Goal: Information Seeking & Learning: Check status

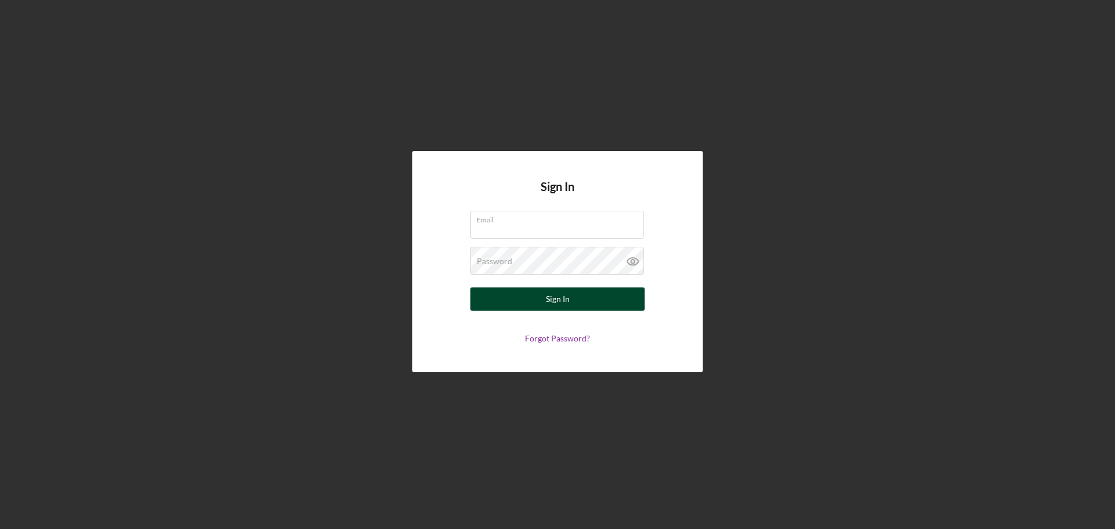
type input "[EMAIL_ADDRESS][DOMAIN_NAME]"
click at [554, 301] on div "Sign In" at bounding box center [558, 298] width 24 height 23
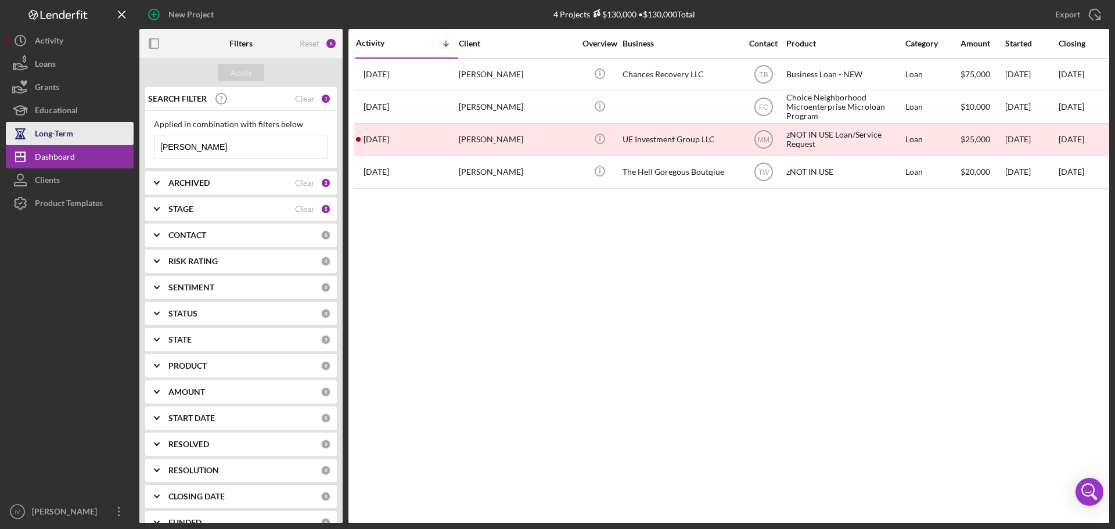
drag, startPoint x: 199, startPoint y: 155, endPoint x: 73, endPoint y: 132, distance: 128.0
click at [73, 132] on div "New Project 4 Projects $130,000 • $130,000 Total [PERSON_NAME] Export Icon/Expo…" at bounding box center [557, 261] width 1103 height 523
click at [180, 145] on input at bounding box center [240, 146] width 173 height 23
click at [186, 152] on input at bounding box center [240, 146] width 173 height 23
type input "[PERSON_NAME]"
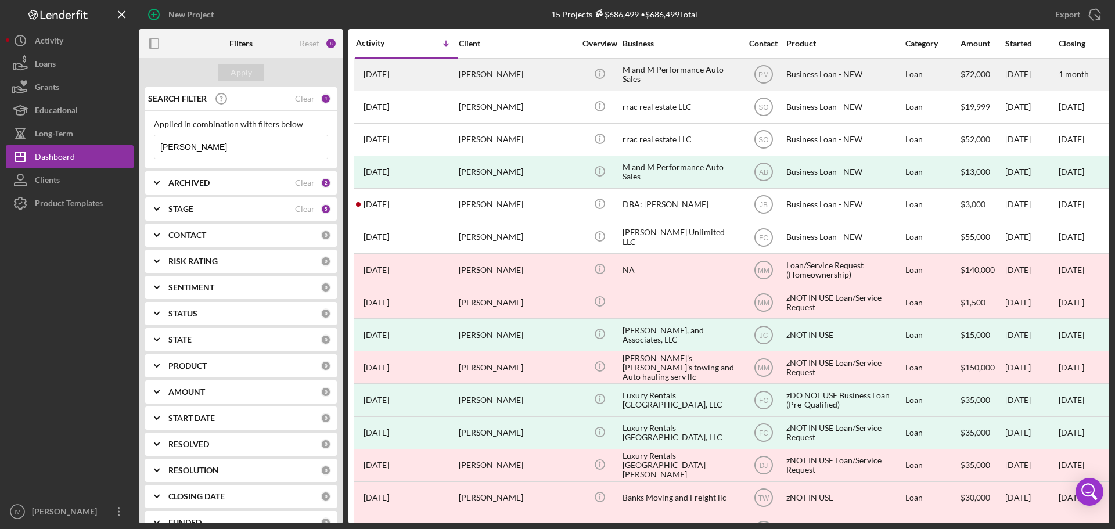
click at [534, 74] on div "[PERSON_NAME]" at bounding box center [517, 74] width 116 height 31
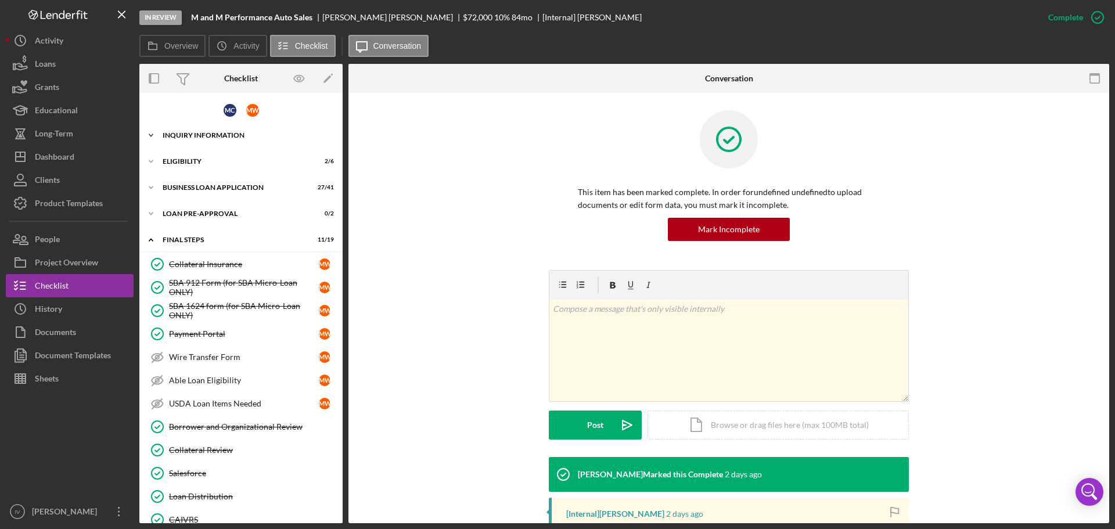
click at [209, 135] on div "INQUIRY INFORMATION" at bounding box center [246, 135] width 166 height 7
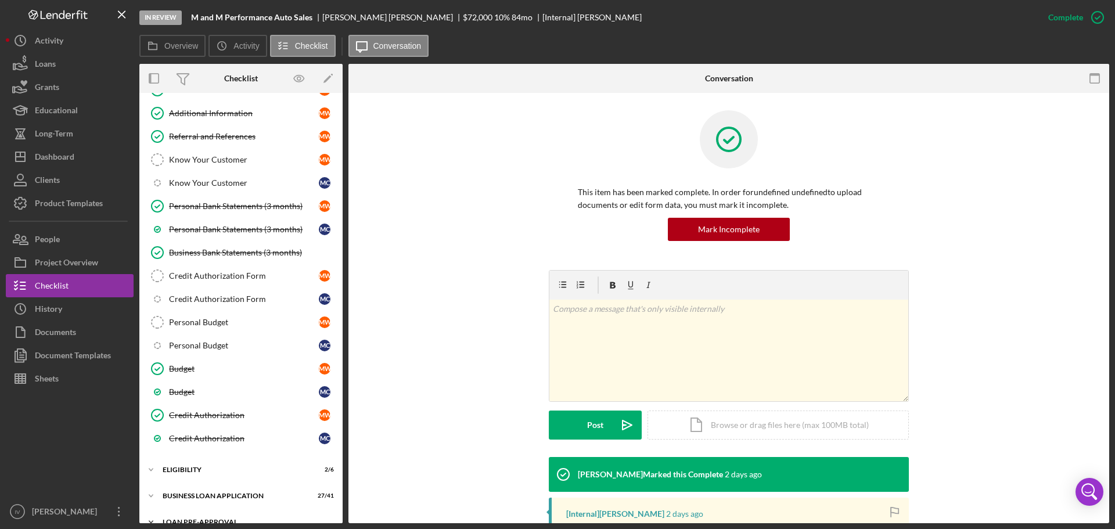
scroll to position [348, 0]
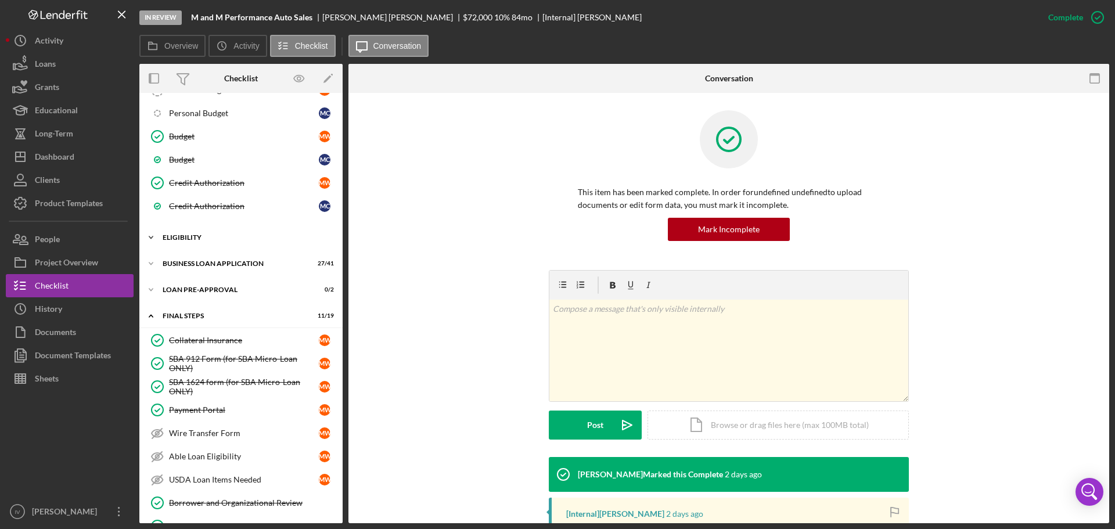
click at [240, 232] on div "Icon/Expander ELIGIBILITY 2 / 6" at bounding box center [240, 237] width 203 height 23
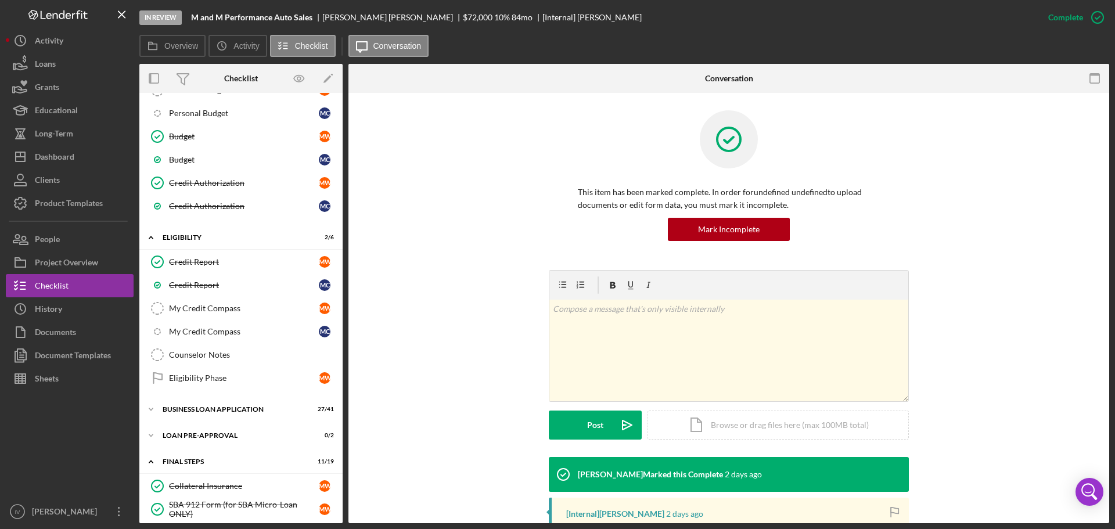
scroll to position [581, 0]
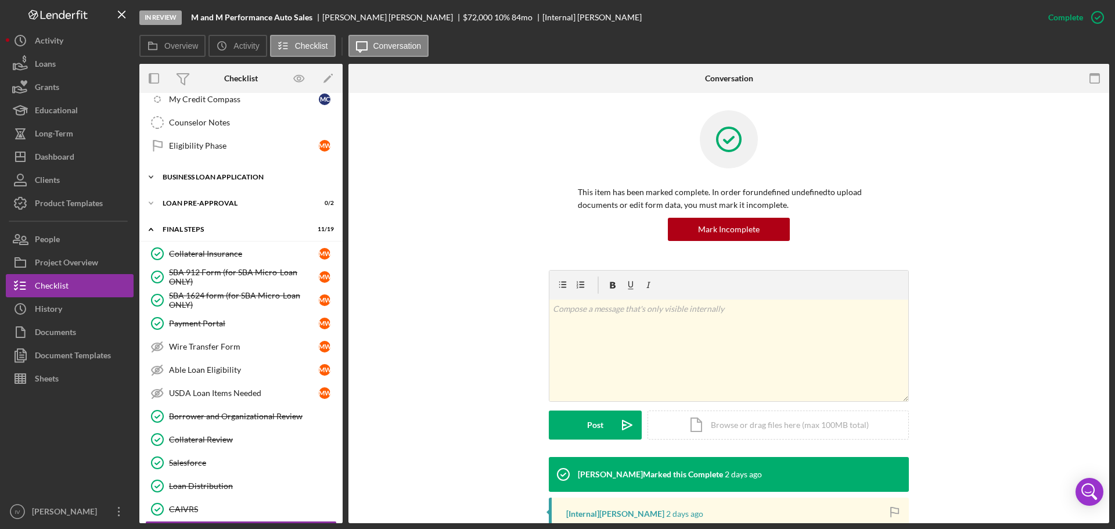
click at [211, 177] on div "BUSINESS LOAN APPLICATION" at bounding box center [246, 177] width 166 height 7
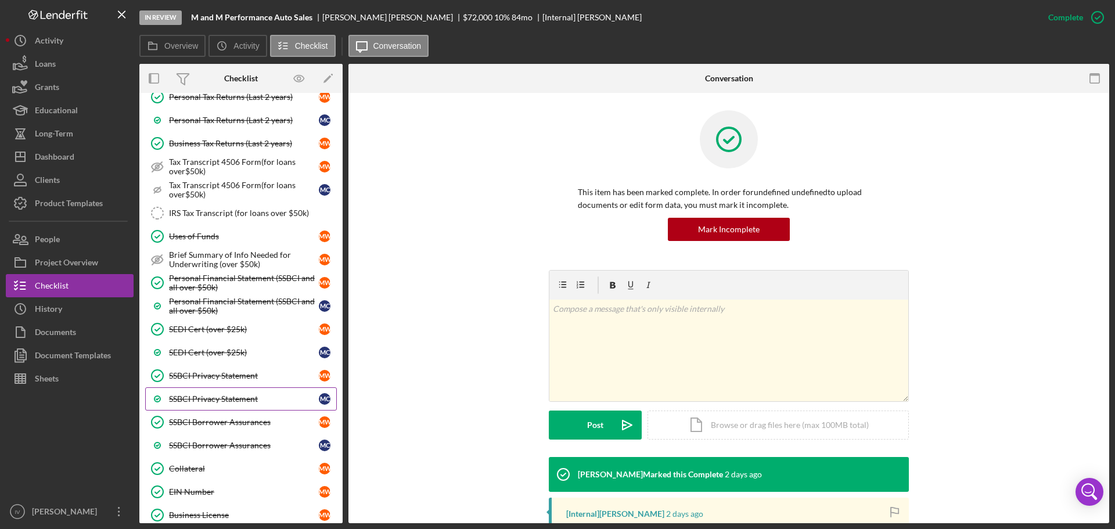
scroll to position [987, 0]
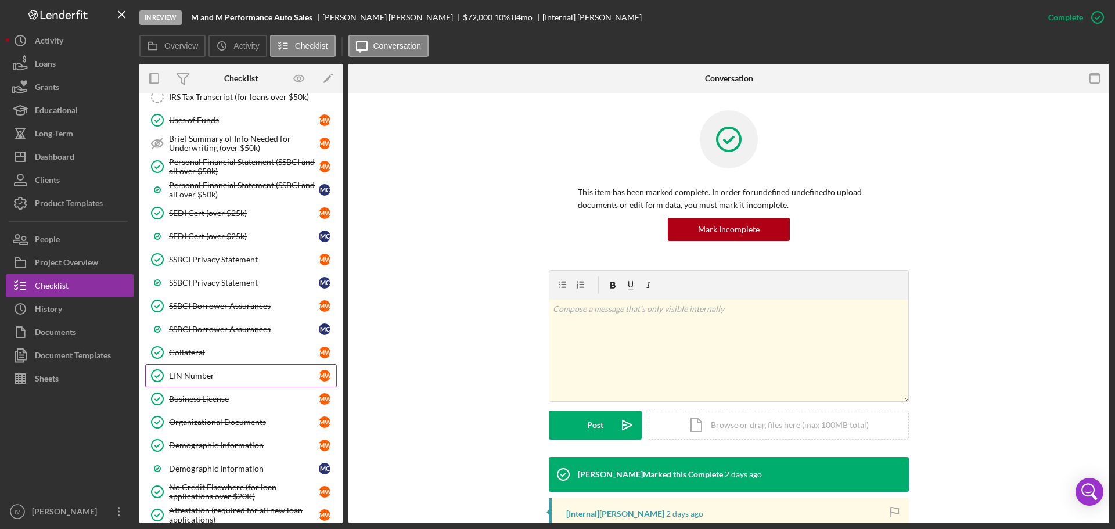
click at [199, 374] on div "EIN Number" at bounding box center [244, 375] width 150 height 9
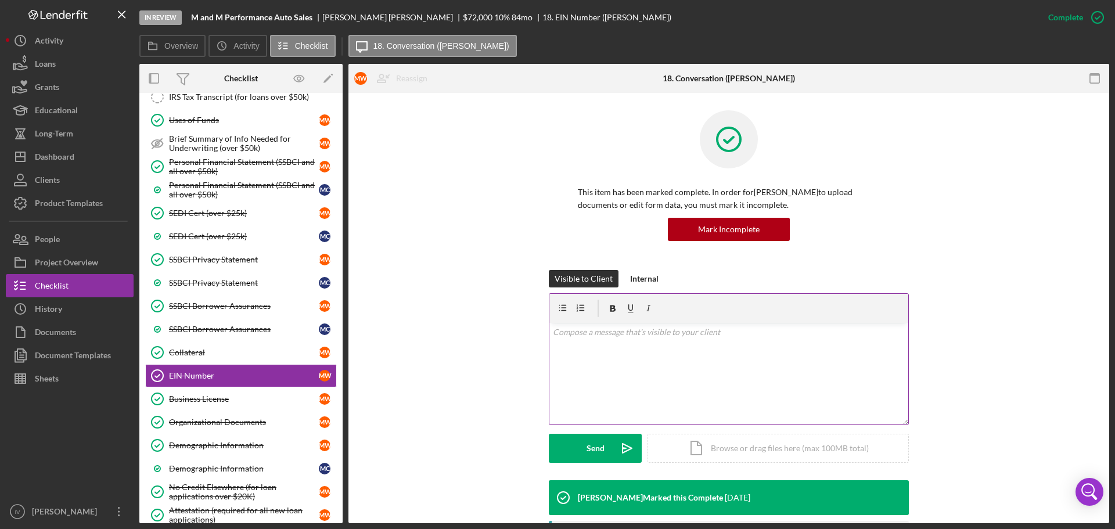
scroll to position [245, 0]
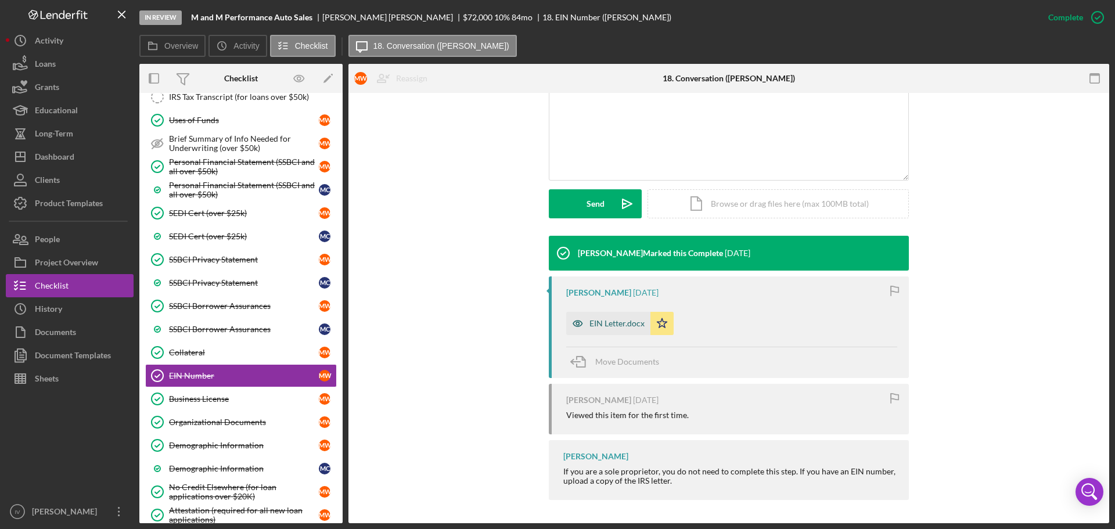
click at [616, 325] on div "EIN Letter.docx" at bounding box center [616, 323] width 55 height 9
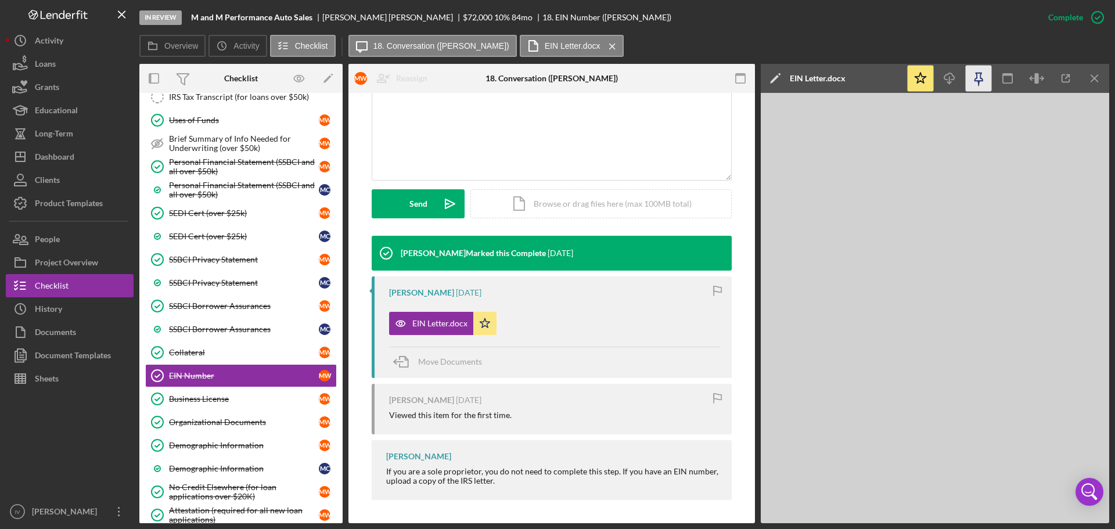
click at [972, 79] on icon "button" at bounding box center [979, 79] width 26 height 26
click at [942, 80] on icon "Icon/Download" at bounding box center [950, 79] width 26 height 26
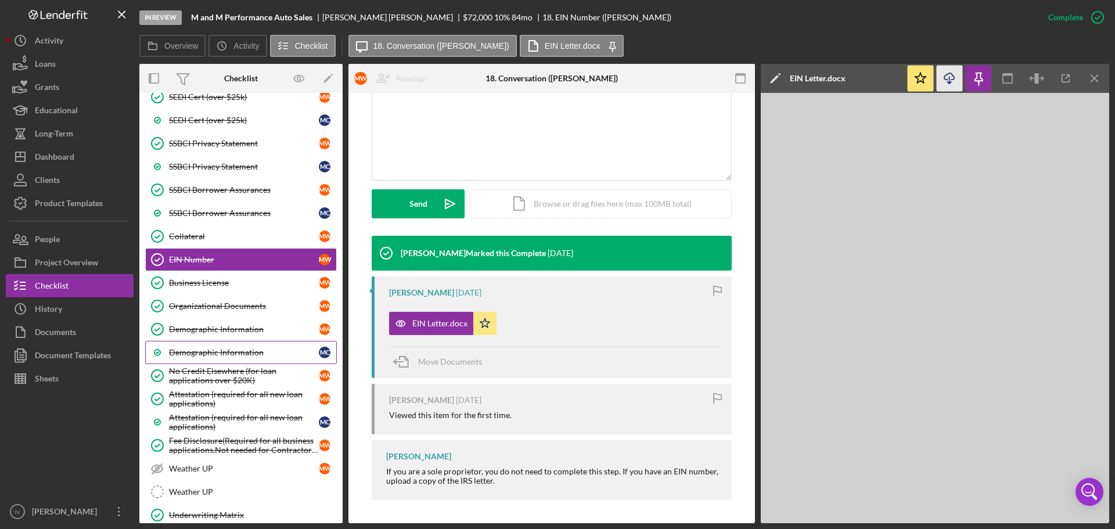
scroll to position [1162, 0]
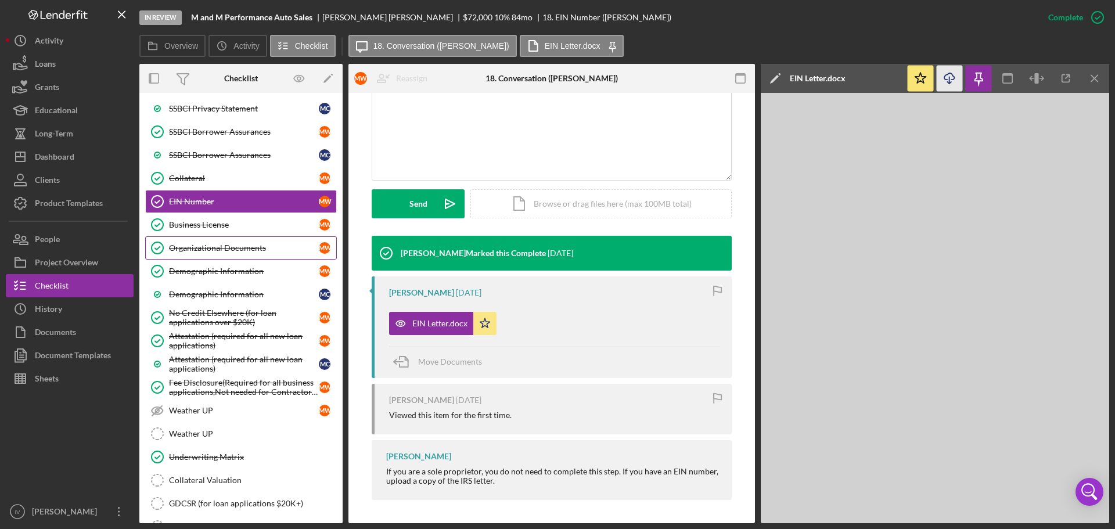
click at [206, 246] on div "Organizational Documents" at bounding box center [244, 247] width 150 height 9
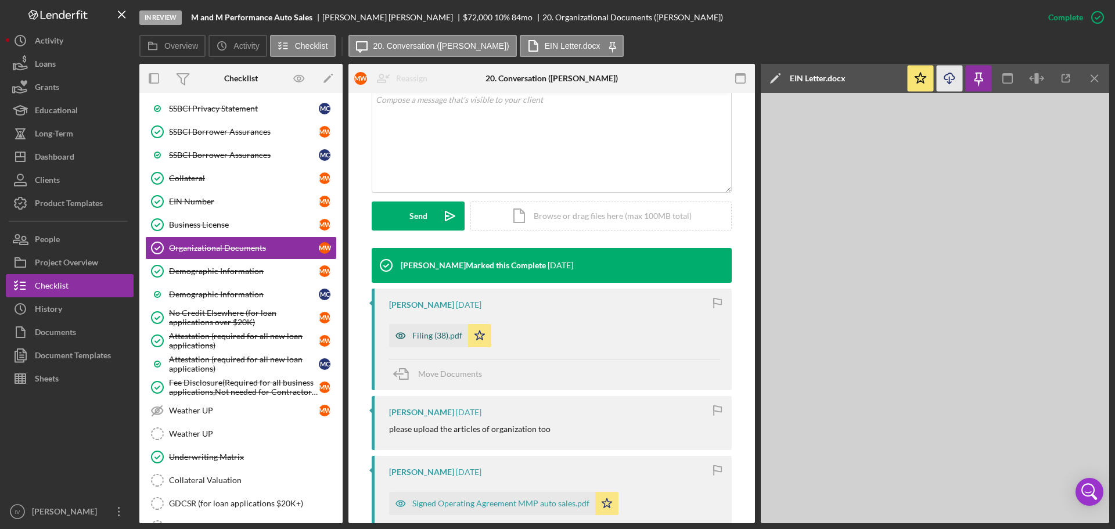
click at [425, 339] on div "Filing (38).pdf" at bounding box center [437, 335] width 50 height 9
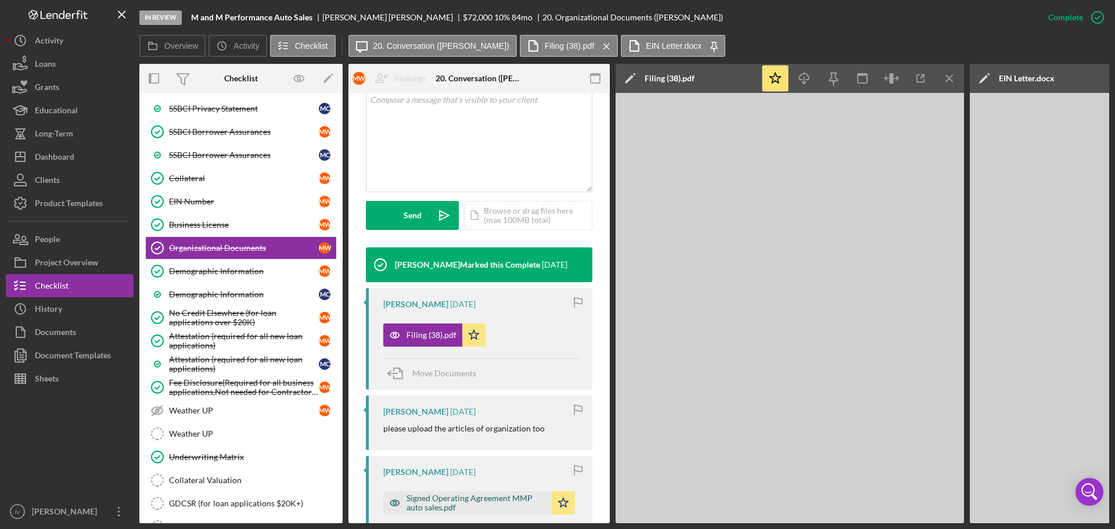
scroll to position [420, 0]
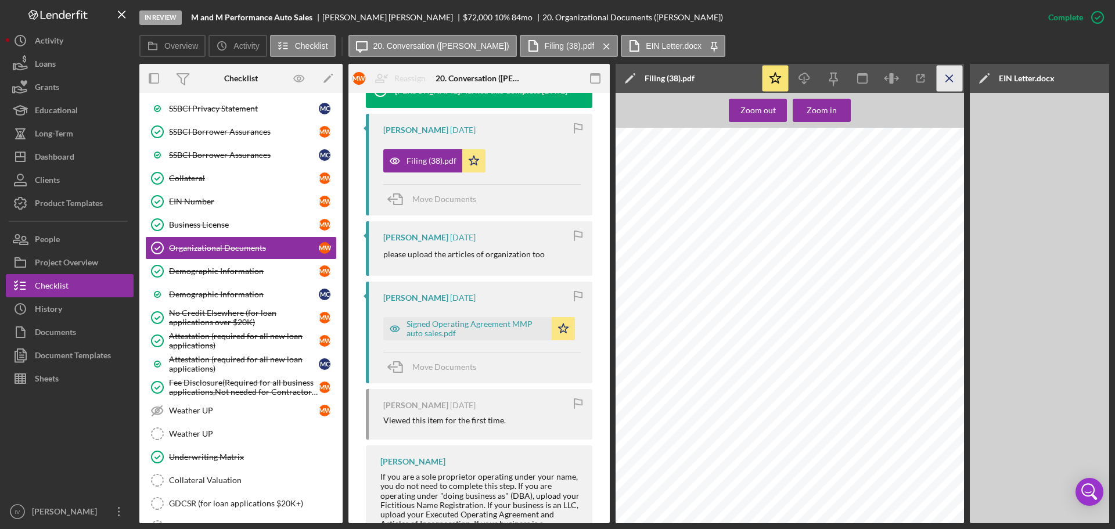
click at [945, 73] on icon "Icon/Menu Close" at bounding box center [950, 79] width 26 height 26
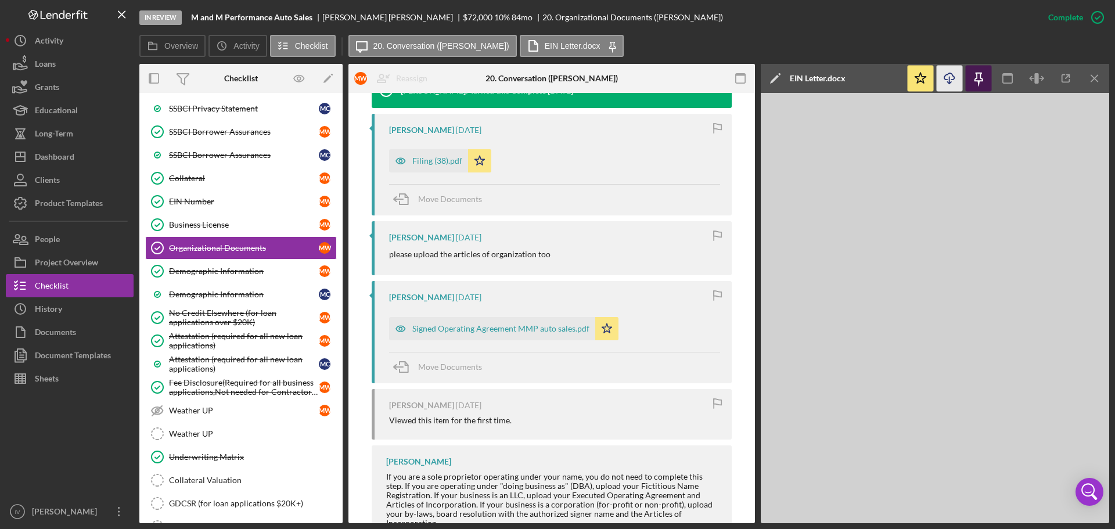
click at [984, 75] on icon "button" at bounding box center [979, 79] width 26 height 26
click at [1088, 76] on icon "Icon/Menu Close" at bounding box center [1095, 79] width 26 height 26
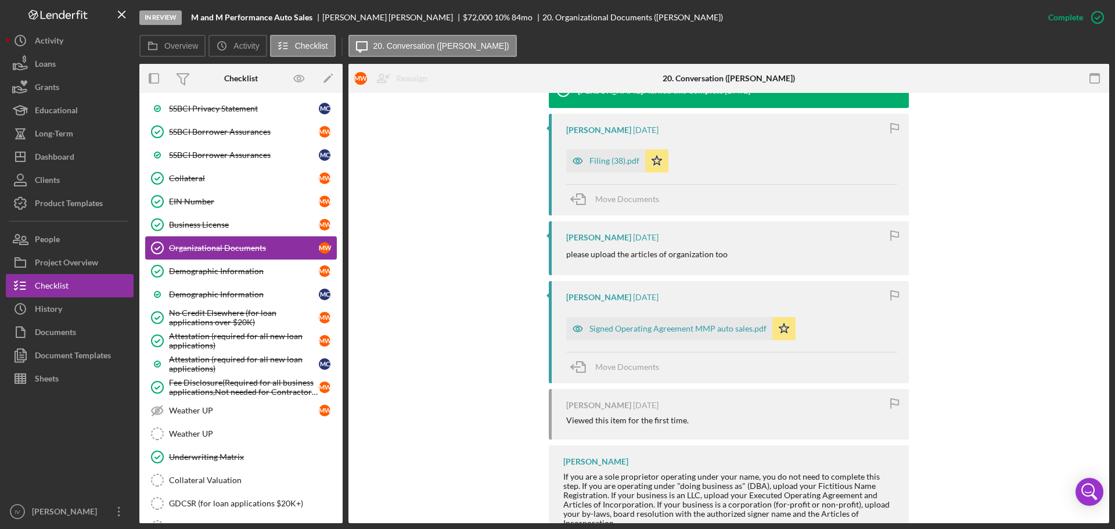
click at [197, 245] on div "Organizational Documents" at bounding box center [244, 247] width 150 height 9
click at [659, 326] on div "Signed Operating Agreement MMP auto sales.pdf" at bounding box center [677, 328] width 177 height 9
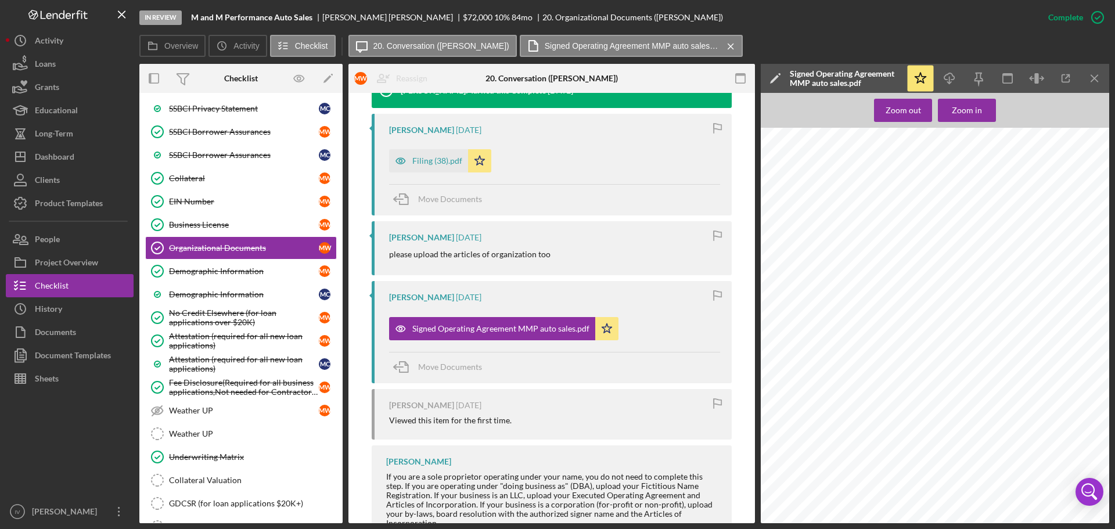
scroll to position [365, 0]
drag, startPoint x: 901, startPoint y: 325, endPoint x: 814, endPoint y: 310, distance: 88.5
click at [814, 310] on div "4. A judicial decree is entered that dissolves the Company; or 5. Any other eve…" at bounding box center [938, 453] width 355 height 460
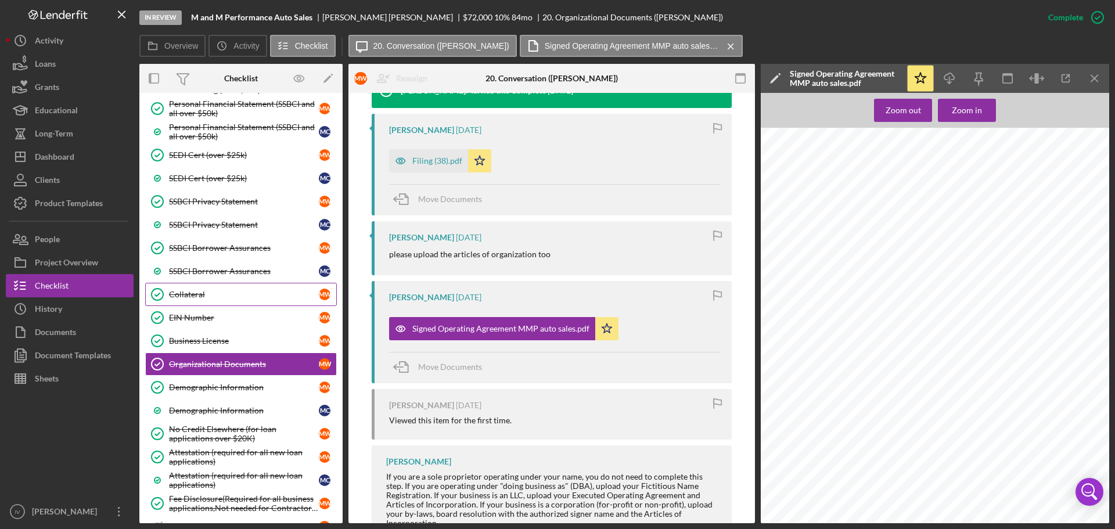
click at [200, 289] on link "Collateral Collateral M W" at bounding box center [241, 294] width 192 height 23
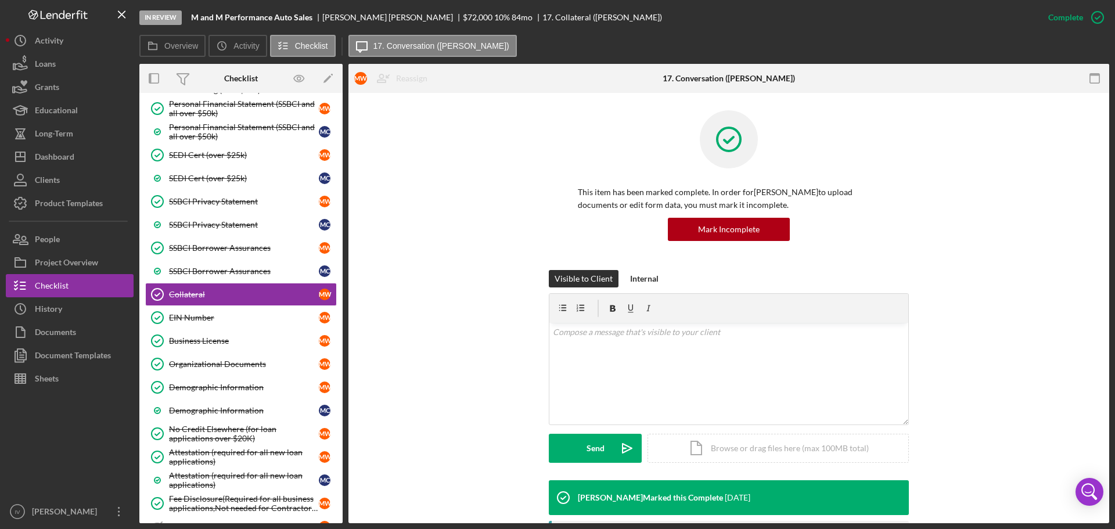
scroll to position [232, 0]
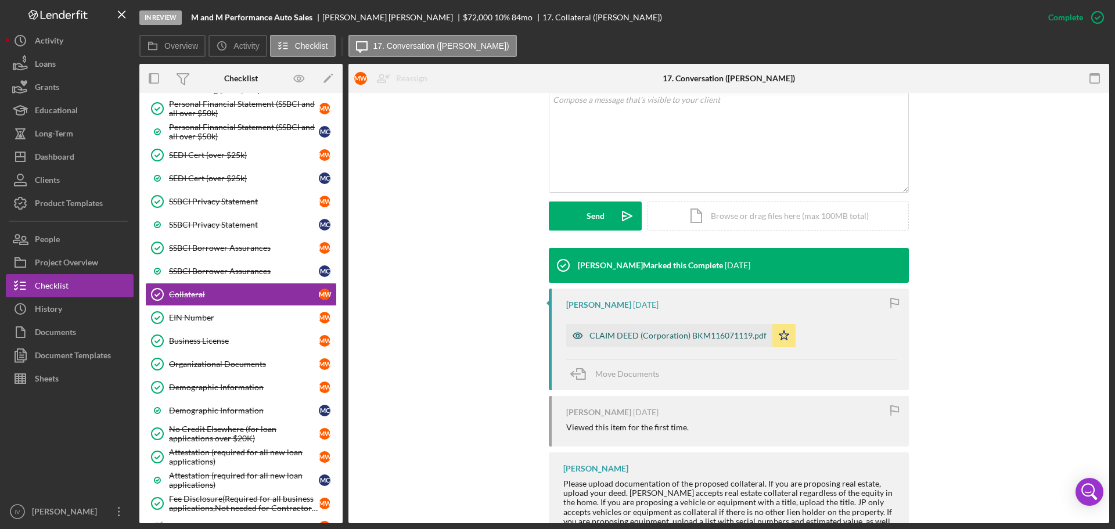
click at [626, 333] on div "CLAIM DEED (Corporation) BKM116071119.pdf" at bounding box center [677, 335] width 177 height 9
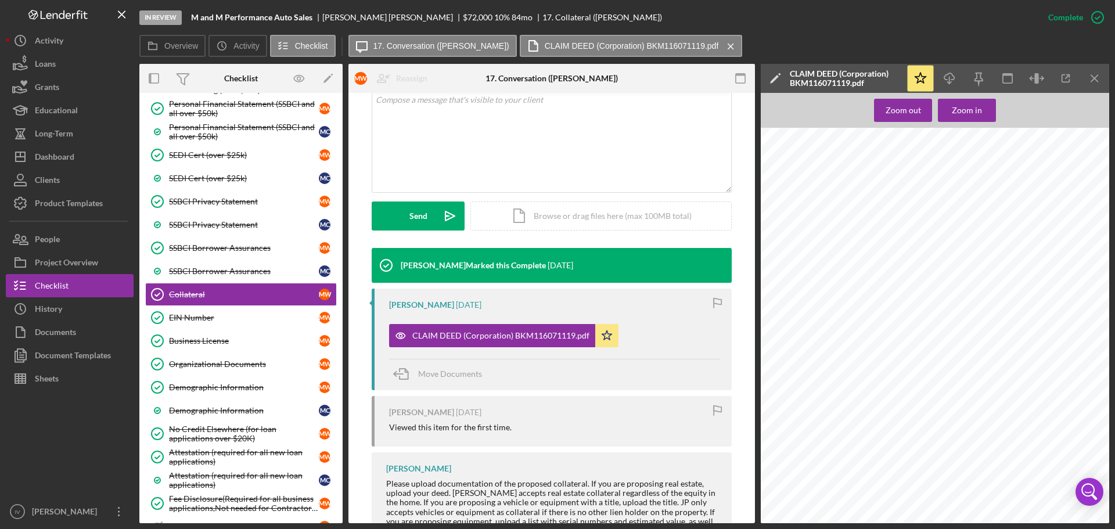
scroll to position [282, 0]
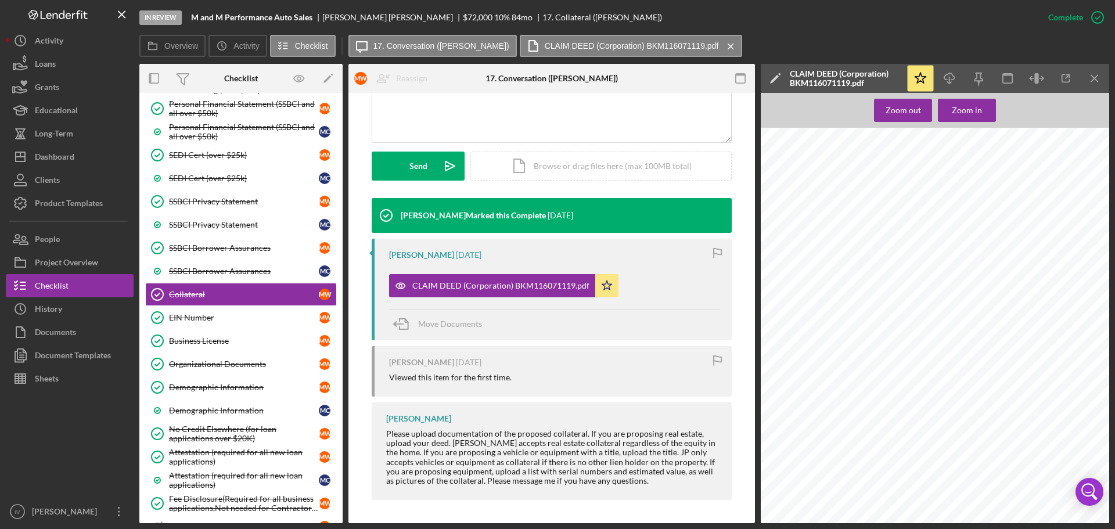
drag, startPoint x: 664, startPoint y: 15, endPoint x: 657, endPoint y: 16, distance: 7.1
click at [664, 15] on div "In Review M and M Performance Auto Sales [PERSON_NAME] $72,000 $72,000 10 % 84 …" at bounding box center [587, 17] width 897 height 35
click at [56, 153] on div "Dashboard" at bounding box center [54, 158] width 39 height 26
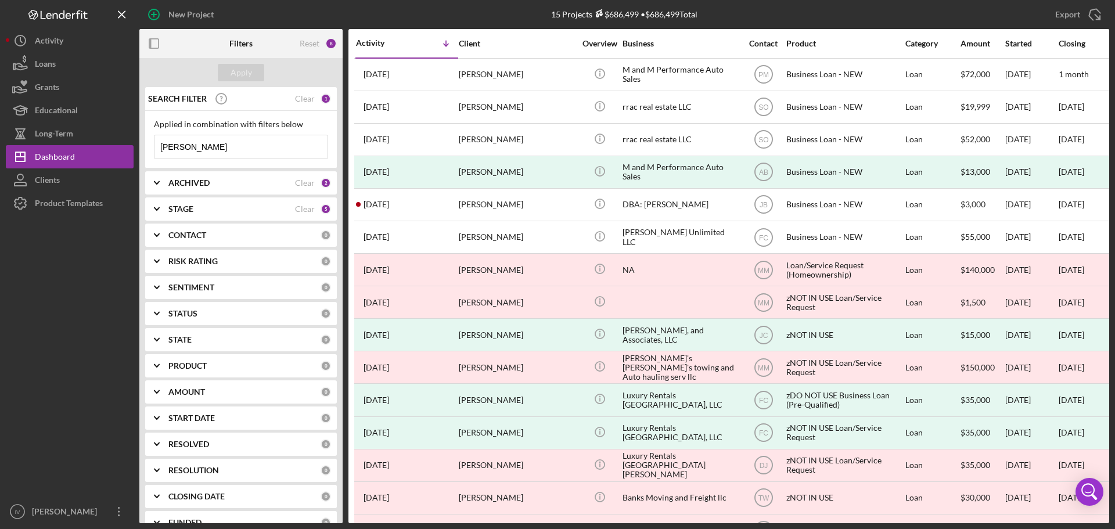
drag, startPoint x: 207, startPoint y: 150, endPoint x: 135, endPoint y: 147, distance: 72.1
click at [135, 147] on div "New Project 15 Projects $686,499 • $686,499 Total [PERSON_NAME] Export Icon/Exp…" at bounding box center [557, 261] width 1103 height 523
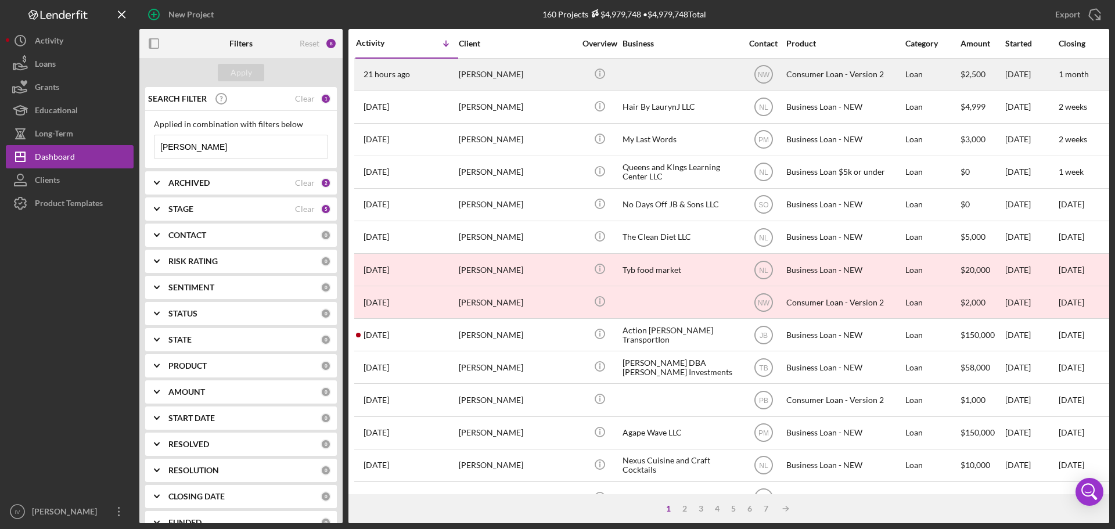
type input "[PERSON_NAME]"
click at [503, 71] on div "[PERSON_NAME]" at bounding box center [517, 74] width 116 height 31
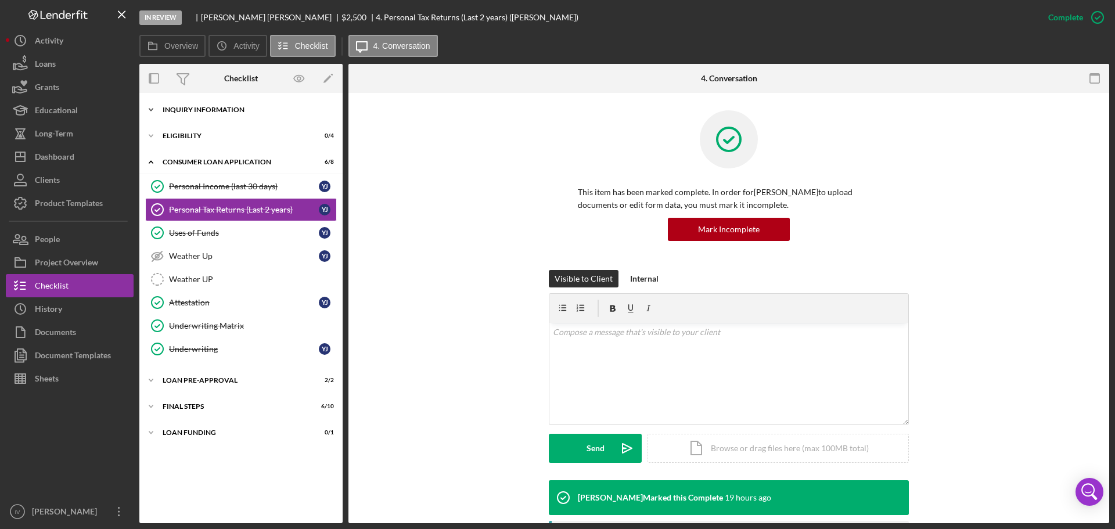
click at [233, 110] on div "Inquiry Information" at bounding box center [246, 109] width 166 height 7
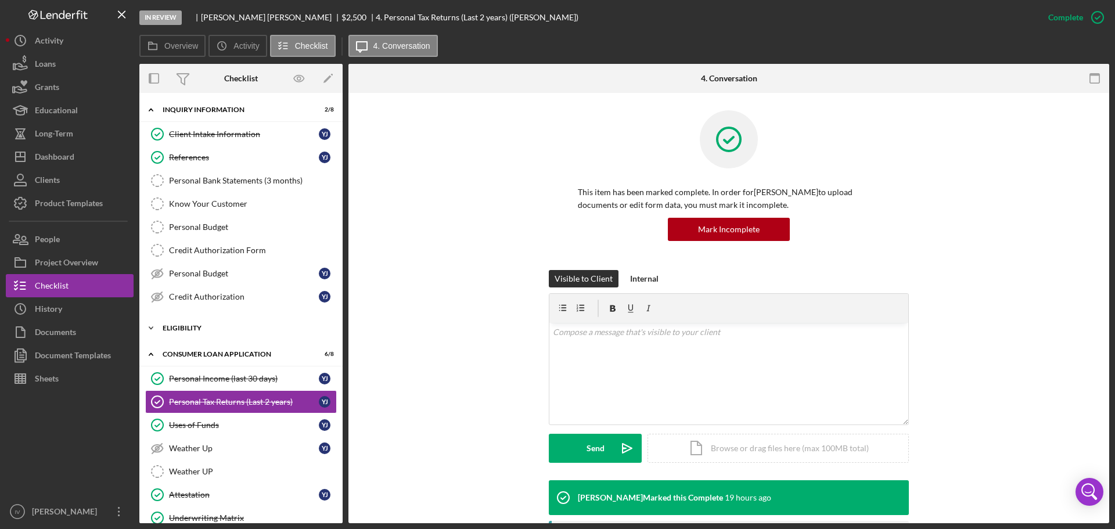
click at [197, 325] on div "Eligibility" at bounding box center [246, 328] width 166 height 7
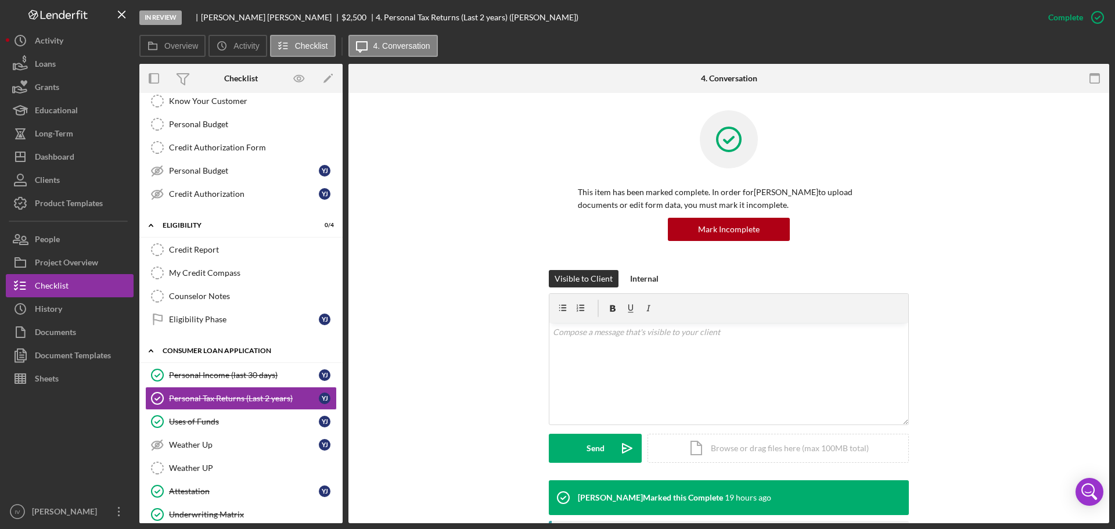
scroll to position [219, 0]
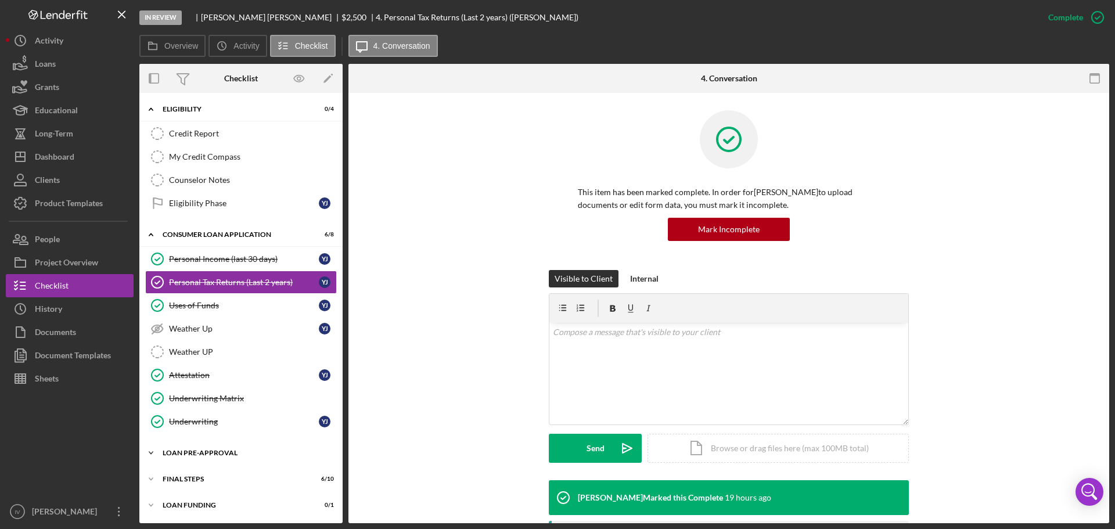
click at [214, 457] on div "Icon/Expander Loan Pre-Approval 2 / 2" at bounding box center [240, 452] width 203 height 23
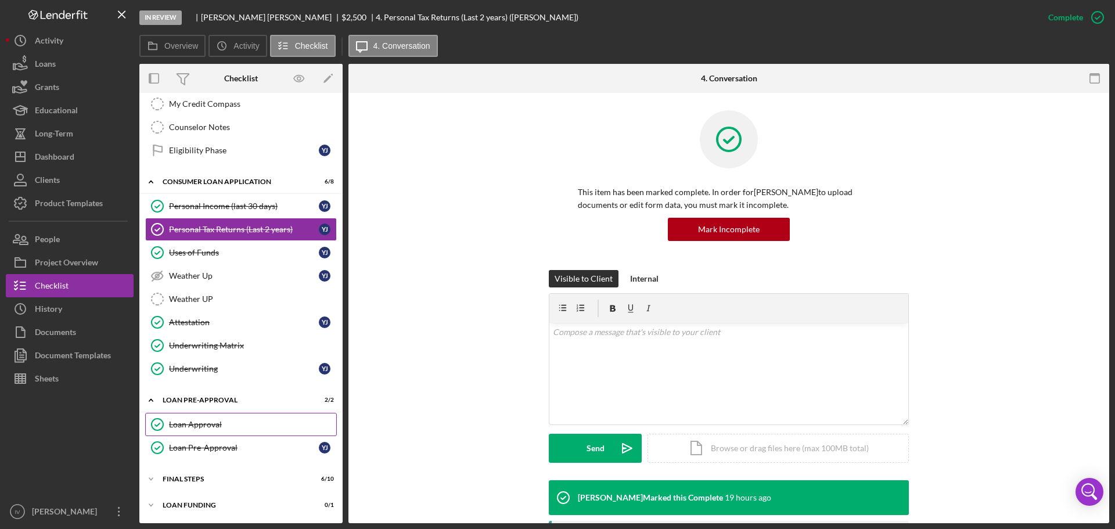
click at [205, 427] on div "Loan Approval" at bounding box center [252, 424] width 167 height 9
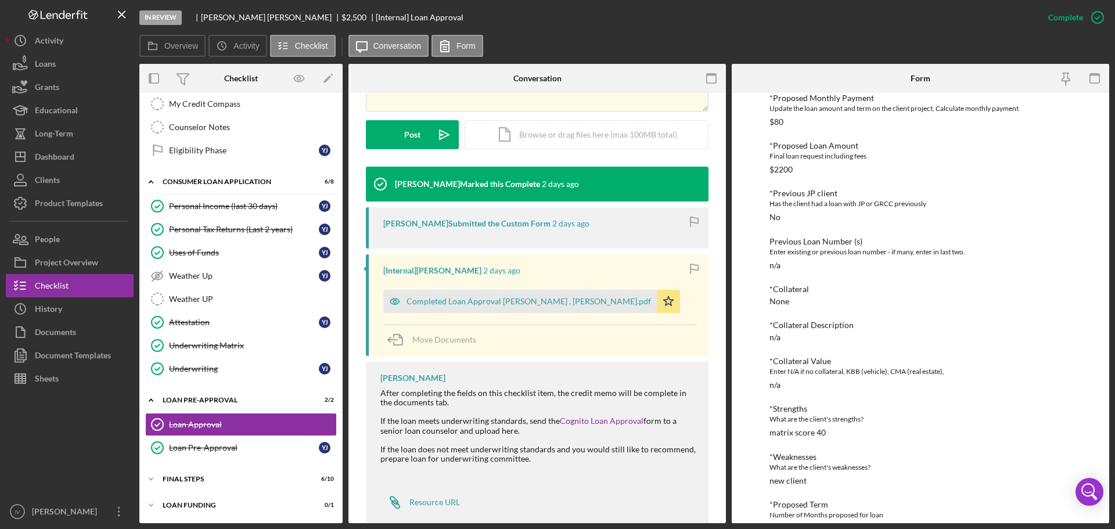
scroll to position [85, 0]
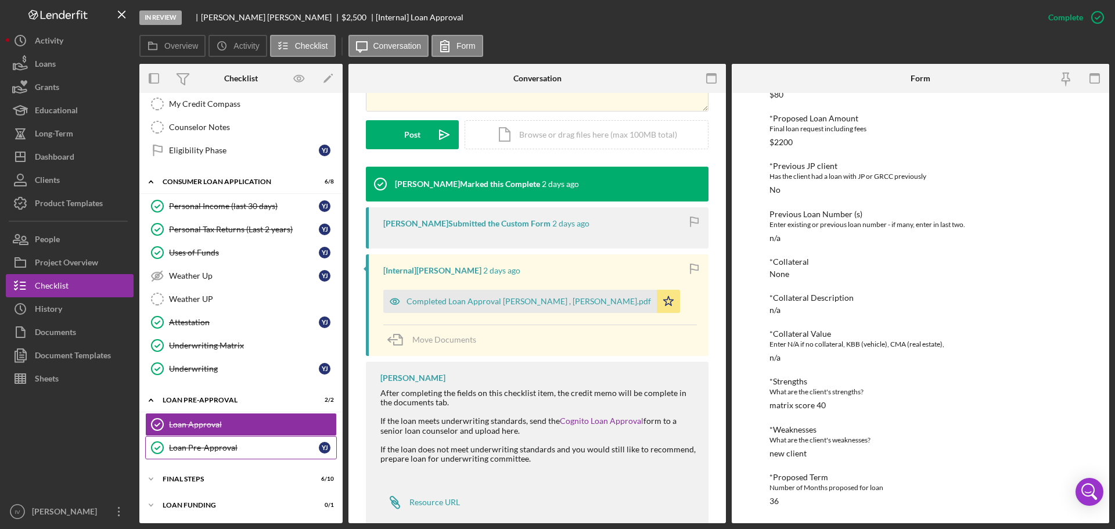
click at [201, 450] on div "Loan Pre-Approval" at bounding box center [244, 447] width 150 height 9
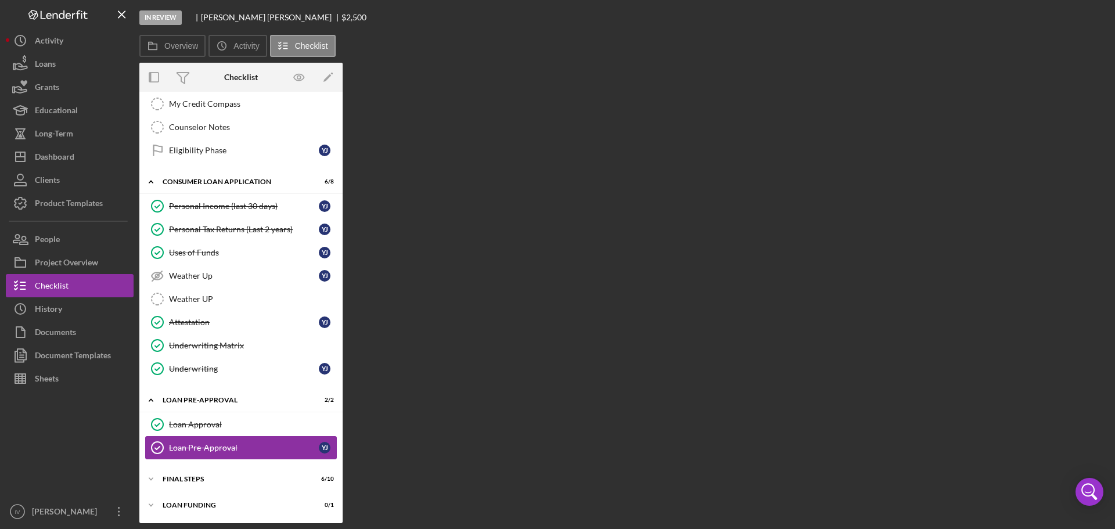
scroll to position [272, 0]
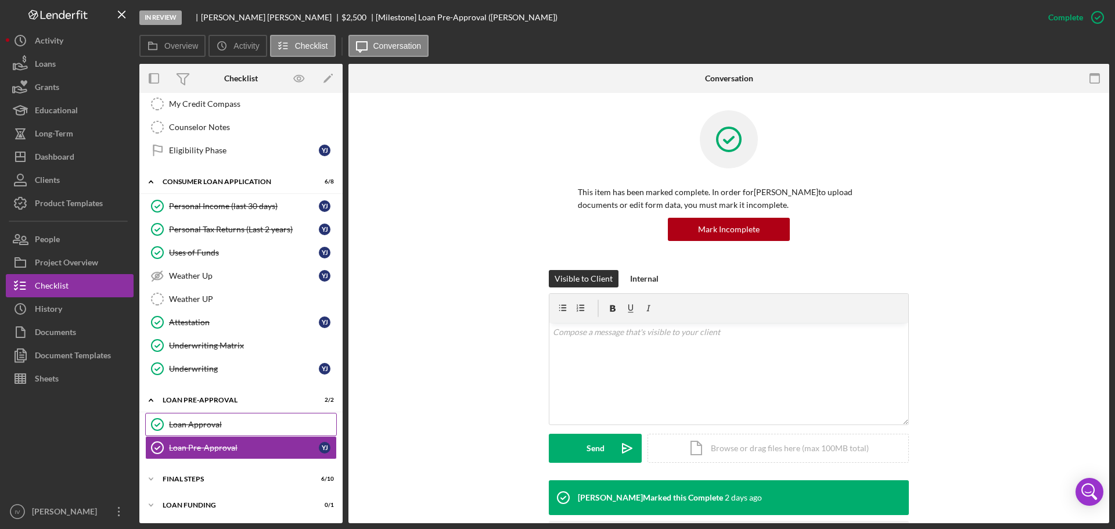
drag, startPoint x: 186, startPoint y: 419, endPoint x: 194, endPoint y: 419, distance: 7.6
click at [187, 419] on link "Loan Approval Loan Approval" at bounding box center [241, 424] width 192 height 23
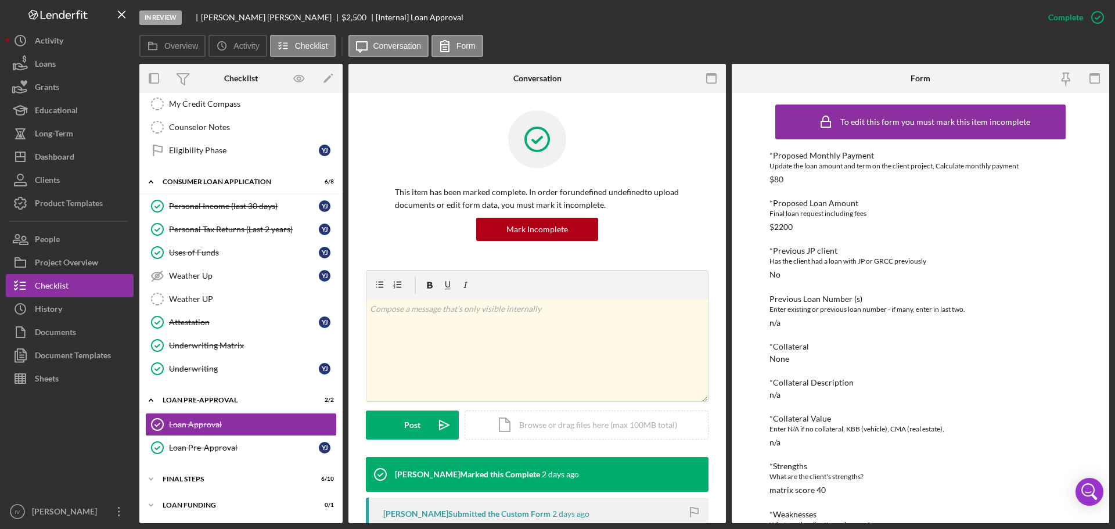
scroll to position [85, 0]
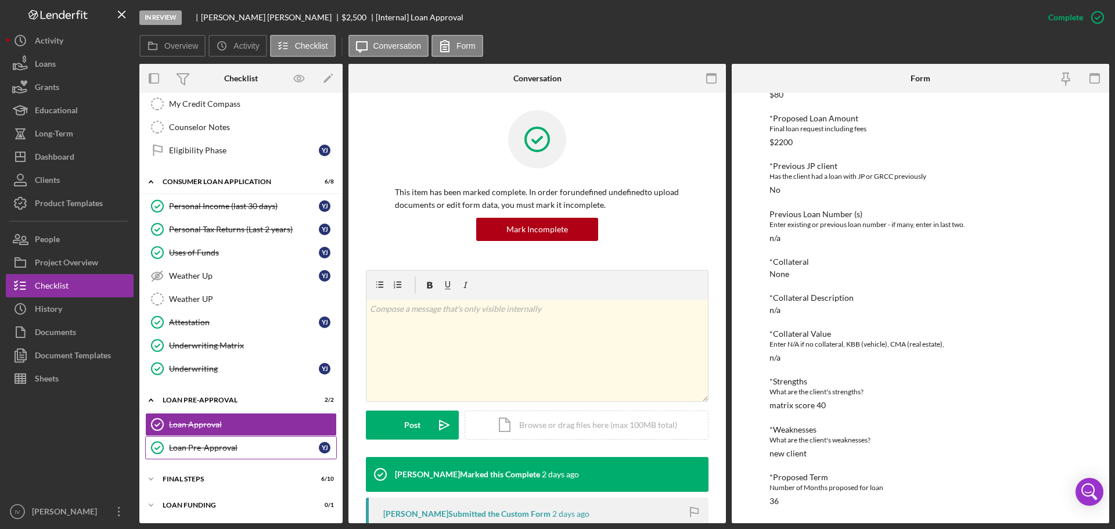
click at [193, 447] on div "Loan Pre-Approval" at bounding box center [244, 447] width 150 height 9
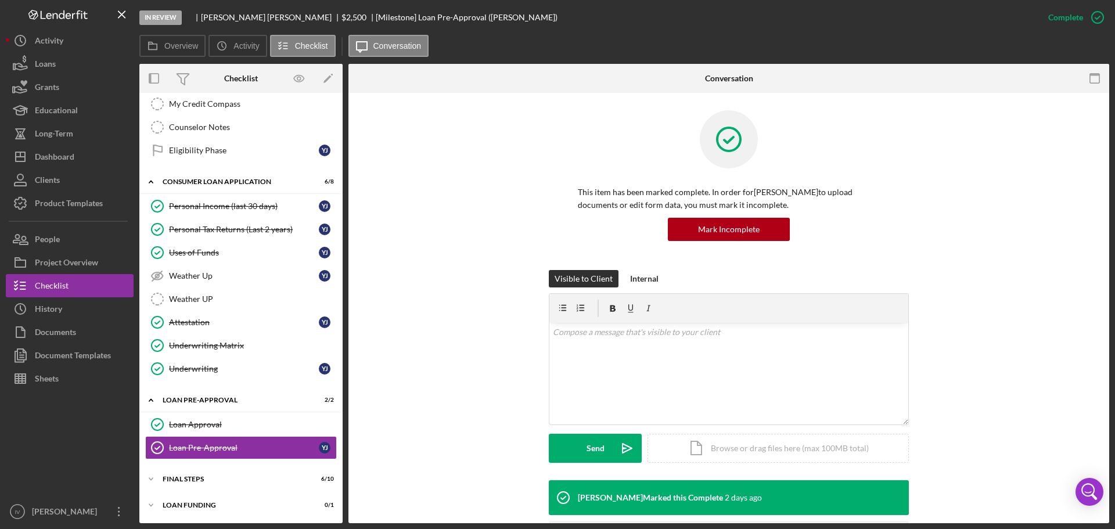
scroll to position [110, 0]
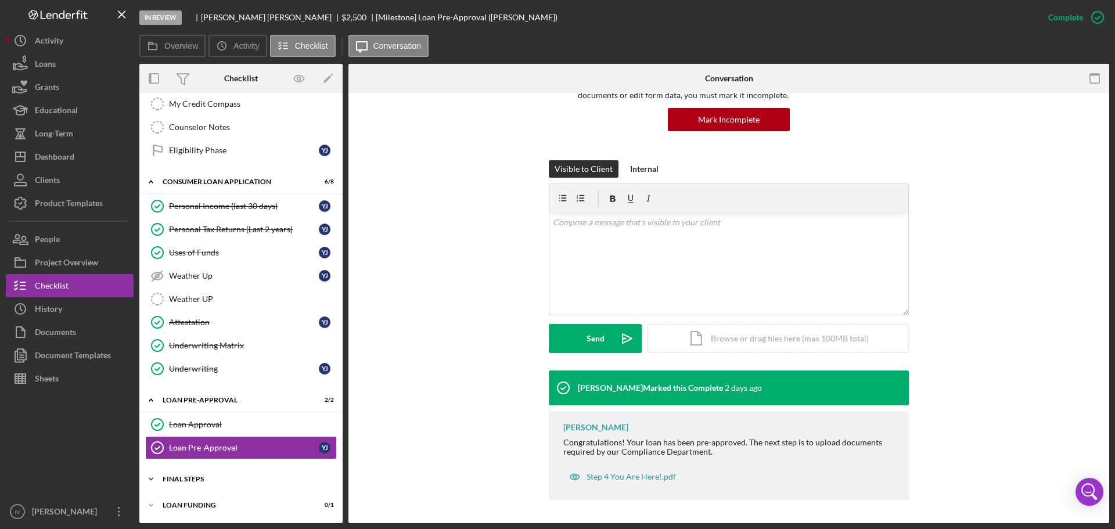
click at [177, 479] on div "FINAL STEPS" at bounding box center [246, 479] width 166 height 7
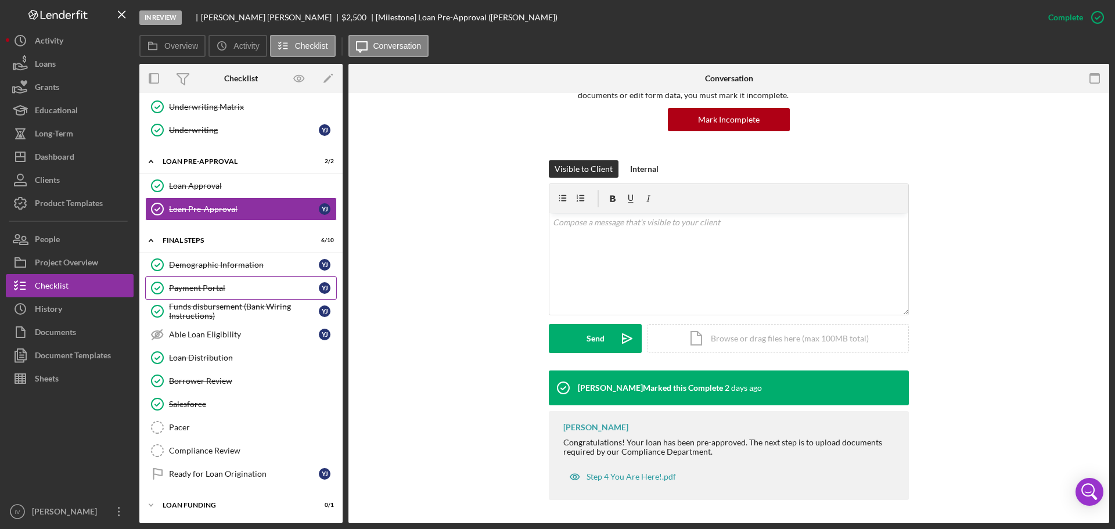
click at [223, 288] on div "Payment Portal" at bounding box center [244, 287] width 150 height 9
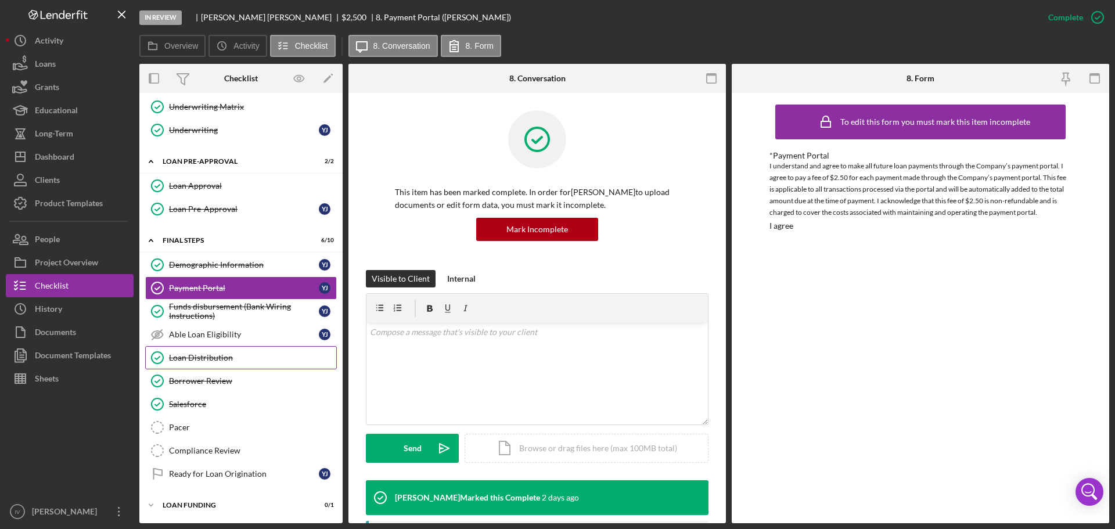
click at [195, 353] on div "Loan Distribution" at bounding box center [252, 357] width 167 height 9
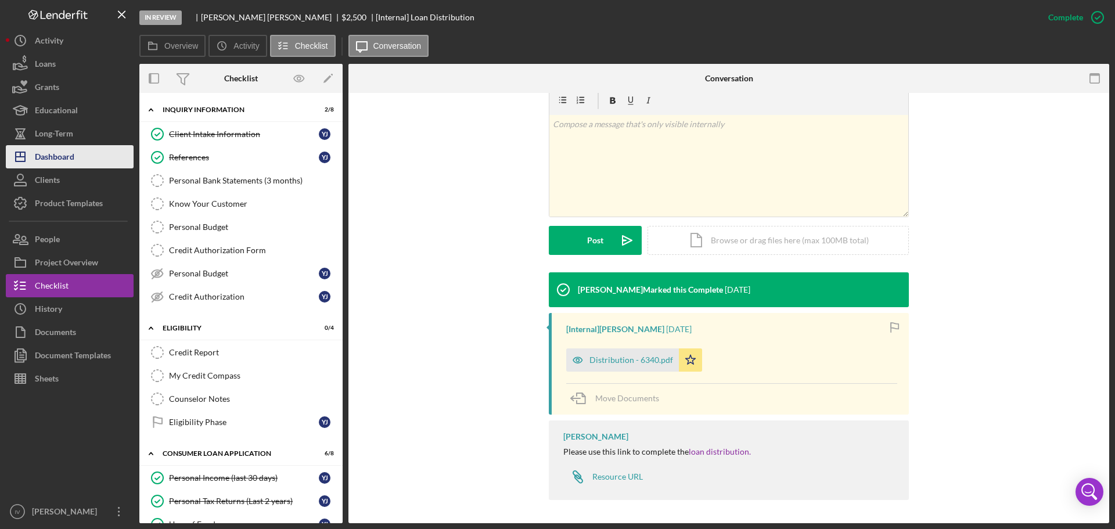
click at [58, 161] on div "Dashboard" at bounding box center [54, 158] width 39 height 26
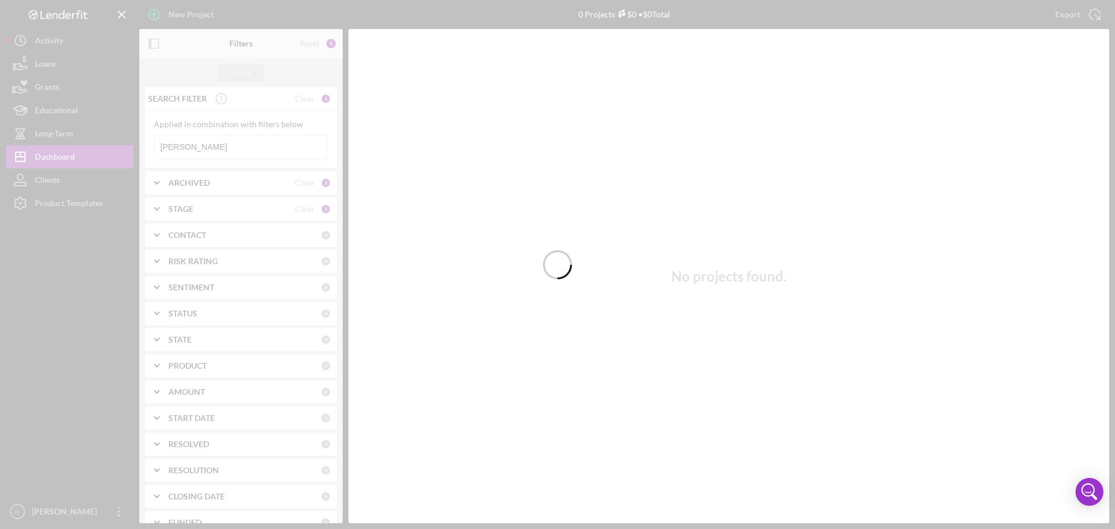
click at [193, 142] on div at bounding box center [557, 264] width 1115 height 529
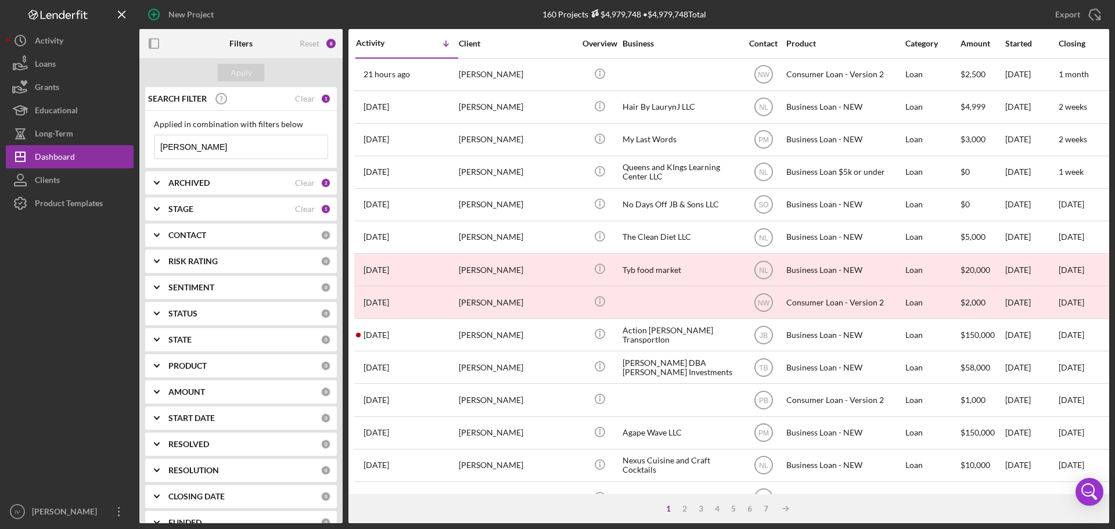
click at [206, 146] on input "[PERSON_NAME]" at bounding box center [240, 146] width 173 height 23
drag, startPoint x: 199, startPoint y: 146, endPoint x: 112, endPoint y: 146, distance: 86.5
click at [112, 146] on div "New Project 160 Projects $4,979,748 • $4,979,748 Total [PERSON_NAME] Export Ico…" at bounding box center [557, 261] width 1103 height 523
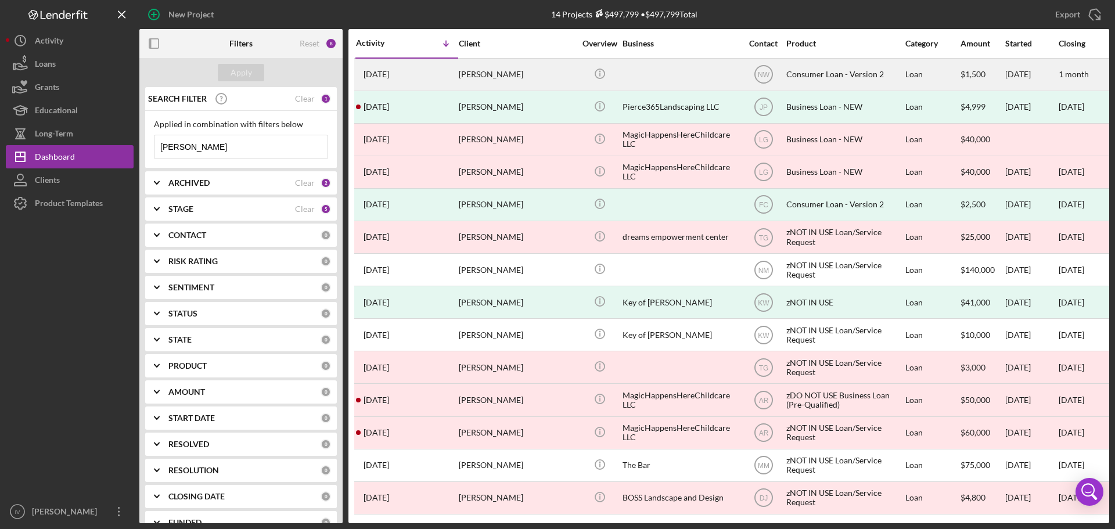
type input "[PERSON_NAME]"
click at [479, 80] on div "[PERSON_NAME]" at bounding box center [517, 74] width 116 height 31
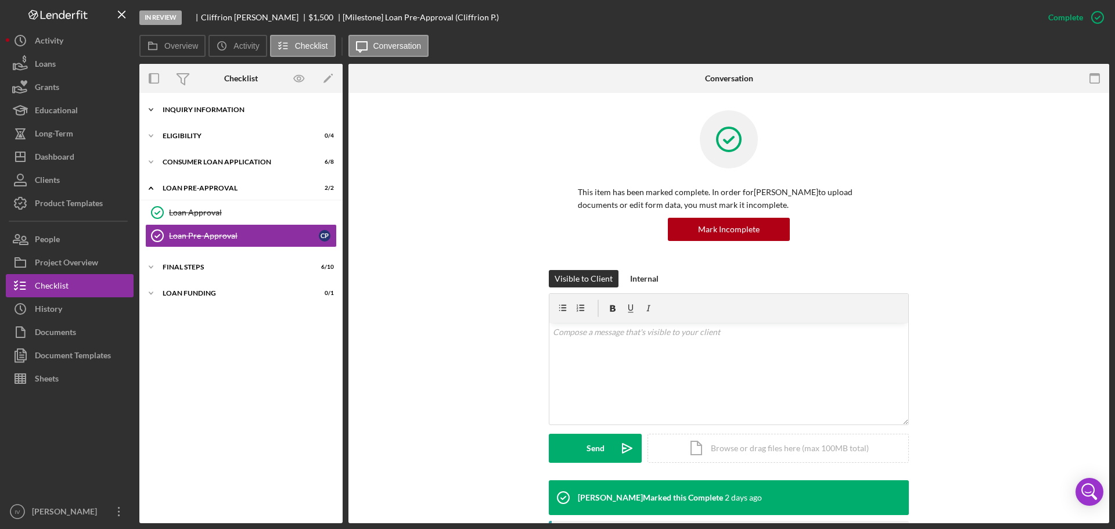
click at [170, 106] on div "Inquiry Information" at bounding box center [246, 109] width 166 height 7
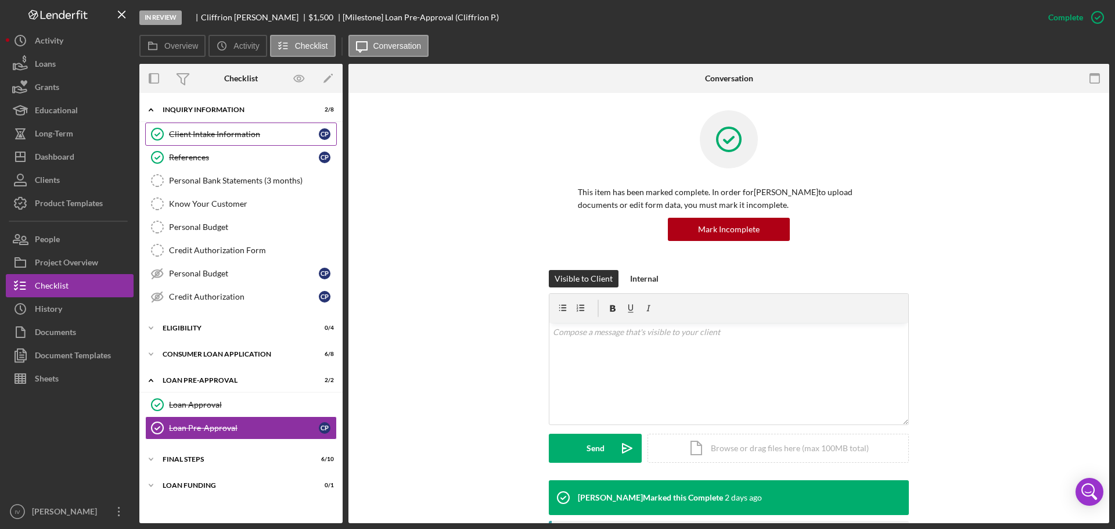
click at [220, 136] on div "Client Intake Information" at bounding box center [244, 134] width 150 height 9
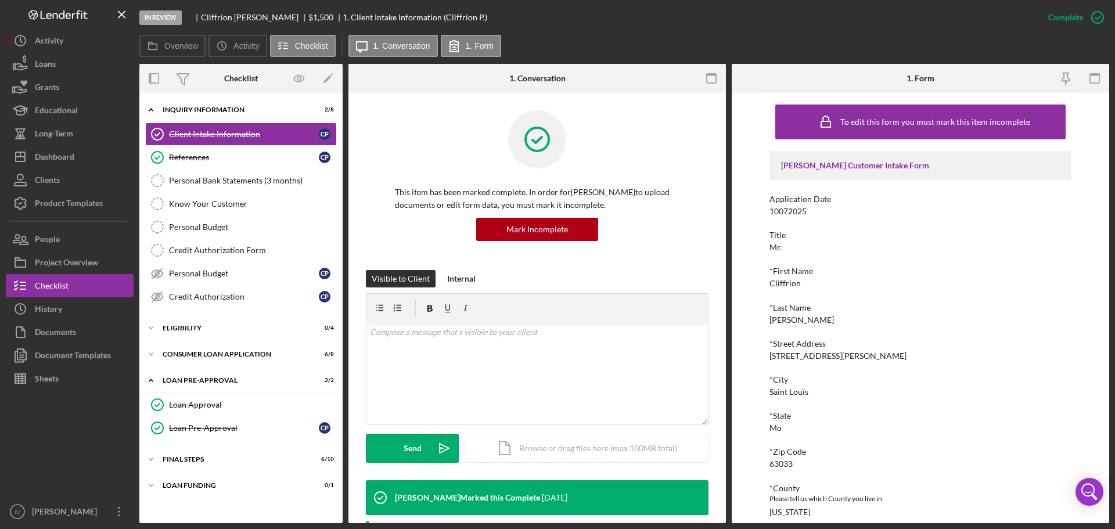
click at [984, 253] on div "[PERSON_NAME] Customer Intake Form Application Date 10072025 Title Mr. *First N…" at bounding box center [921, 501] width 302 height 700
click at [54, 156] on div "Dashboard" at bounding box center [54, 158] width 39 height 26
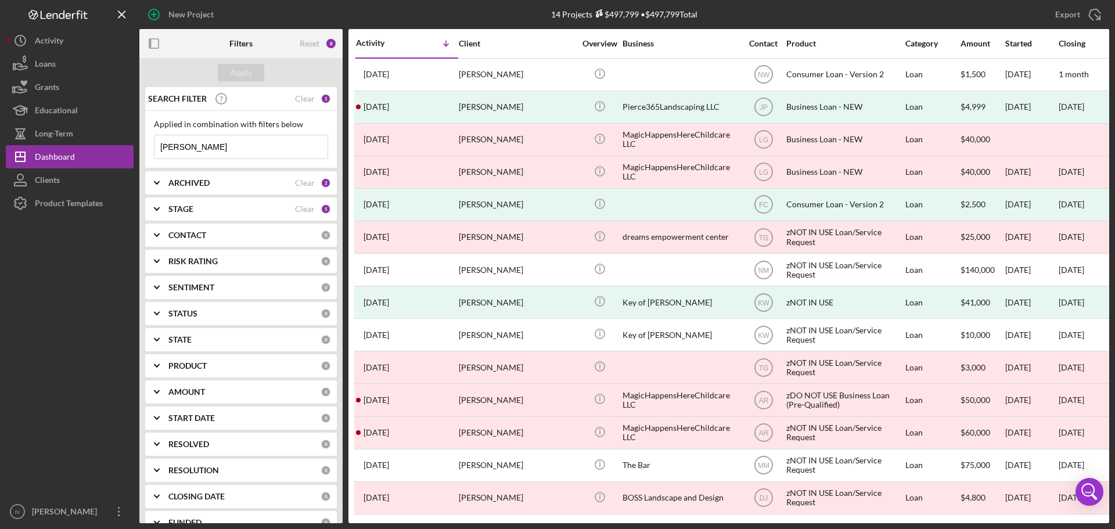
click at [209, 153] on input "[PERSON_NAME]" at bounding box center [240, 146] width 173 height 23
drag, startPoint x: 207, startPoint y: 152, endPoint x: 109, endPoint y: 152, distance: 98.2
click at [109, 152] on div "New Project 14 Projects $497,799 • $497,799 Total [PERSON_NAME] Export Icon/Exp…" at bounding box center [557, 261] width 1103 height 523
type input "[PERSON_NAME]"
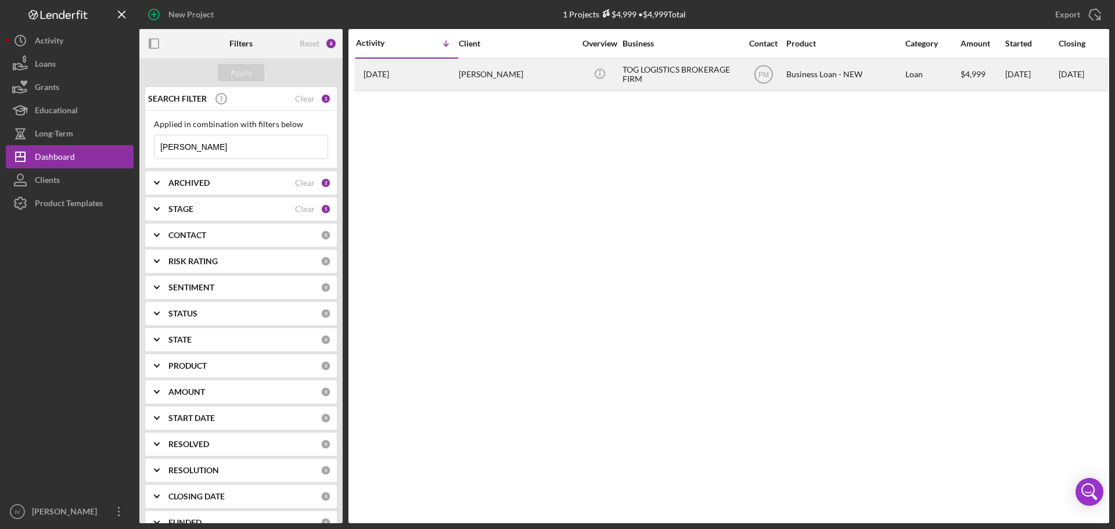
click at [551, 75] on div "[PERSON_NAME]" at bounding box center [517, 74] width 116 height 31
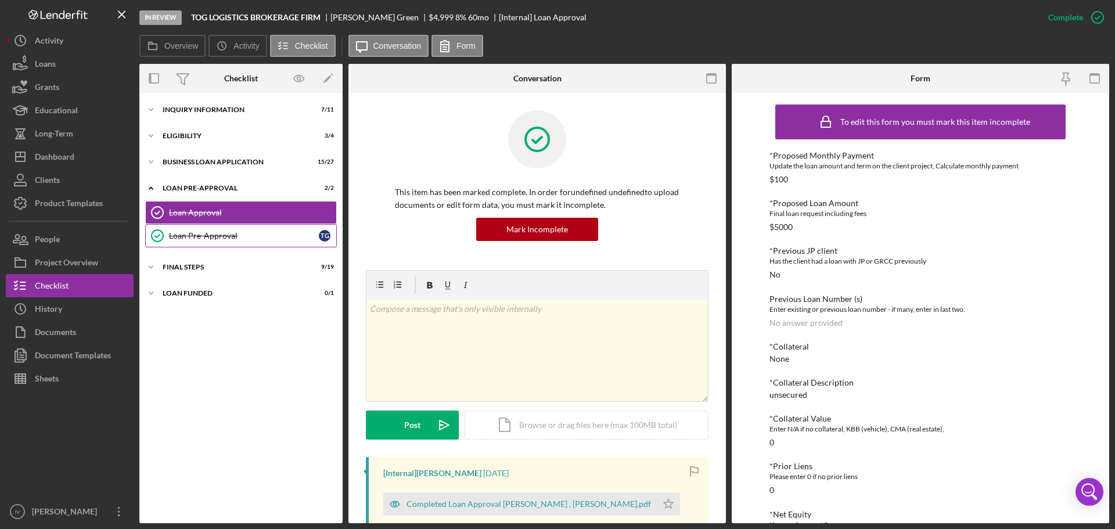
click at [199, 236] on div "Loan Pre-Approval" at bounding box center [244, 235] width 150 height 9
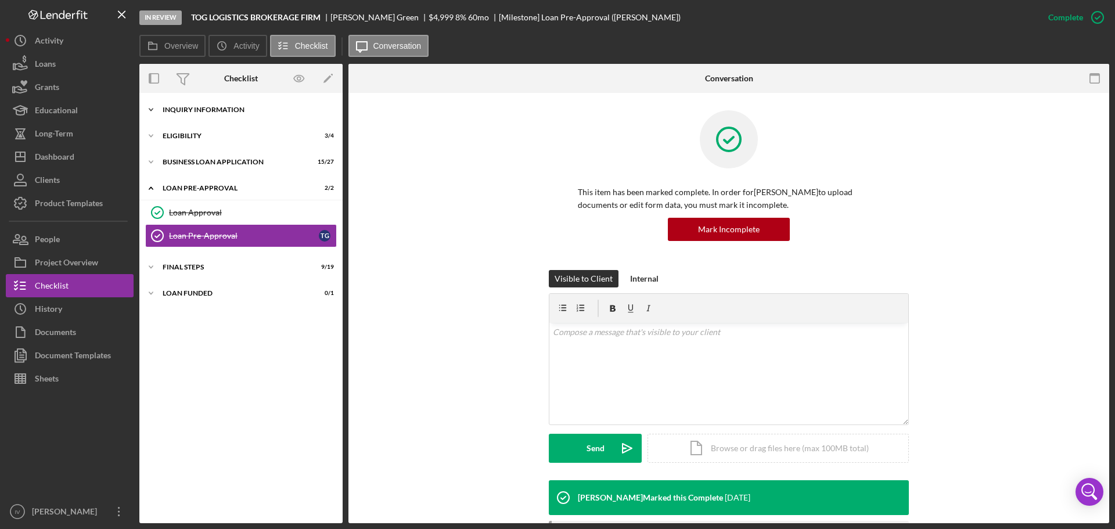
click at [197, 109] on div "INQUIRY INFORMATION" at bounding box center [246, 109] width 166 height 7
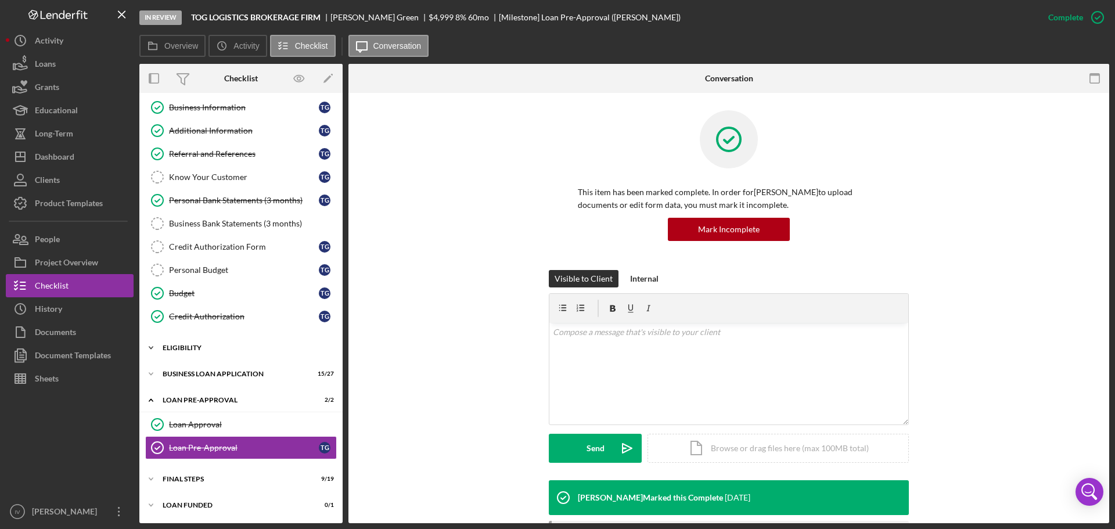
click at [193, 344] on div "ELIGIBILITY" at bounding box center [246, 347] width 166 height 7
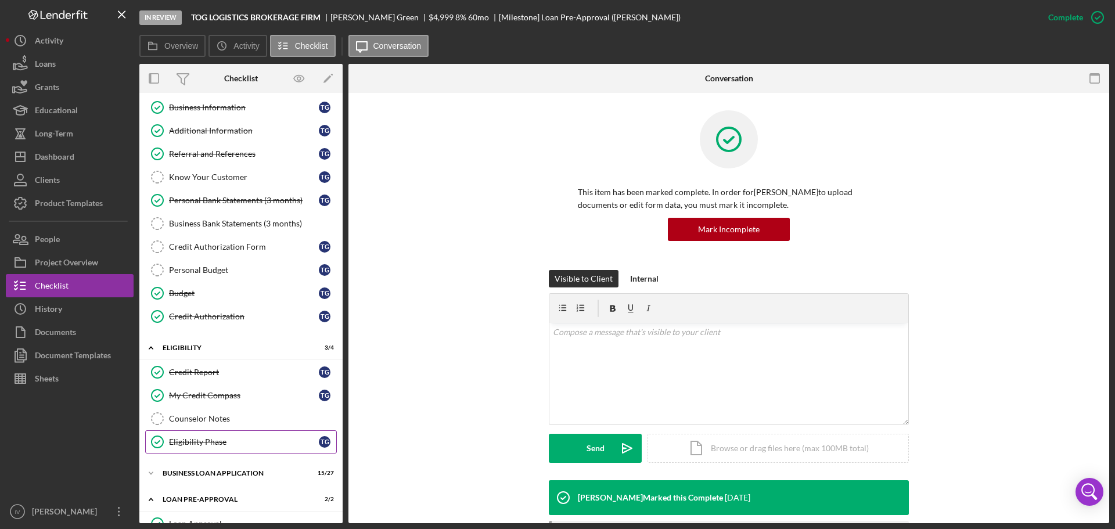
scroll to position [149, 0]
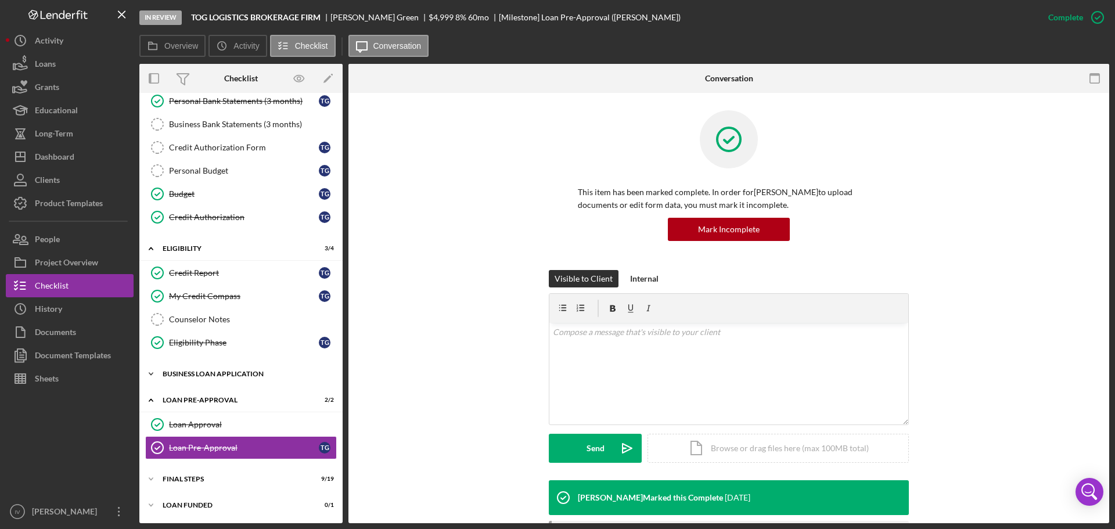
click at [198, 375] on div "BUSINESS LOAN APPLICATION" at bounding box center [246, 374] width 166 height 7
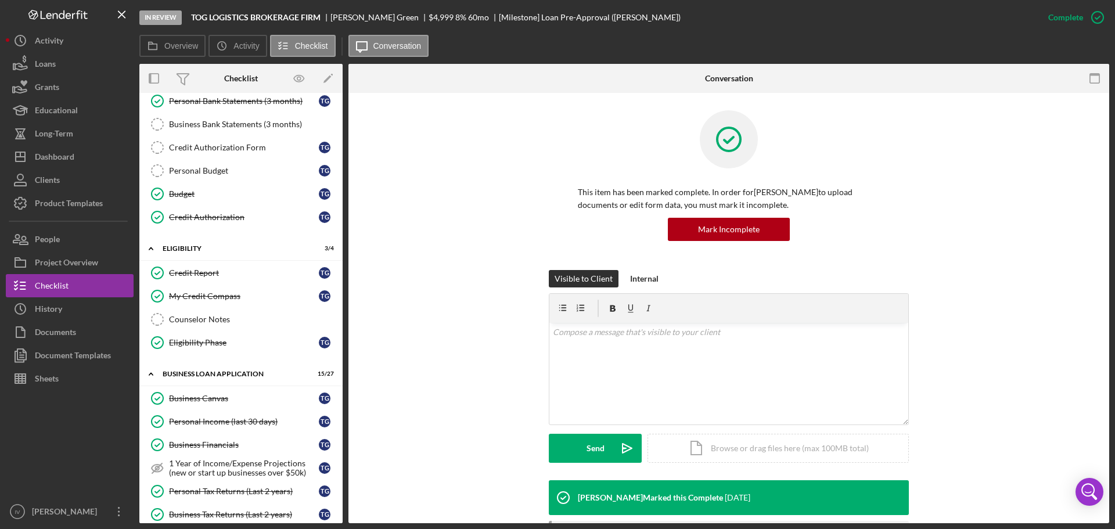
scroll to position [556, 0]
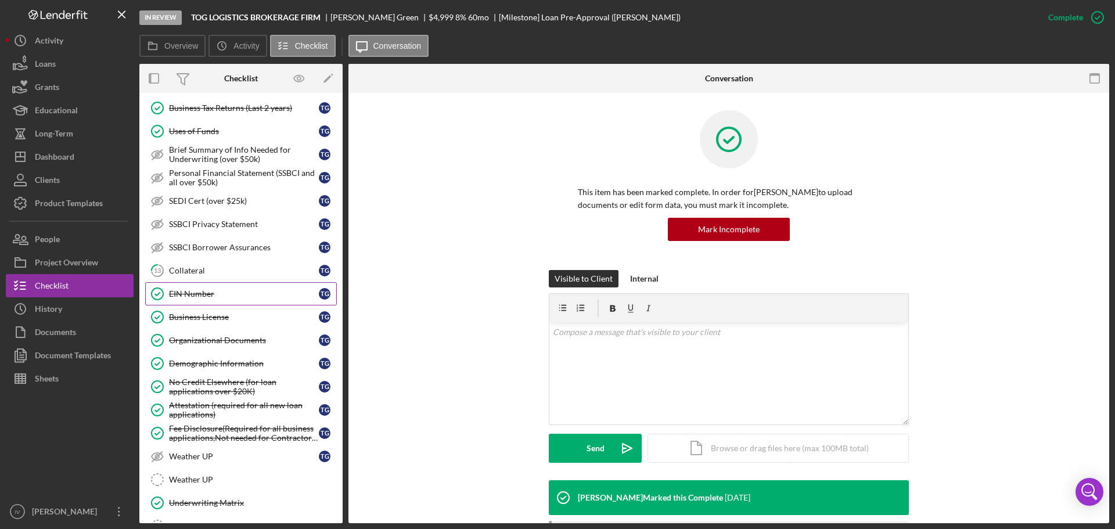
click at [192, 293] on div "EIN Number" at bounding box center [244, 293] width 150 height 9
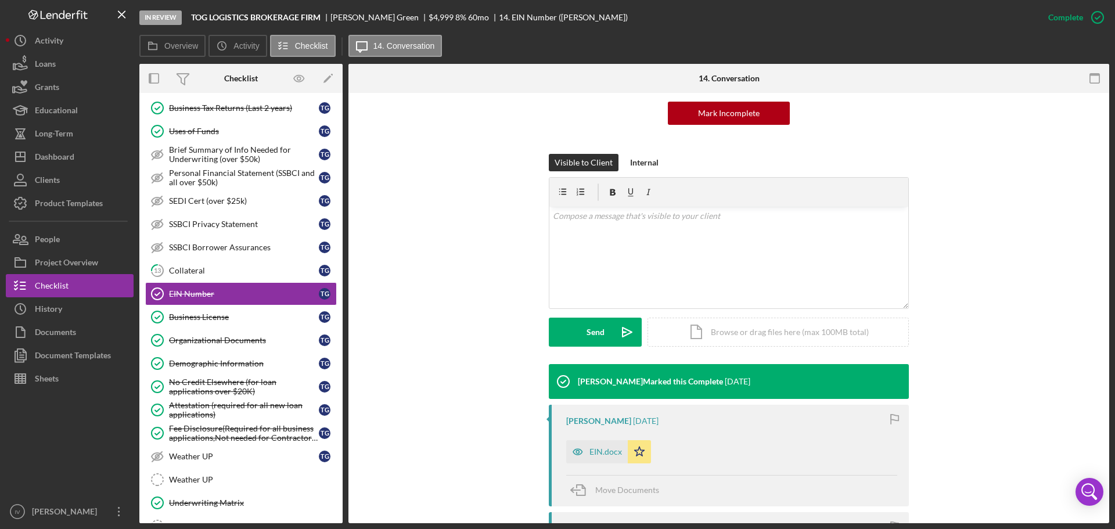
scroll to position [232, 0]
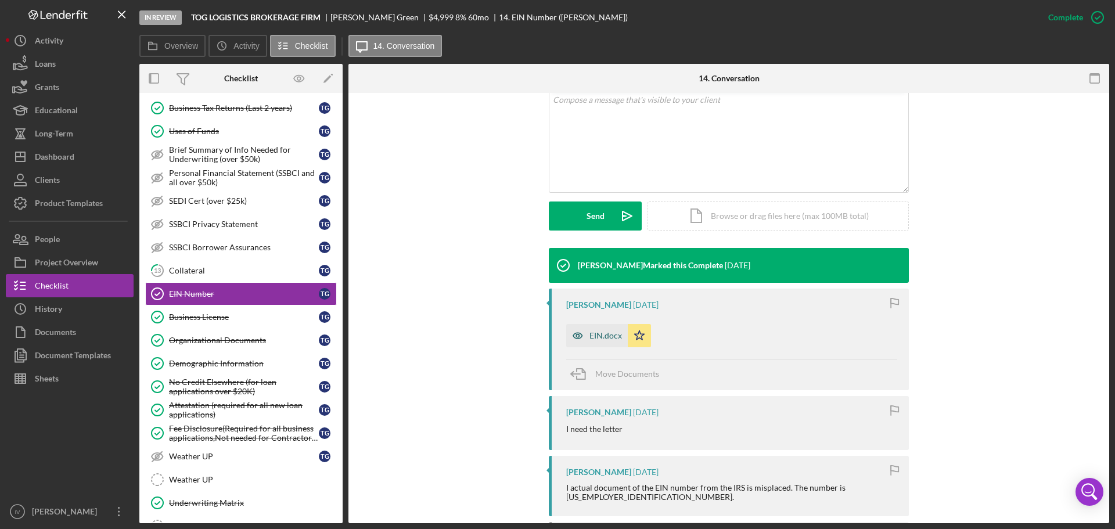
click at [610, 336] on div "EIN.docx" at bounding box center [605, 335] width 33 height 9
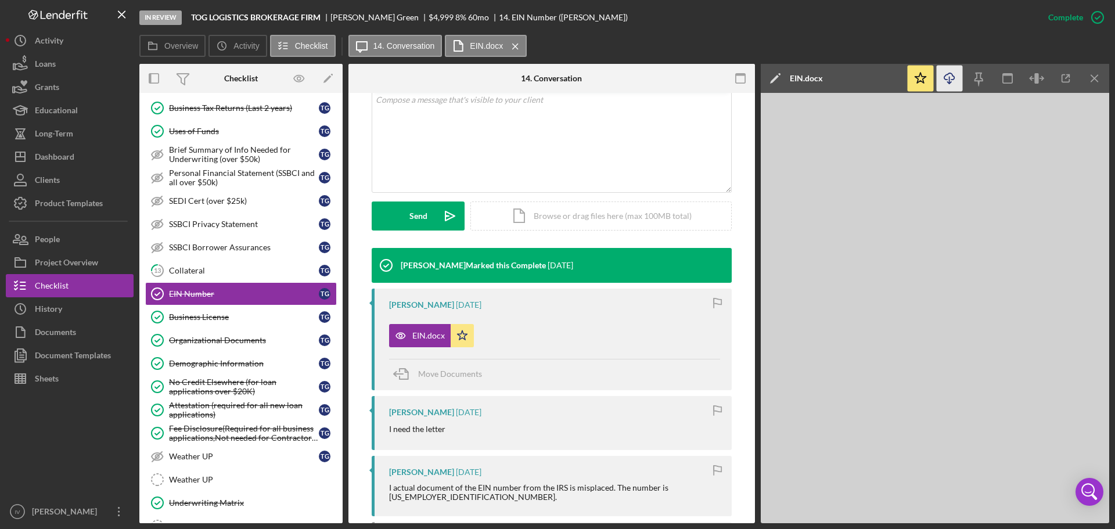
click at [951, 79] on icon "Icon/Download" at bounding box center [950, 79] width 26 height 26
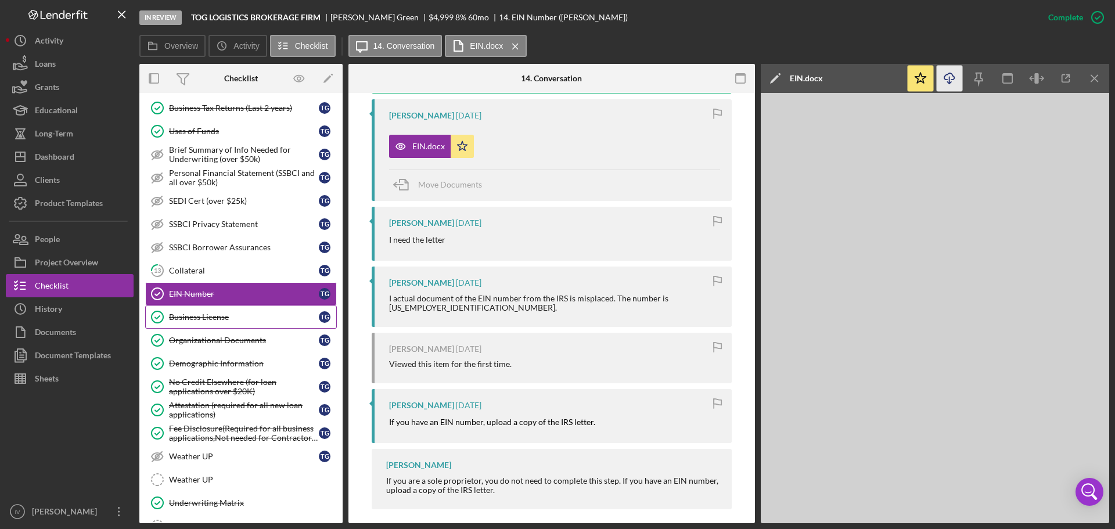
scroll to position [364, 0]
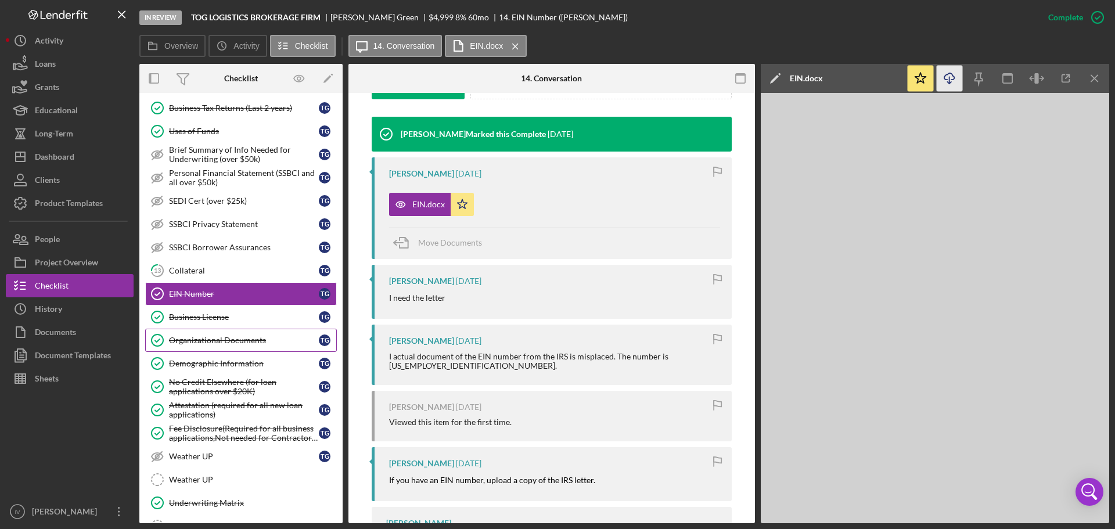
click at [197, 344] on div "Organizational Documents" at bounding box center [244, 340] width 150 height 9
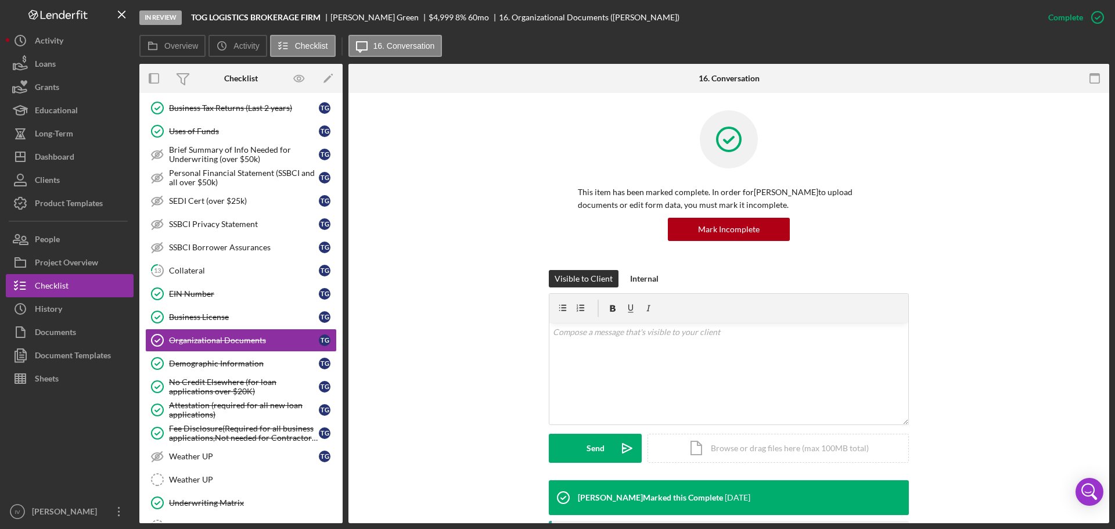
scroll to position [232, 0]
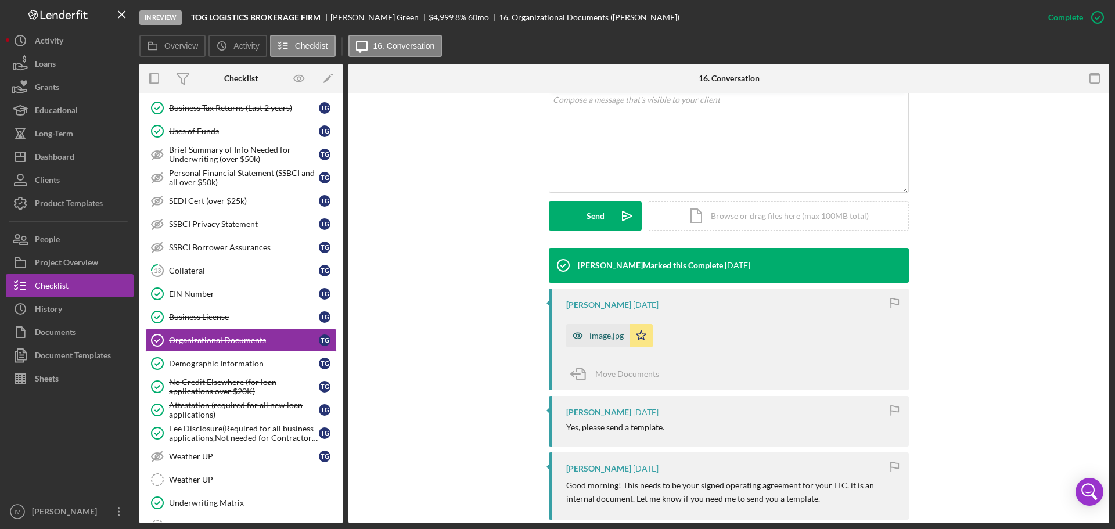
click at [608, 337] on div "image.jpg" at bounding box center [606, 335] width 34 height 9
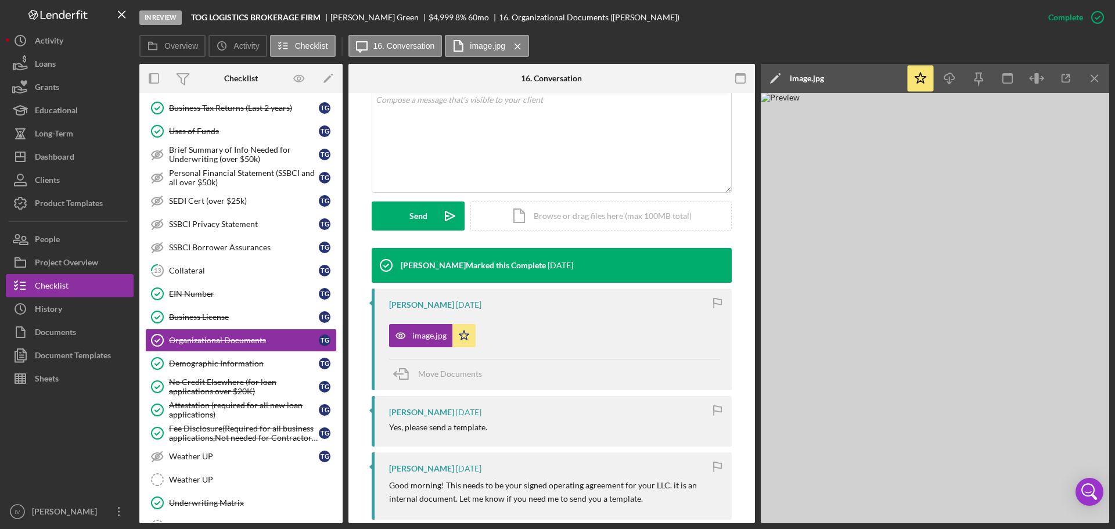
scroll to position [523, 0]
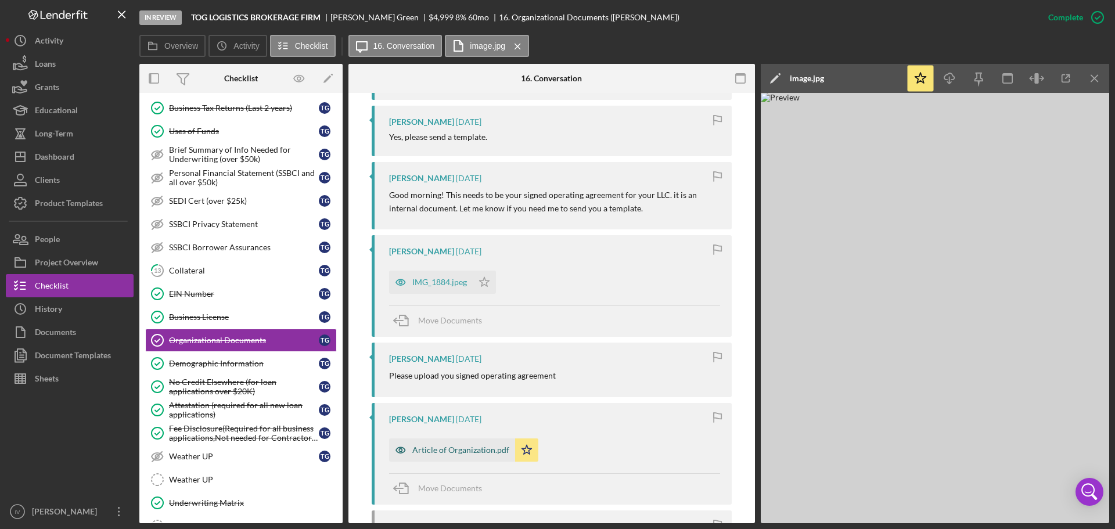
click at [447, 451] on div "Article of Organization.pdf" at bounding box center [460, 449] width 97 height 9
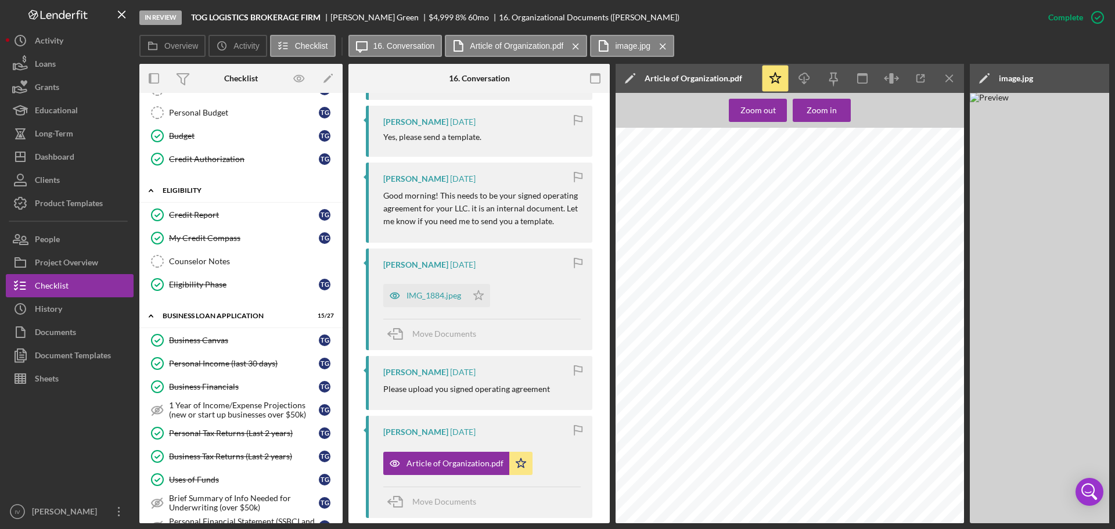
scroll to position [0, 0]
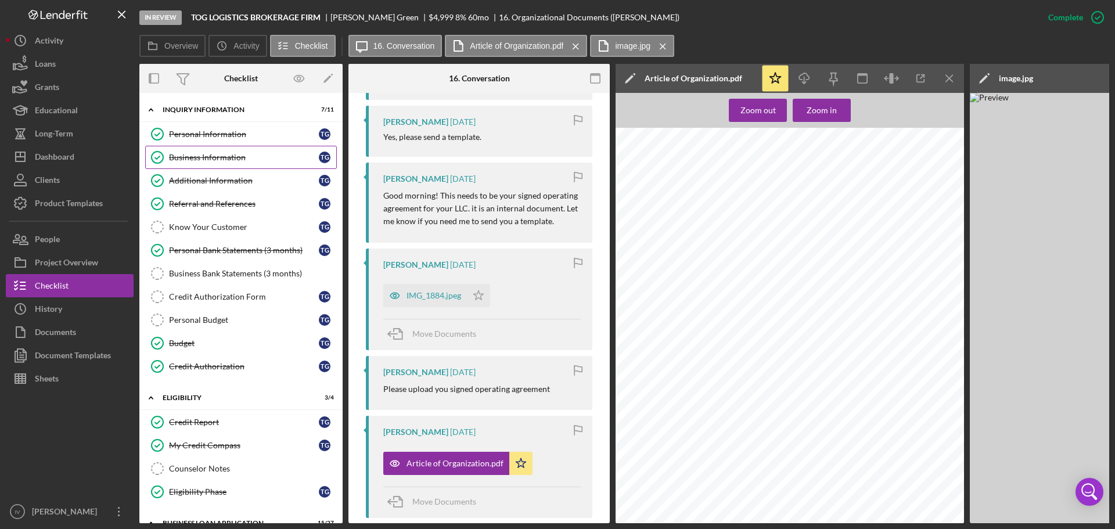
click at [243, 159] on div "Business Information" at bounding box center [244, 157] width 150 height 9
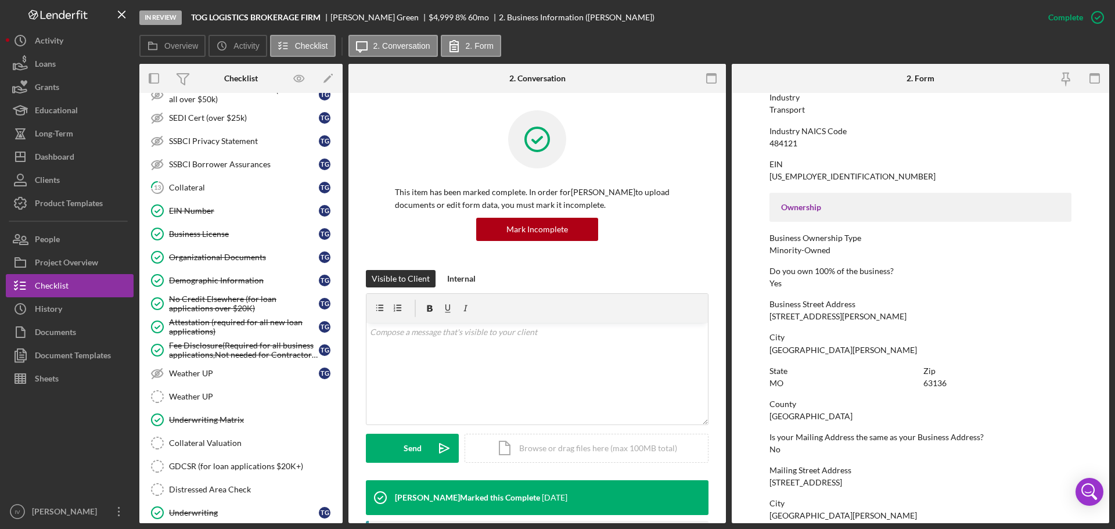
scroll to position [783, 0]
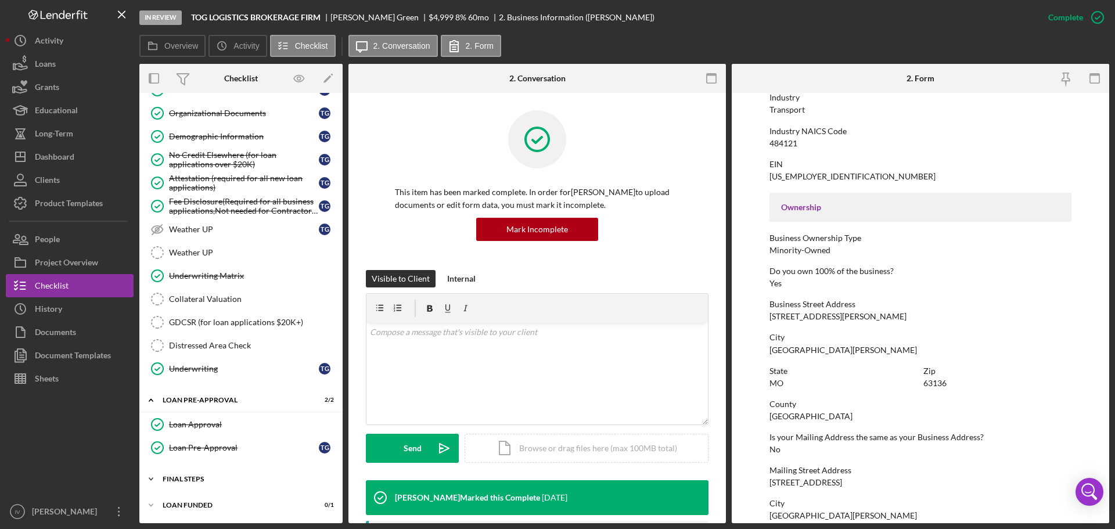
click at [202, 478] on div "FINAL STEPS" at bounding box center [246, 479] width 166 height 7
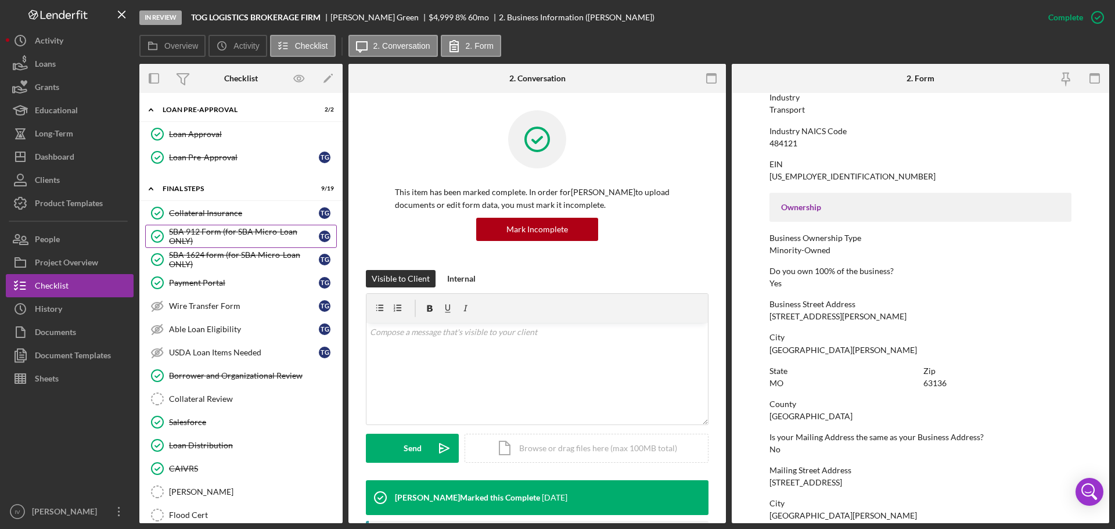
click at [217, 238] on div "SBA 912 Form (for SBA Micro-Loan ONLY)" at bounding box center [244, 236] width 150 height 19
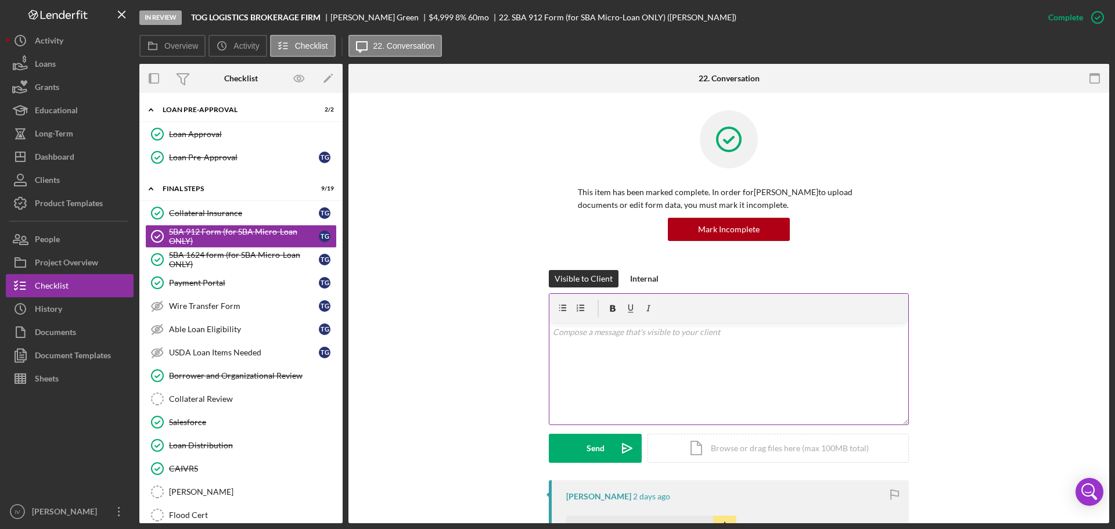
scroll to position [348, 0]
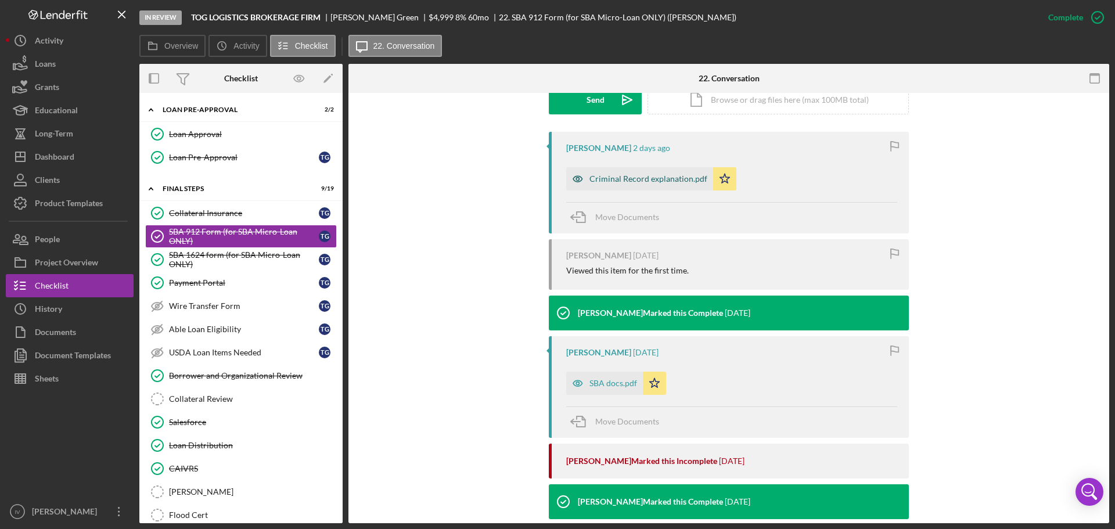
click at [645, 177] on div "Criminal Record explanation.pdf" at bounding box center [648, 178] width 118 height 9
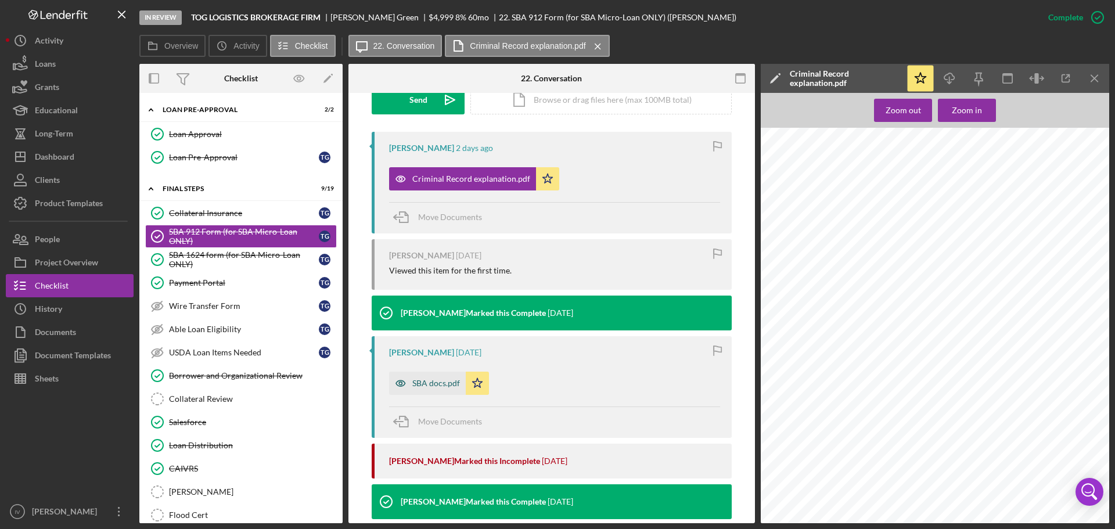
click at [428, 384] on div "SBA docs.pdf" at bounding box center [436, 383] width 48 height 9
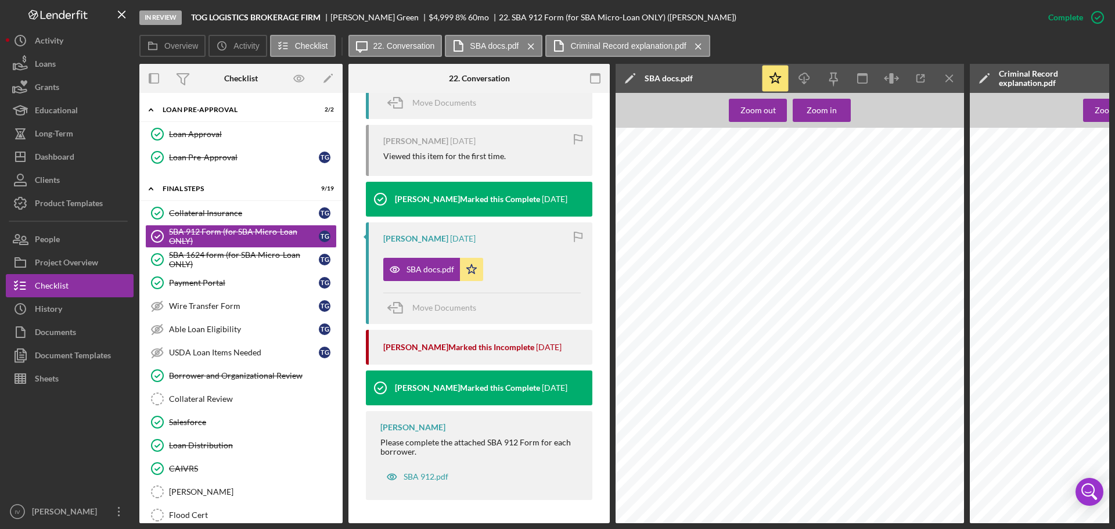
scroll to position [479, 0]
click at [425, 477] on div "SBA 912.pdf" at bounding box center [426, 476] width 45 height 9
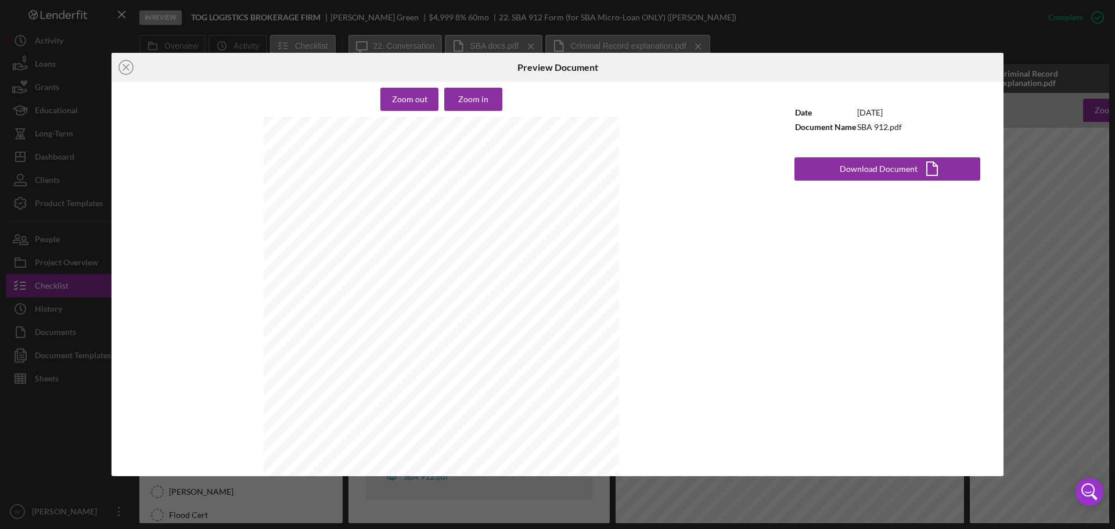
click at [870, 33] on div "Icon/Close Preview Document Zoom out Zoom in [GEOGRAPHIC_DATA] SMALL BUSINESS A…" at bounding box center [557, 264] width 1115 height 529
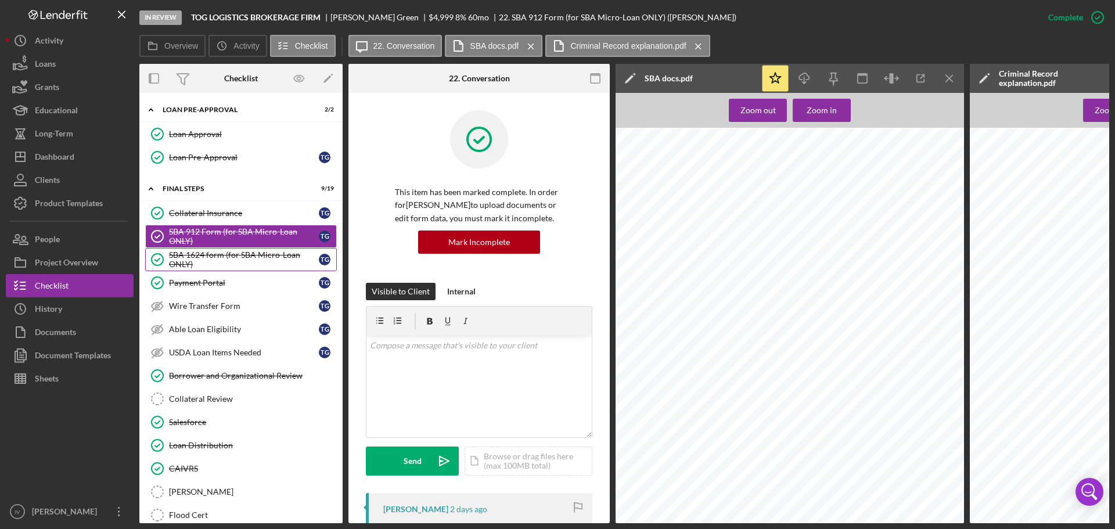
click at [202, 259] on div "SBA 1624 form (for SBA Micro-Loan ONLY)" at bounding box center [244, 259] width 150 height 19
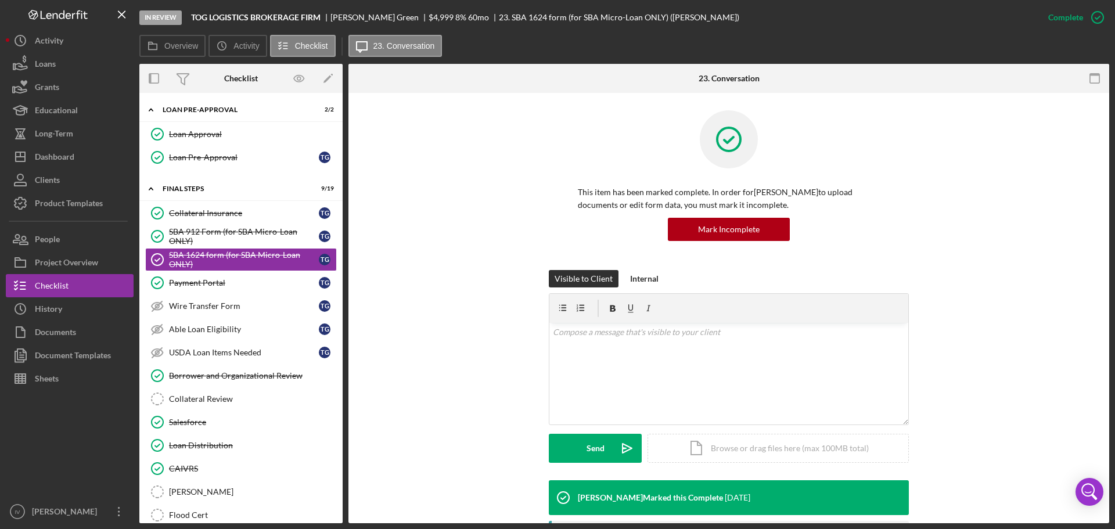
scroll to position [208, 0]
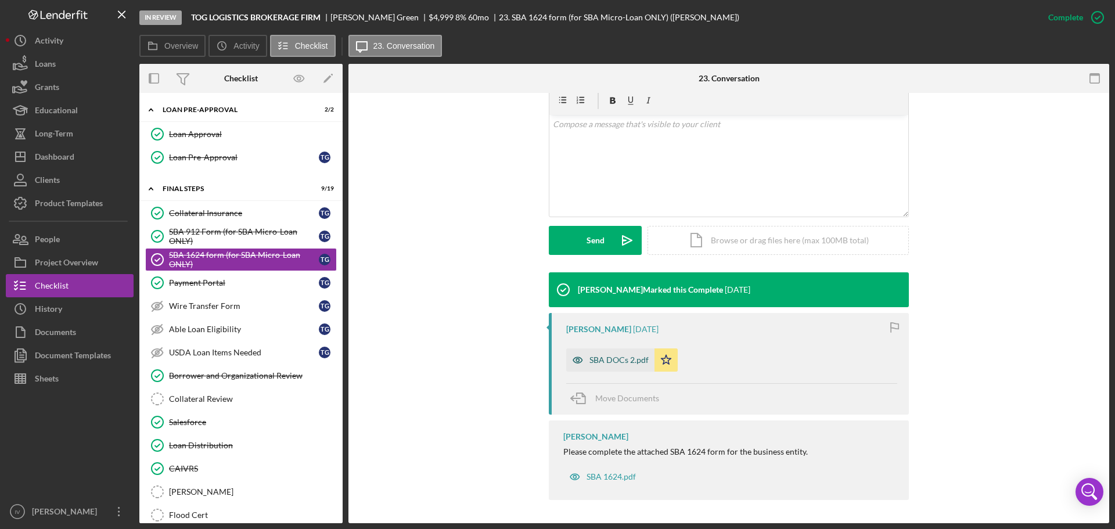
click at [589, 365] on div "SBA DOCs 2.pdf" at bounding box center [610, 359] width 88 height 23
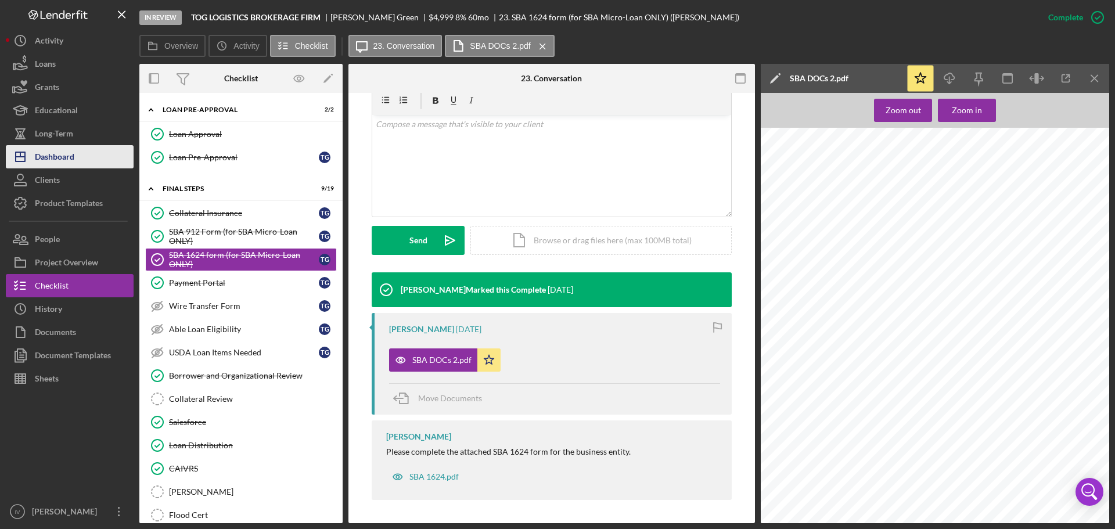
click at [76, 159] on button "Icon/Dashboard Dashboard" at bounding box center [70, 156] width 128 height 23
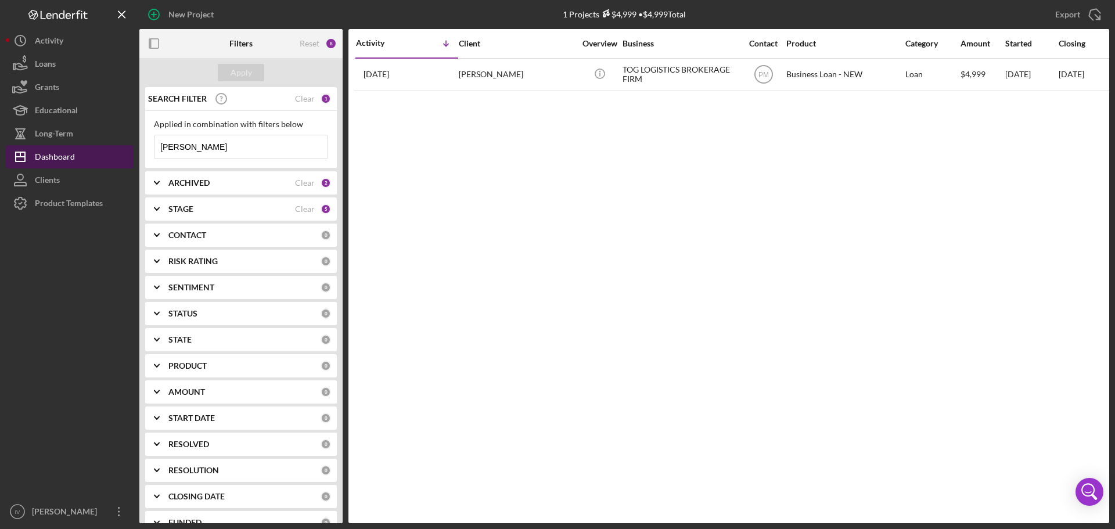
drag, startPoint x: 207, startPoint y: 148, endPoint x: 92, endPoint y: 147, distance: 114.4
click at [94, 147] on div "New Project 1 Projects $4,999 • $4,999 Total [PERSON_NAME] Export Icon/Export F…" at bounding box center [557, 261] width 1103 height 523
type input "e"
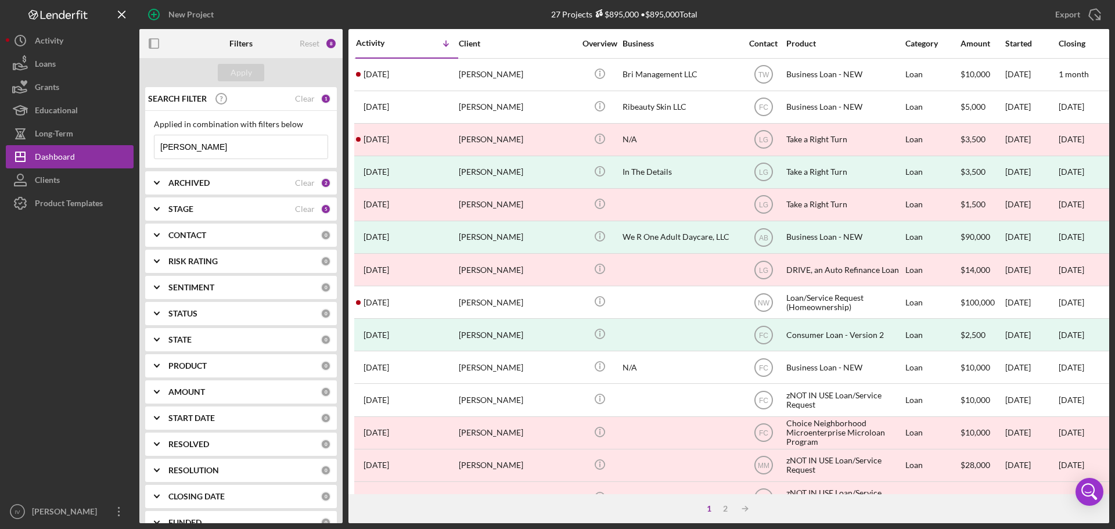
type input "[PERSON_NAME]"
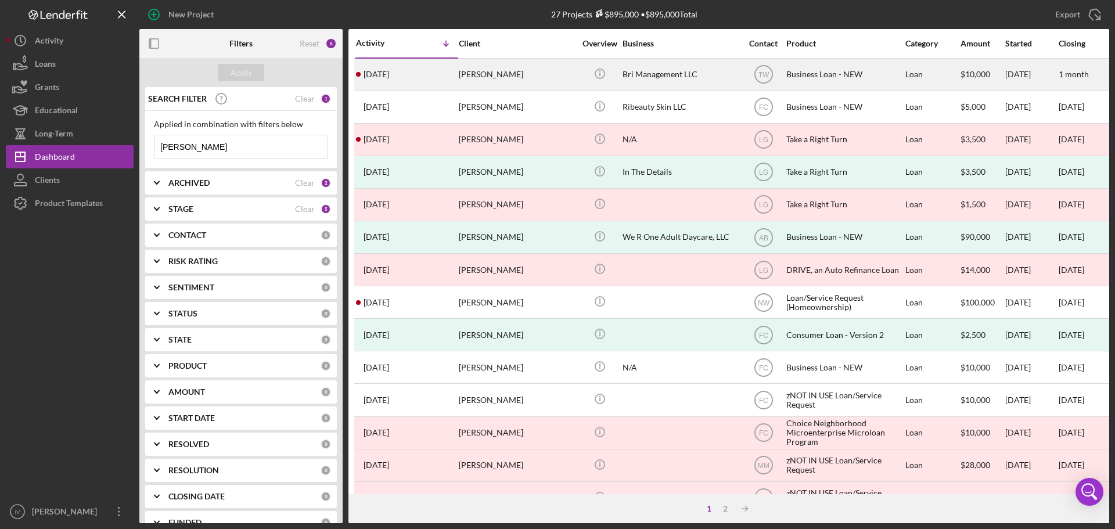
click at [480, 80] on div "[PERSON_NAME]" at bounding box center [517, 74] width 116 height 31
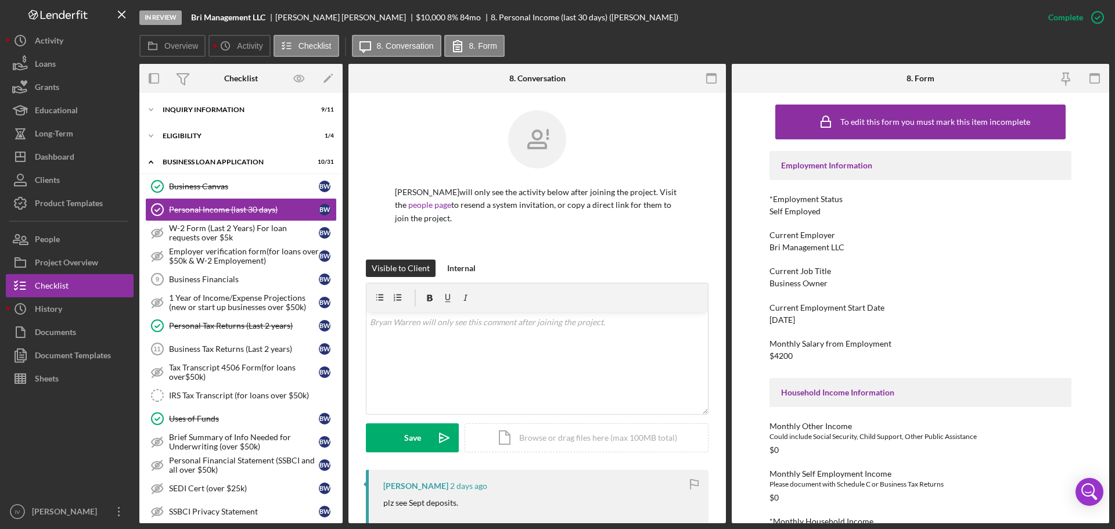
click at [211, 98] on div "Icon/Expander INQUIRY INFORMATION 9 / 11 Icon/Expander ELIGIBILITY 1 / 4 Icon/E…" at bounding box center [240, 308] width 203 height 430
click at [207, 113] on div "INQUIRY INFORMATION" at bounding box center [246, 109] width 166 height 7
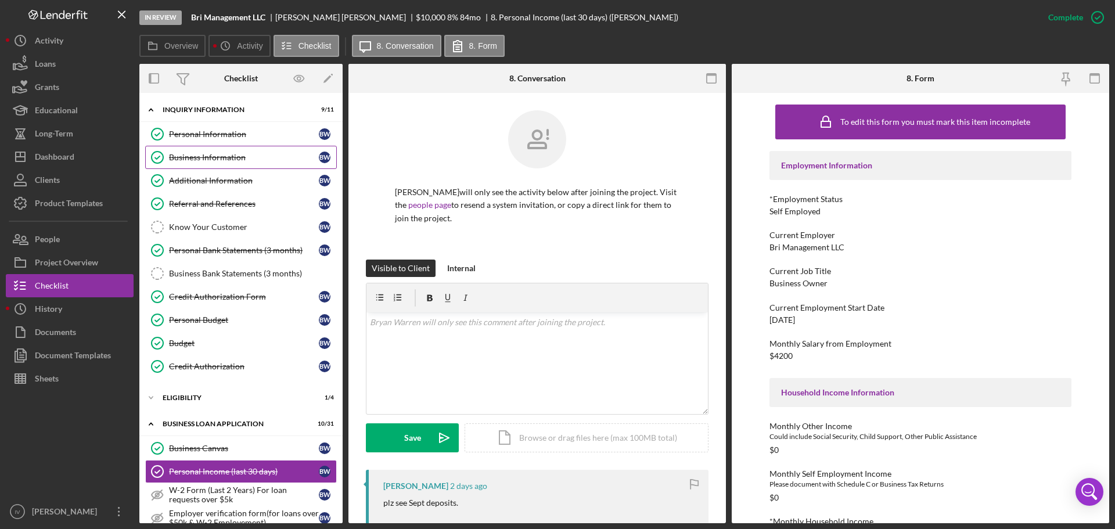
click at [218, 154] on div "Business Information" at bounding box center [244, 157] width 150 height 9
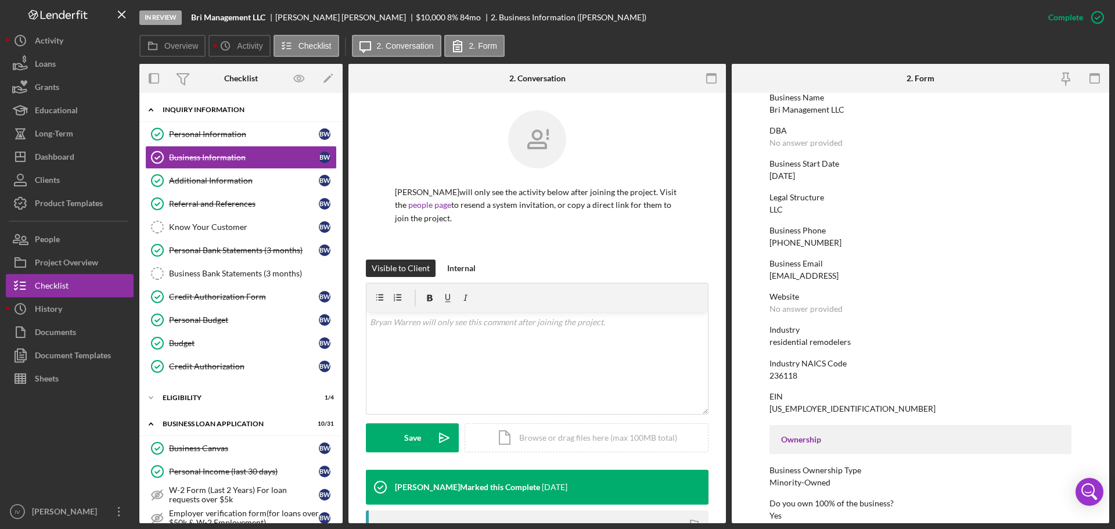
click at [224, 107] on div "INQUIRY INFORMATION" at bounding box center [246, 109] width 166 height 7
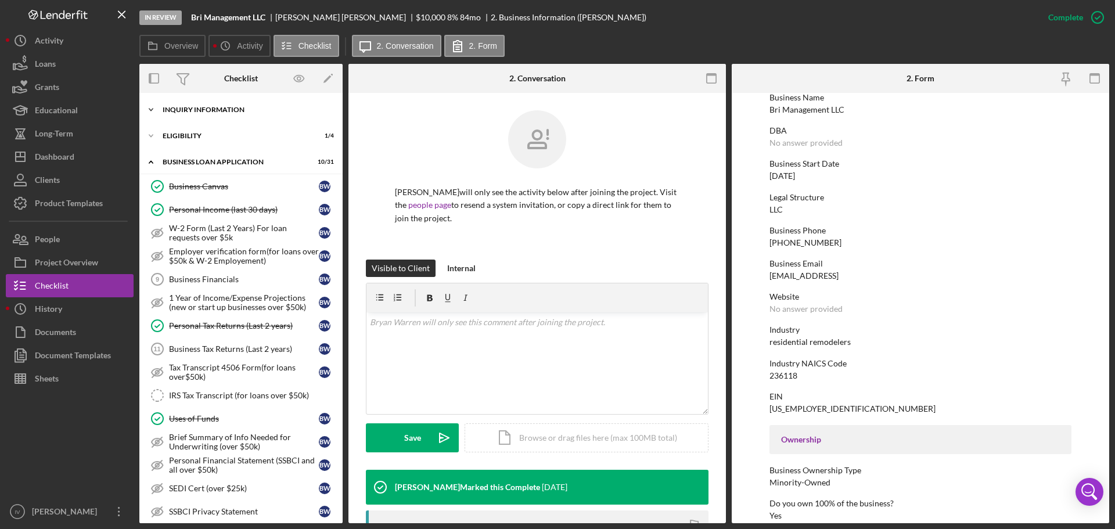
click at [224, 107] on div "INQUIRY INFORMATION" at bounding box center [246, 109] width 166 height 7
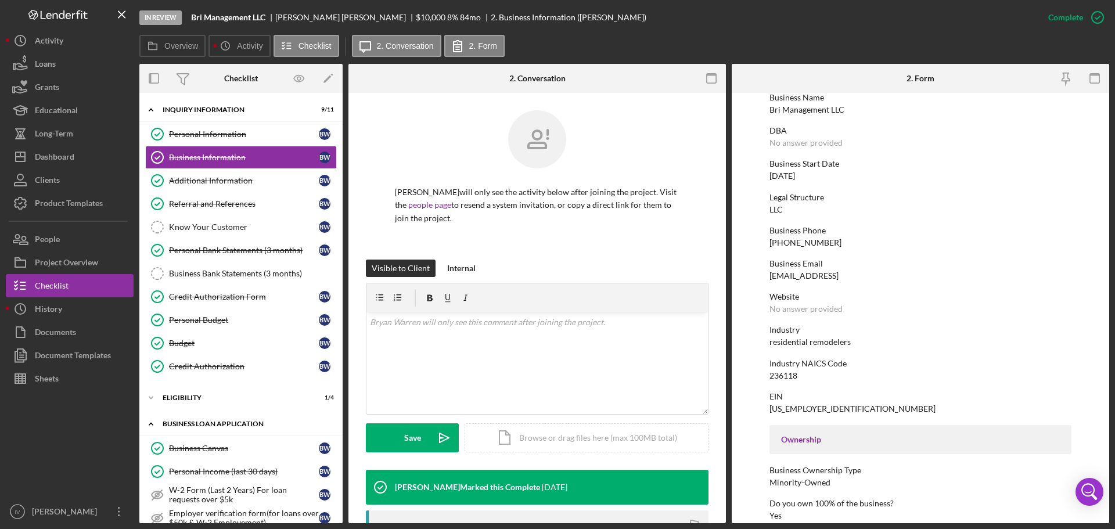
scroll to position [116, 0]
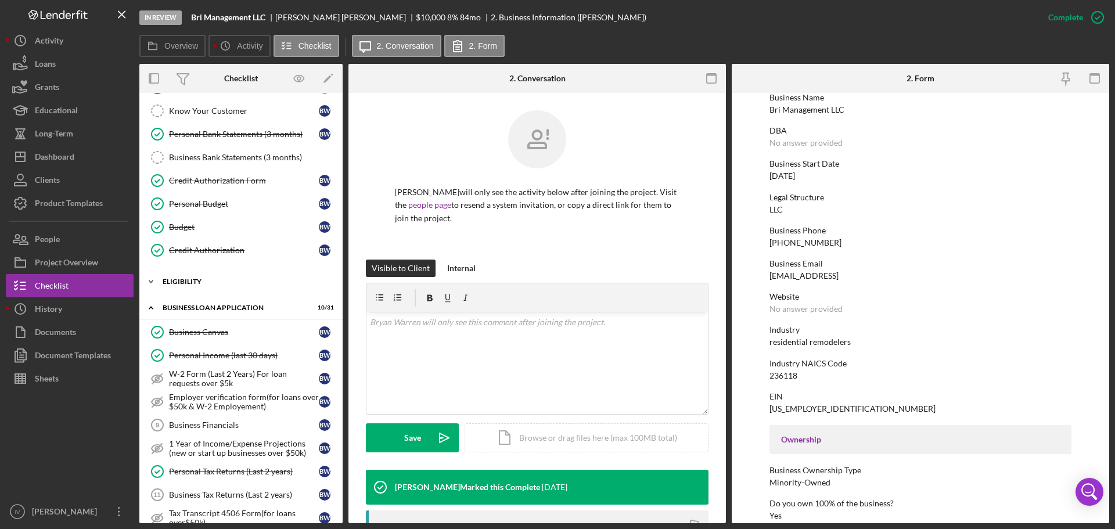
click at [192, 278] on div "ELIGIBILITY" at bounding box center [246, 281] width 166 height 7
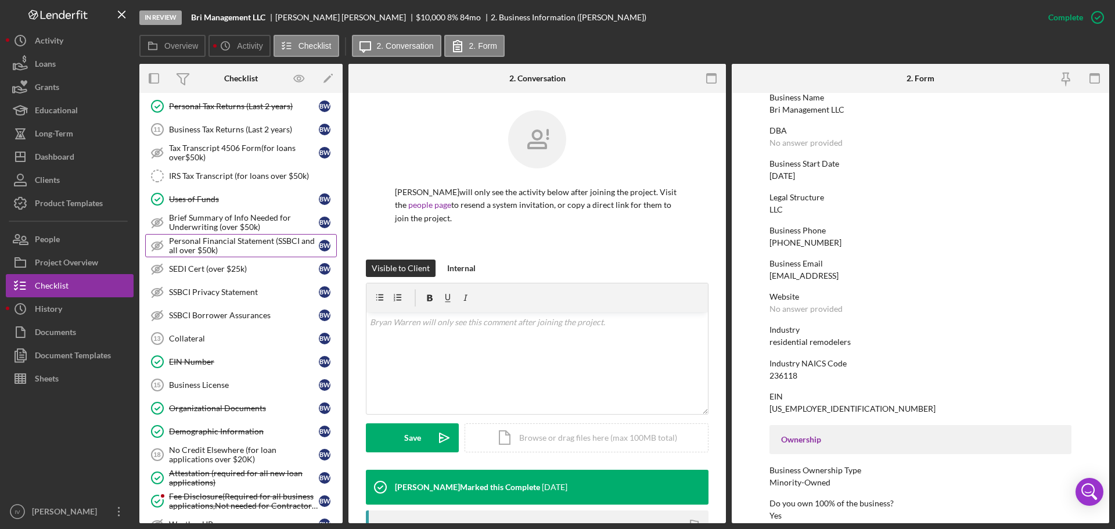
scroll to position [697, 0]
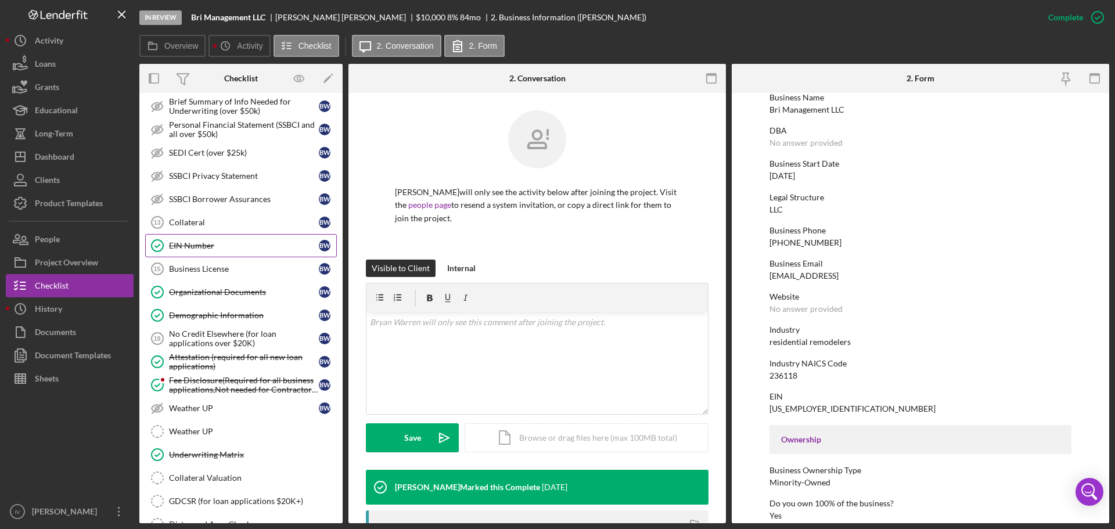
click at [178, 236] on link "EIN Number EIN Number B W" at bounding box center [241, 245] width 192 height 23
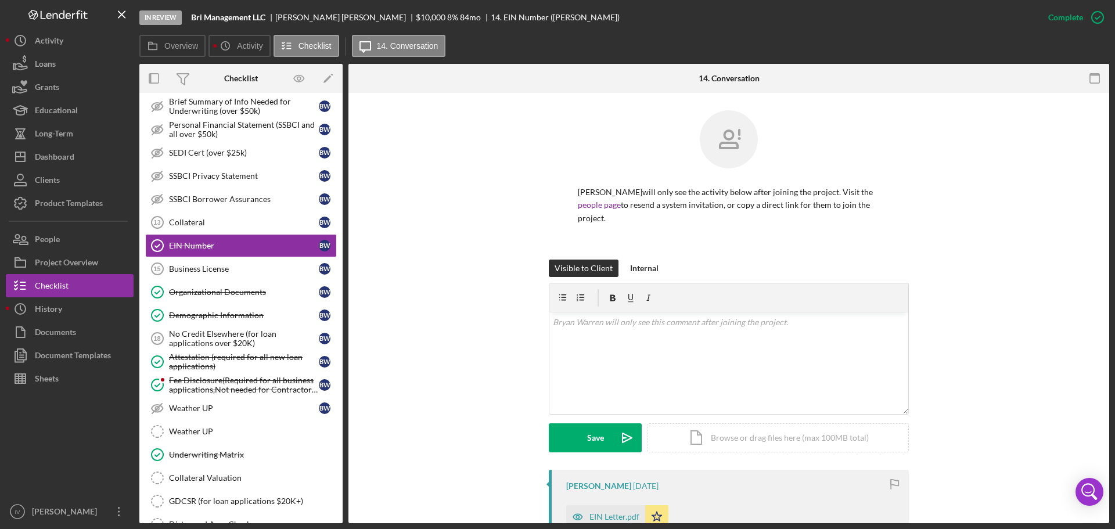
scroll to position [250, 0]
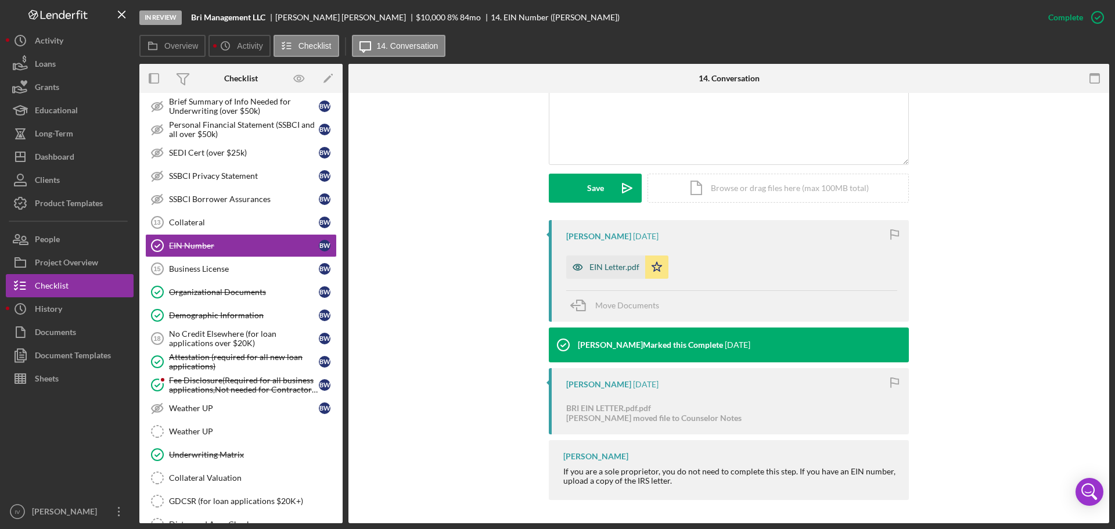
click at [620, 263] on div "EIN Letter.pdf" at bounding box center [614, 267] width 50 height 9
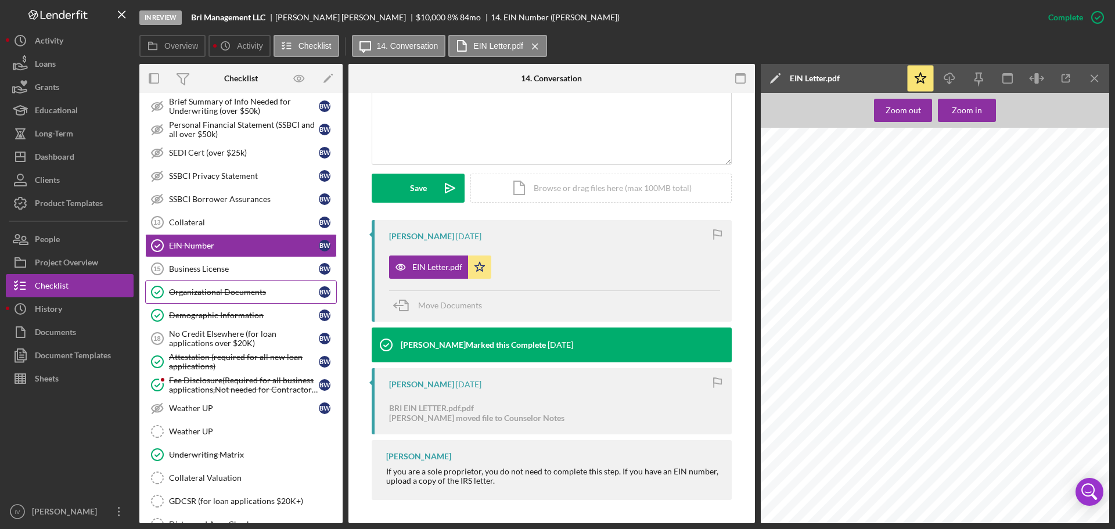
click at [208, 292] on div "Organizational Documents" at bounding box center [244, 291] width 150 height 9
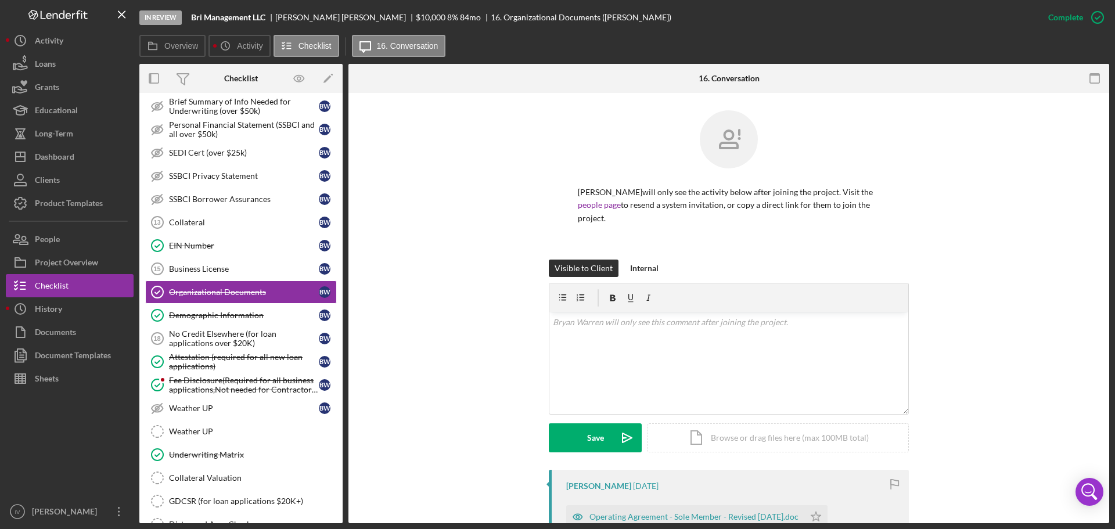
scroll to position [323, 0]
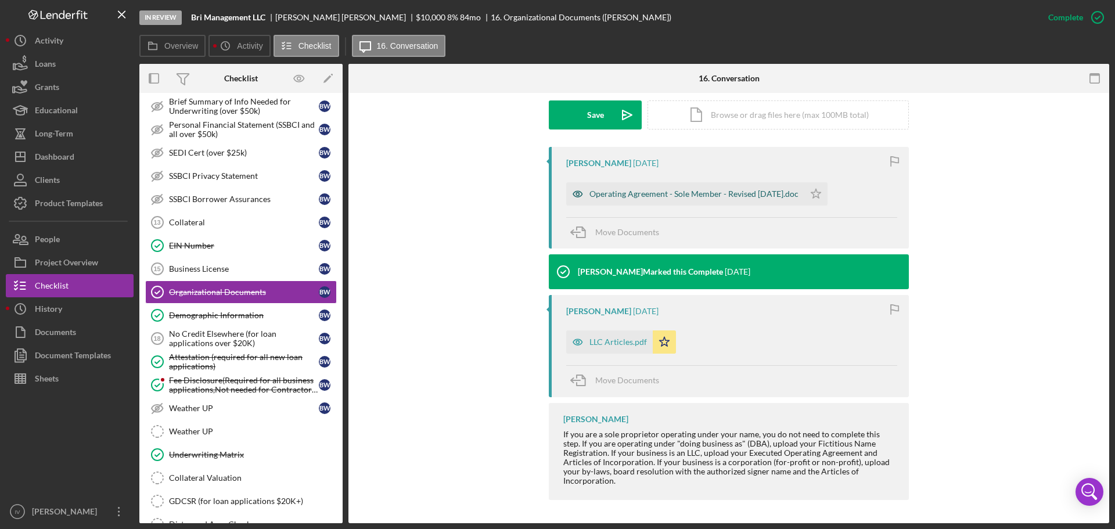
click at [619, 193] on div "Operating Agreement - Sole Member - Revised [DATE].doc" at bounding box center [693, 193] width 209 height 9
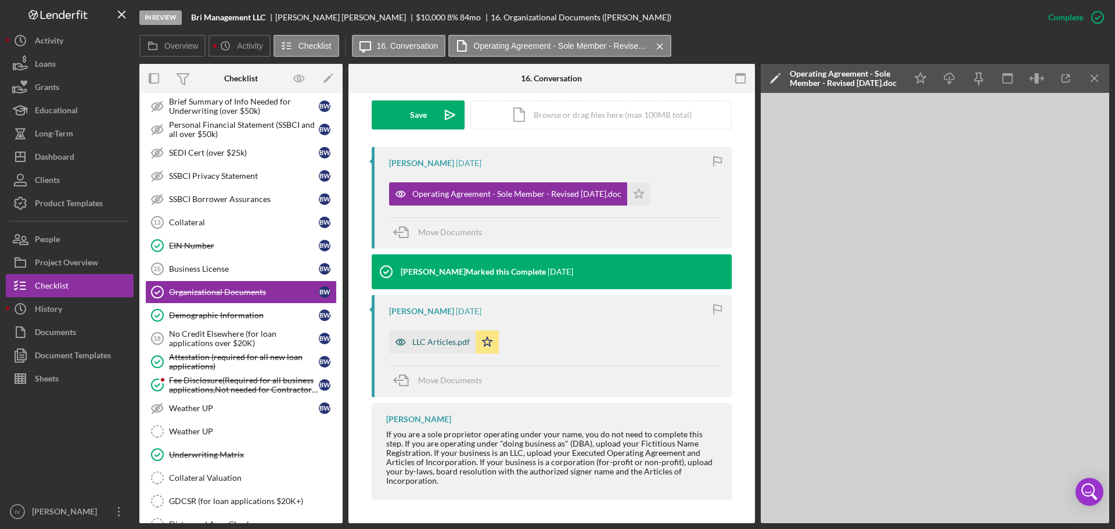
click at [435, 342] on div "LLC Articles.pdf" at bounding box center [440, 341] width 57 height 9
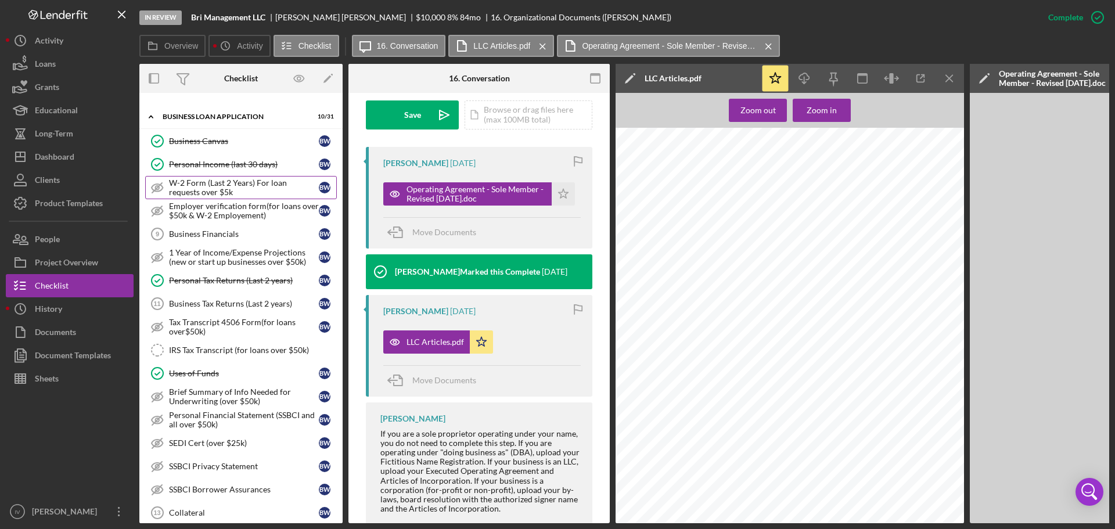
scroll to position [0, 0]
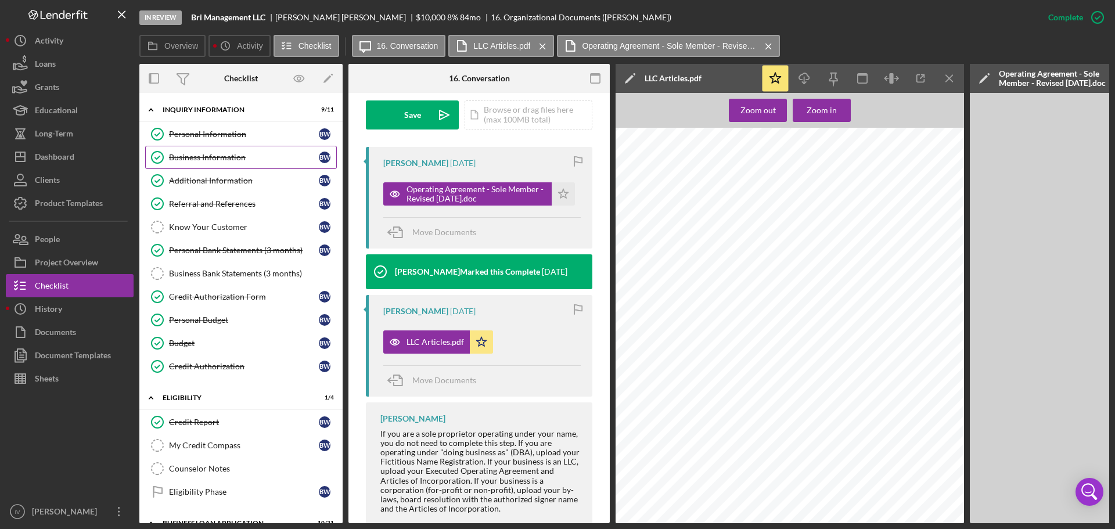
click at [192, 156] on div "Business Information" at bounding box center [244, 157] width 150 height 9
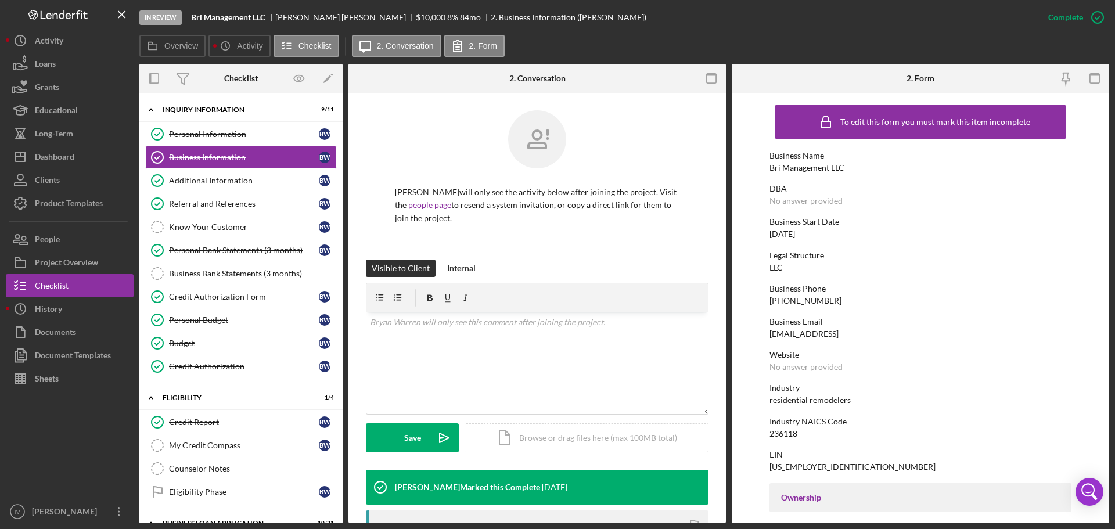
scroll to position [174, 0]
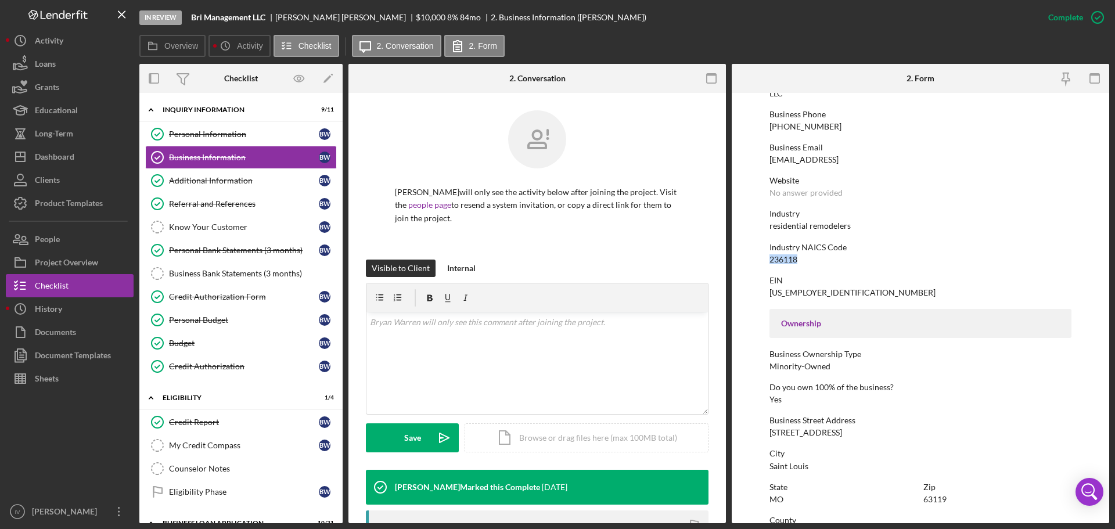
drag, startPoint x: 799, startPoint y: 258, endPoint x: 745, endPoint y: 256, distance: 54.0
click at [745, 256] on form "To edit this form you must mark this item incomplete Business Name Bri Manageme…" at bounding box center [921, 308] width 378 height 430
copy div "236118"
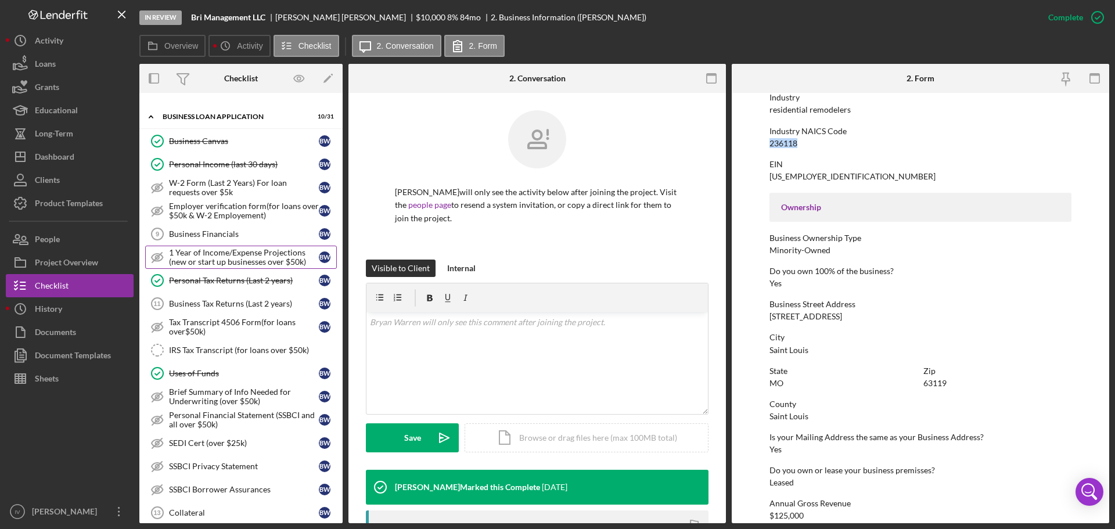
scroll to position [523, 0]
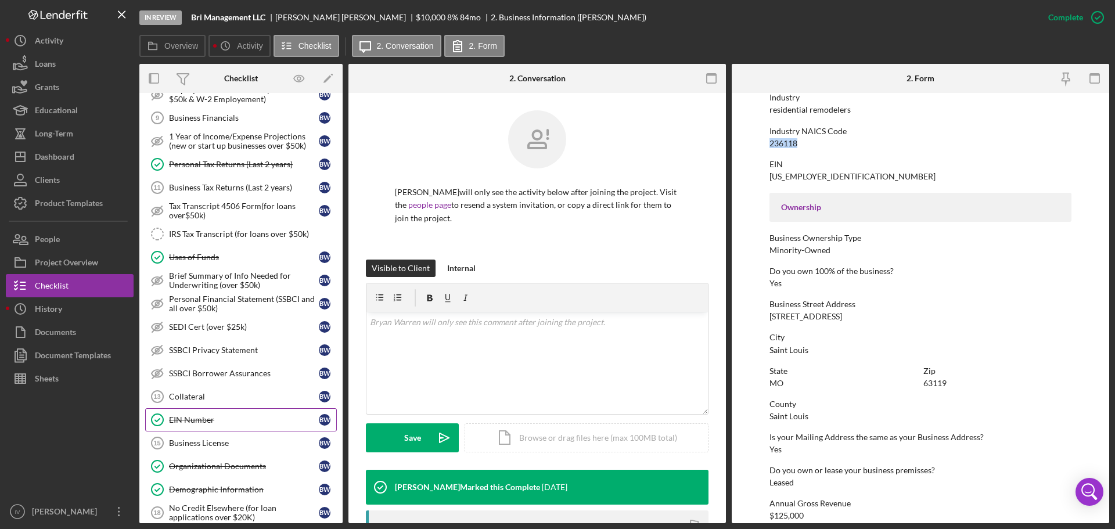
click at [196, 420] on div "EIN Number" at bounding box center [244, 419] width 150 height 9
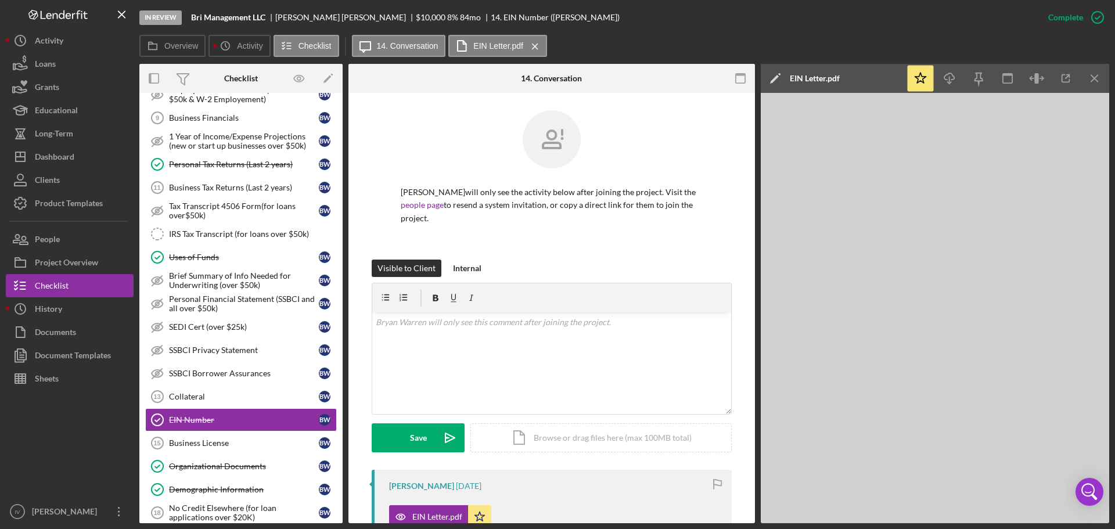
scroll to position [250, 0]
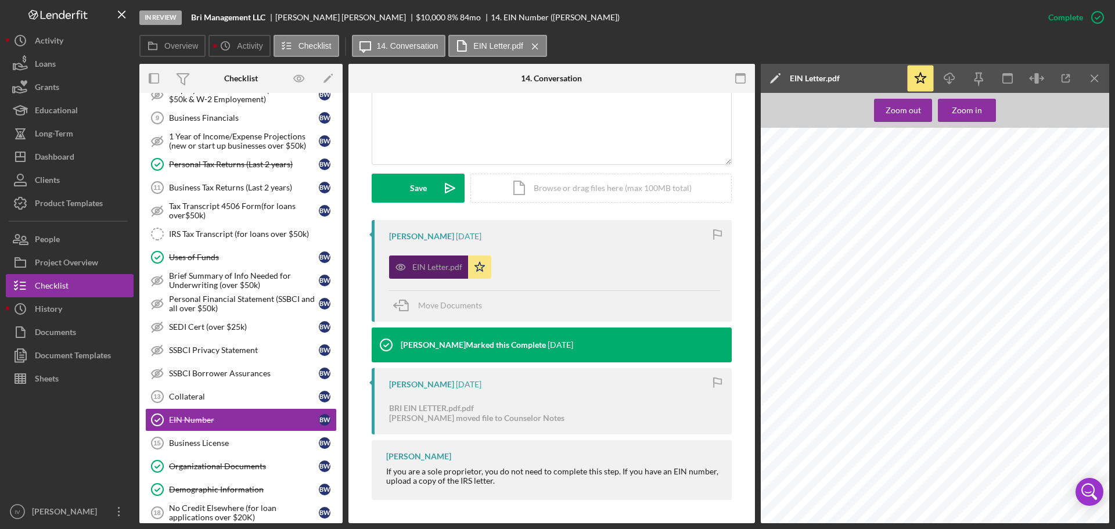
drag, startPoint x: 410, startPoint y: 265, endPoint x: 456, endPoint y: 267, distance: 46.5
click at [411, 265] on div "EIN Letter.pdf" at bounding box center [428, 267] width 79 height 23
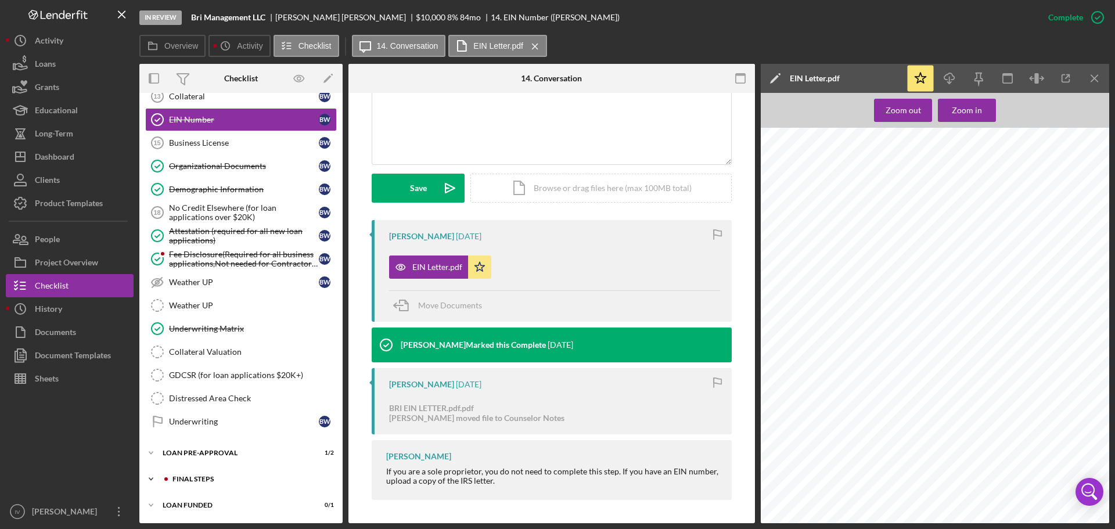
click at [191, 479] on div "FINAL STEPS" at bounding box center [250, 479] width 156 height 7
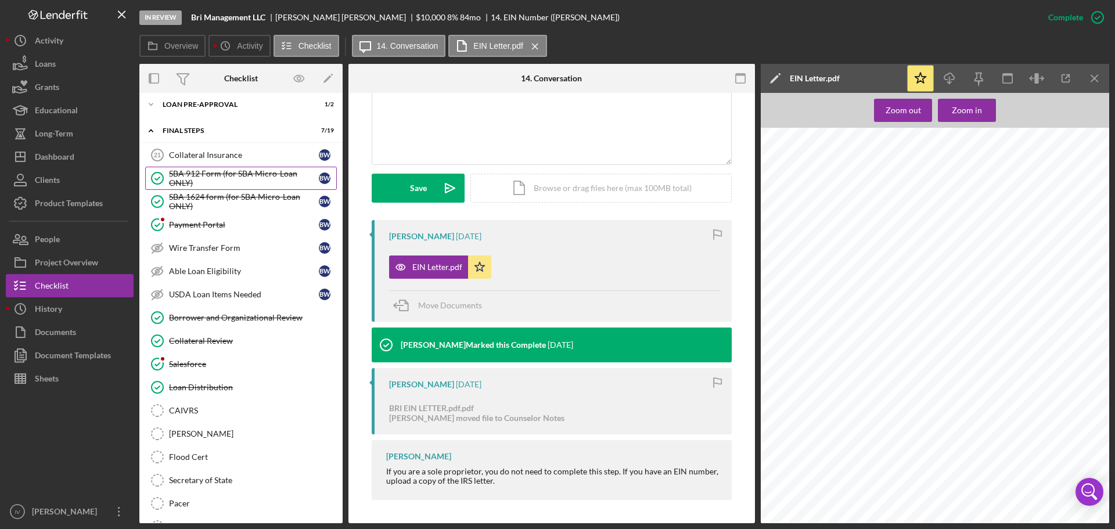
click at [236, 171] on div "SBA 912 Form (for SBA Micro-Loan ONLY)" at bounding box center [244, 178] width 150 height 19
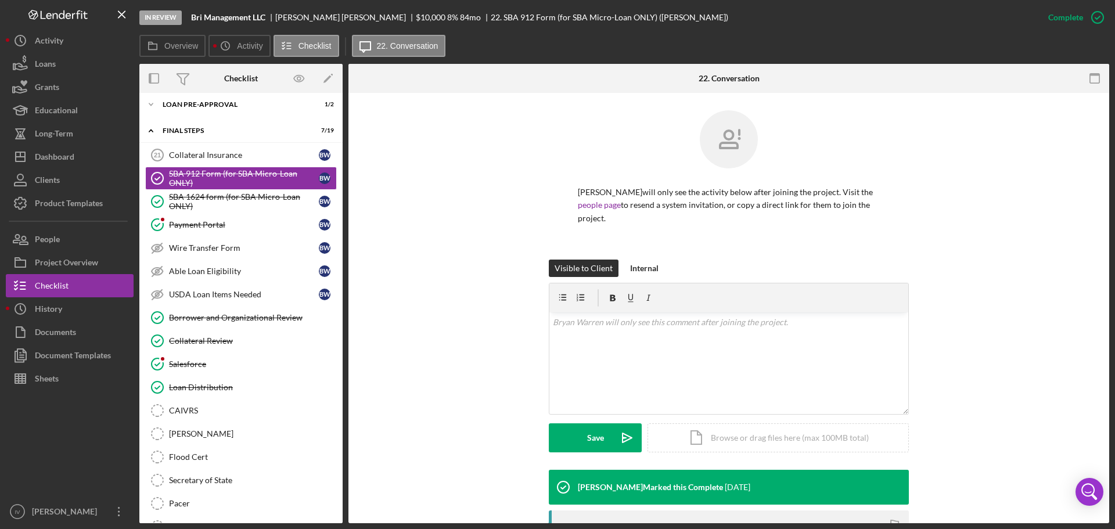
scroll to position [174, 0]
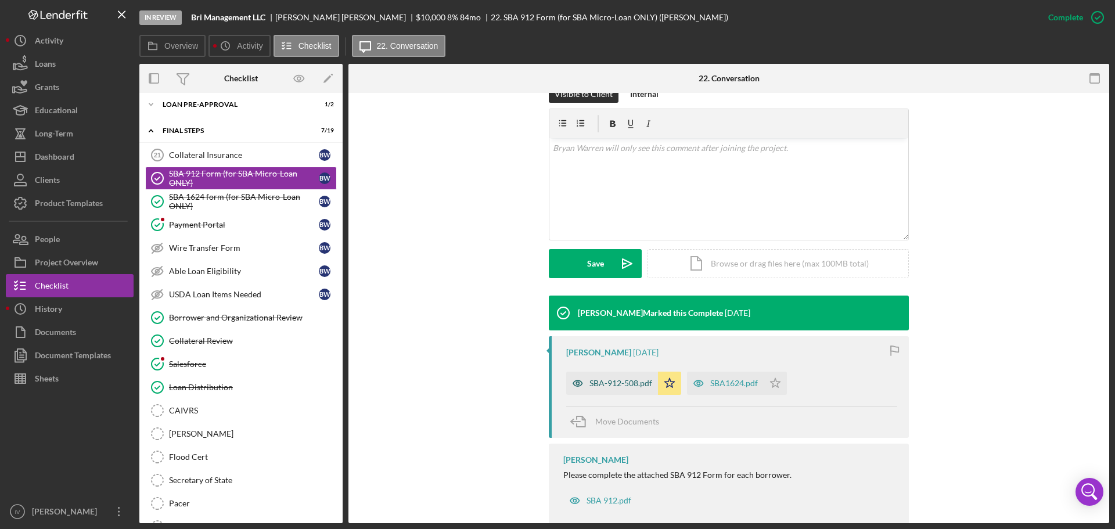
click at [630, 385] on div "SBA-912-508.pdf" at bounding box center [620, 383] width 63 height 9
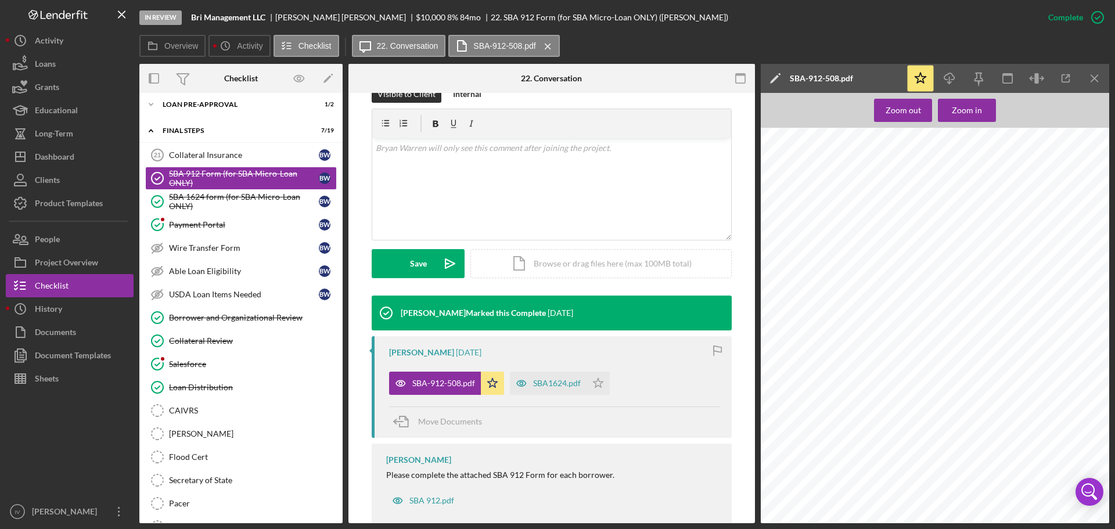
scroll to position [58, 0]
click at [548, 386] on div "SBA1624.pdf" at bounding box center [557, 383] width 48 height 9
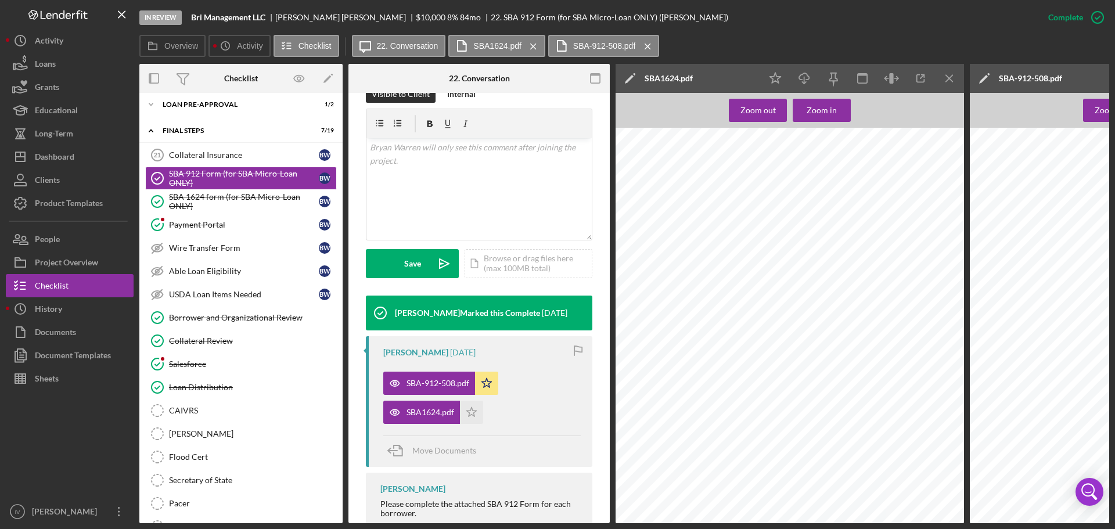
scroll to position [0, 0]
click at [175, 202] on div "SBA 1624 form (for SBA Micro-Loan ONLY)" at bounding box center [244, 201] width 150 height 19
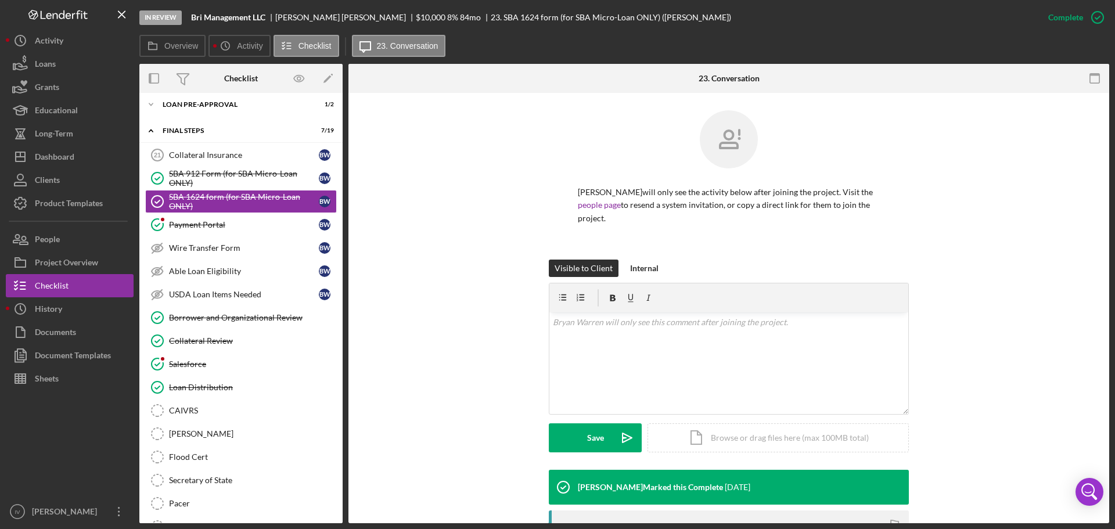
scroll to position [198, 0]
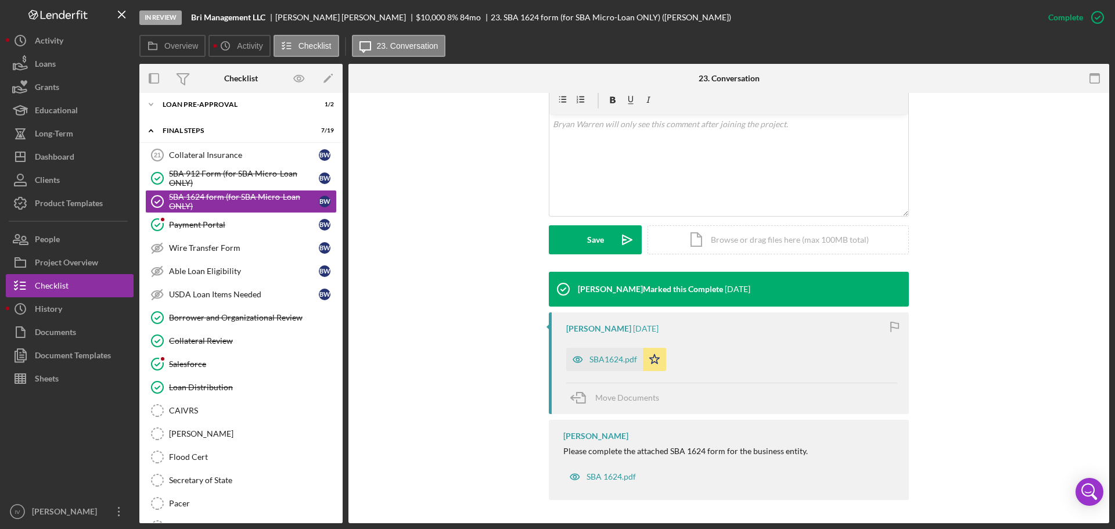
click at [610, 353] on div "SBA1624.pdf" at bounding box center [604, 359] width 77 height 23
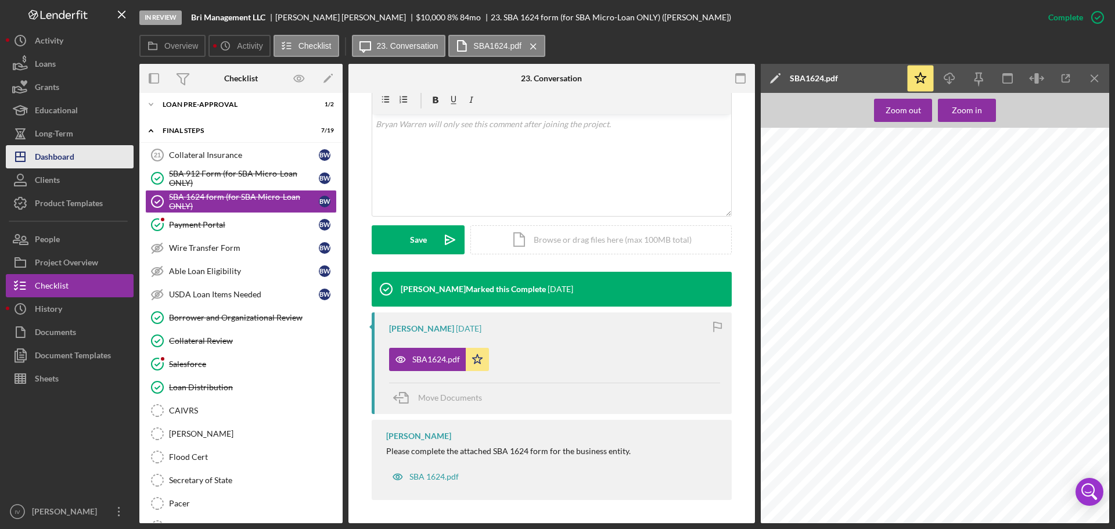
click at [67, 157] on div "Dashboard" at bounding box center [54, 158] width 39 height 26
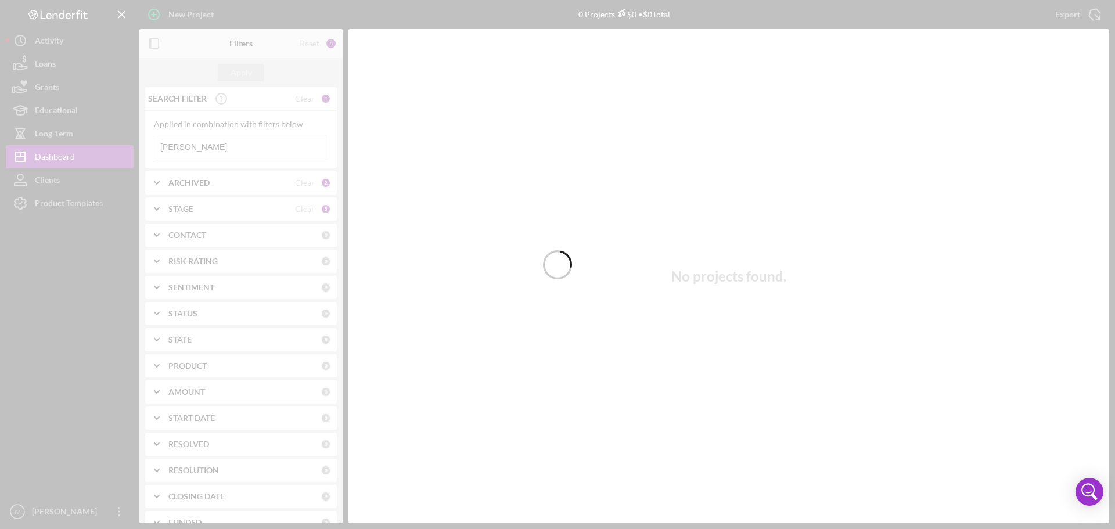
click at [198, 148] on div at bounding box center [557, 264] width 1115 height 529
click at [191, 148] on div at bounding box center [557, 264] width 1115 height 529
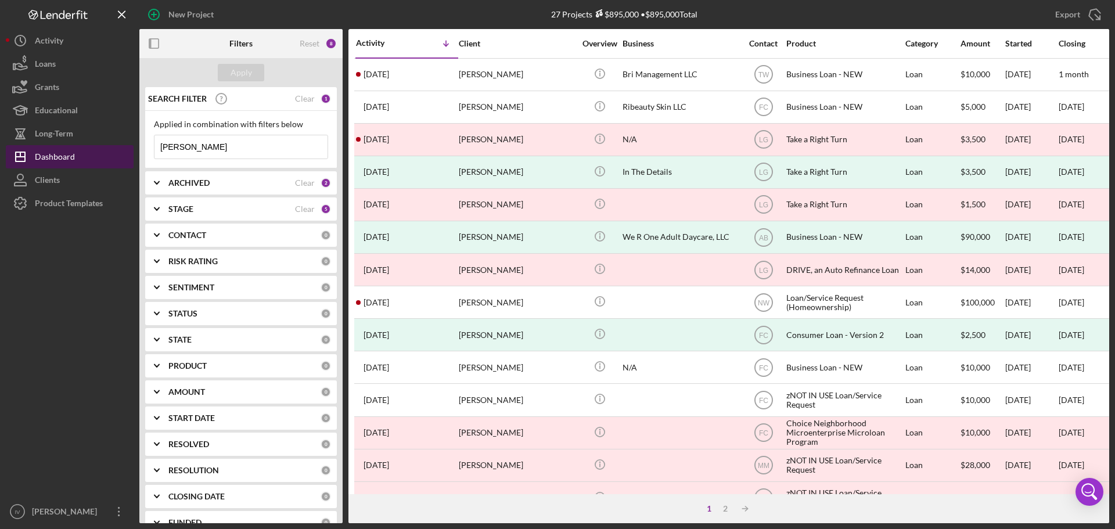
drag, startPoint x: 203, startPoint y: 147, endPoint x: 102, endPoint y: 148, distance: 100.5
click at [106, 148] on div "New Project 27 Projects $895,000 • $895,000 Total [PERSON_NAME] Export Icon/Exp…" at bounding box center [557, 261] width 1103 height 523
type input "[PERSON_NAME]"
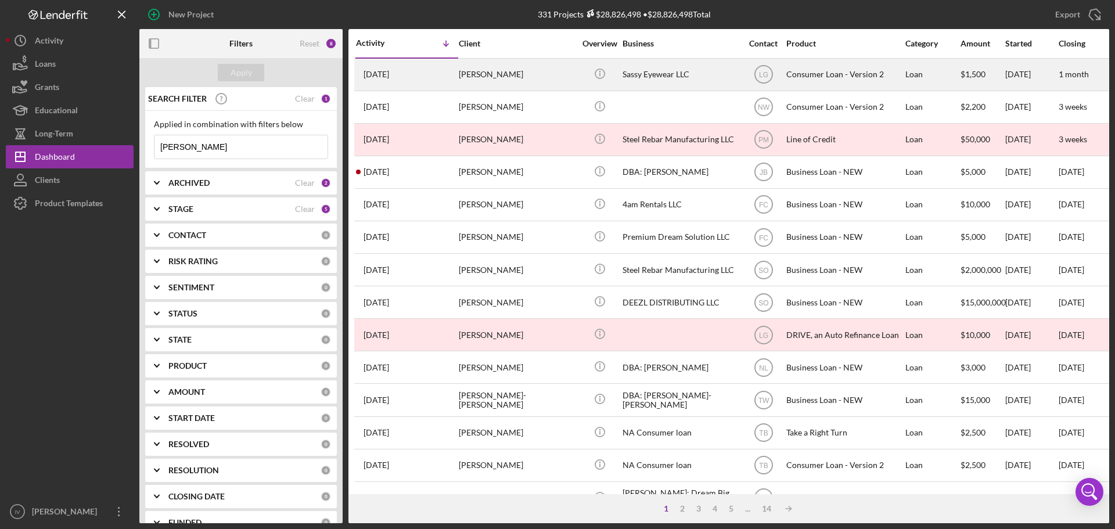
click at [518, 78] on div "[PERSON_NAME]" at bounding box center [517, 74] width 116 height 31
click at [499, 79] on div "[PERSON_NAME]" at bounding box center [517, 74] width 116 height 31
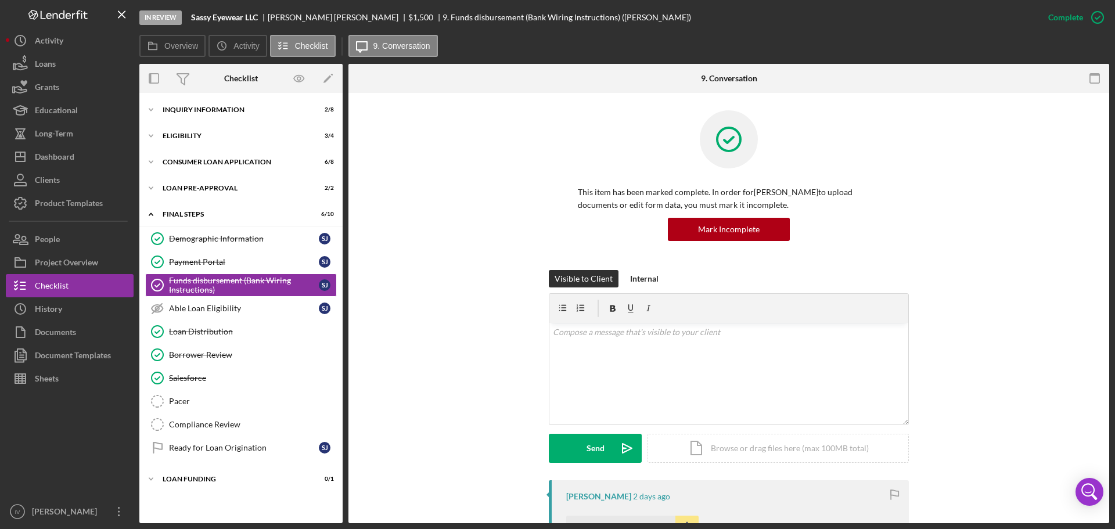
scroll to position [290, 0]
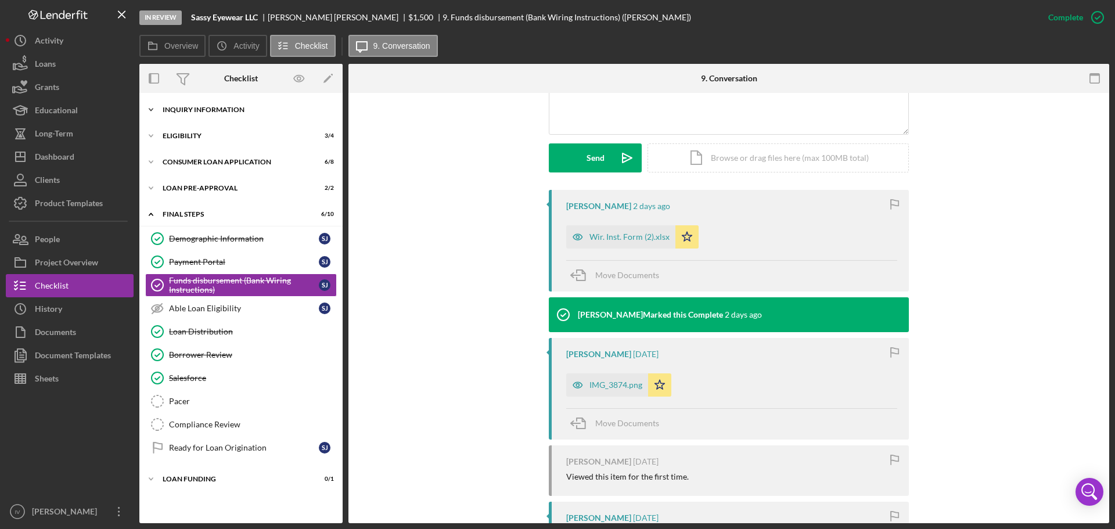
click at [211, 112] on div "Inquiry Information" at bounding box center [246, 109] width 166 height 7
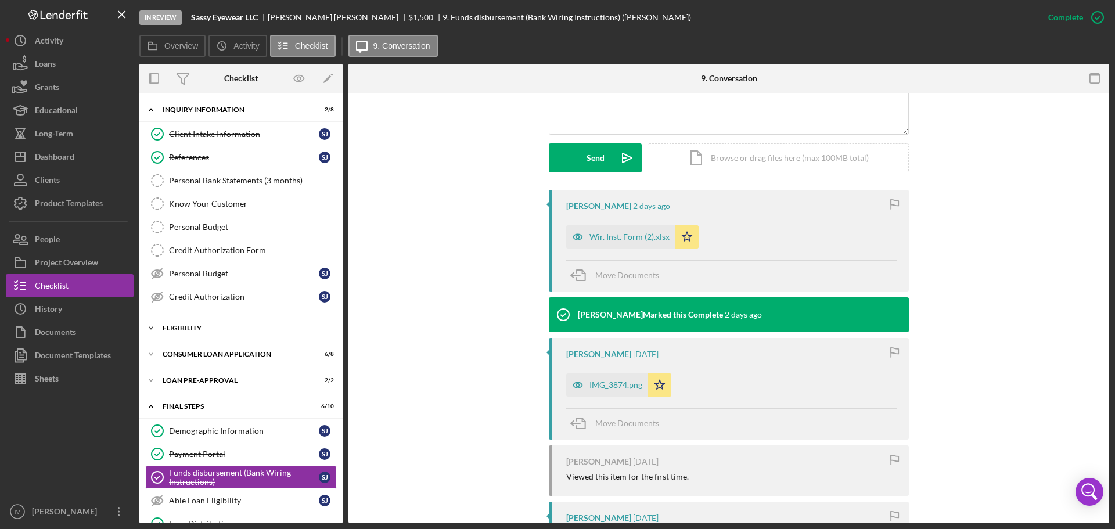
click at [206, 327] on div "Eligibility" at bounding box center [246, 328] width 166 height 7
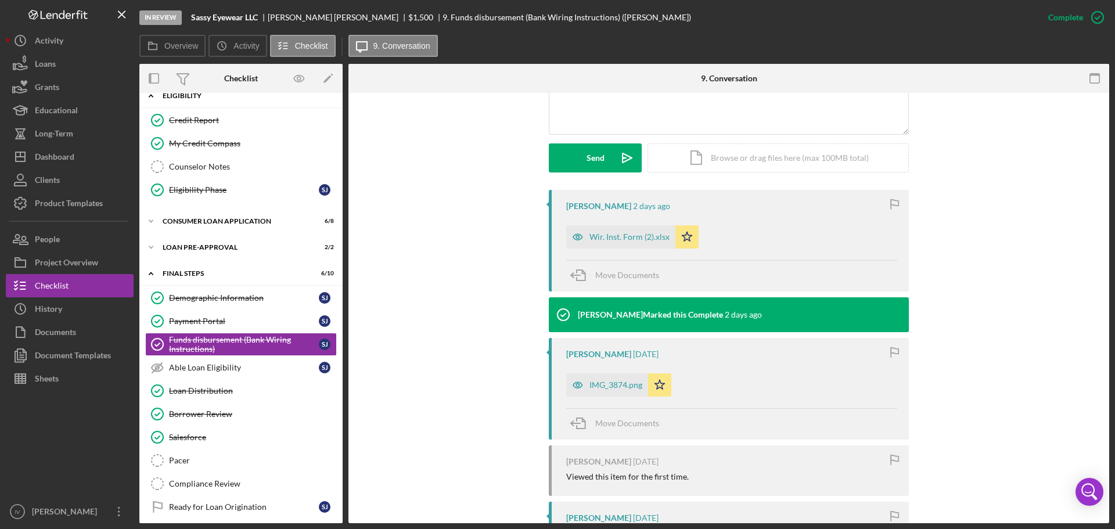
scroll to position [0, 0]
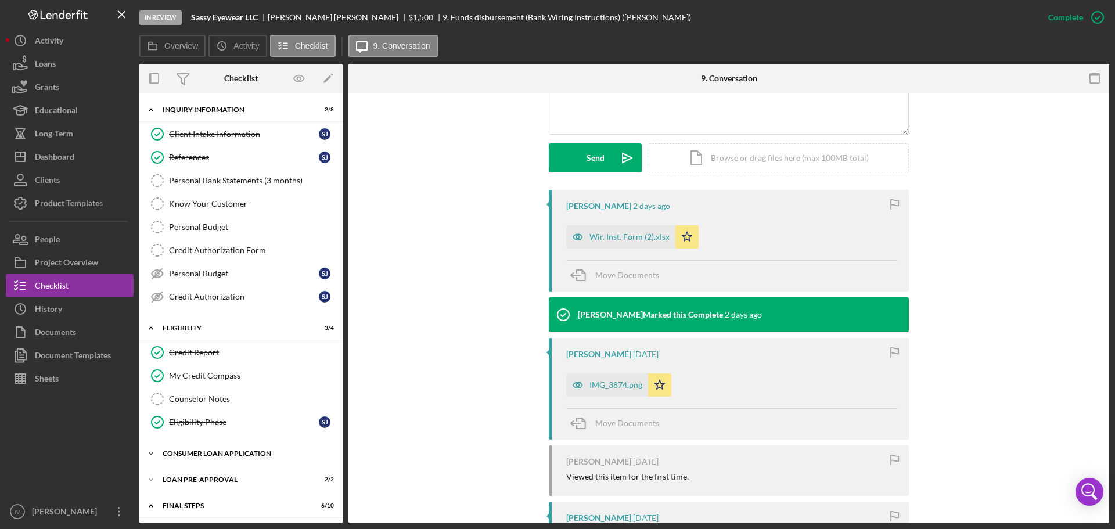
click at [197, 450] on div "Icon/Expander Consumer Loan Application 6 / 8" at bounding box center [240, 453] width 203 height 23
click at [222, 139] on div "Client Intake Information" at bounding box center [244, 134] width 150 height 9
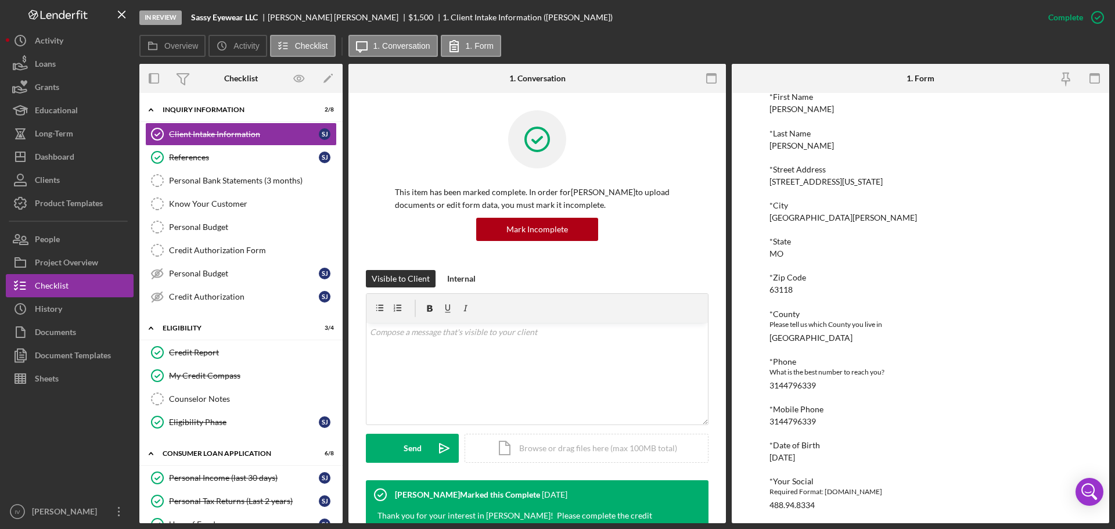
scroll to position [345, 0]
